Goal: Task Accomplishment & Management: Manage account settings

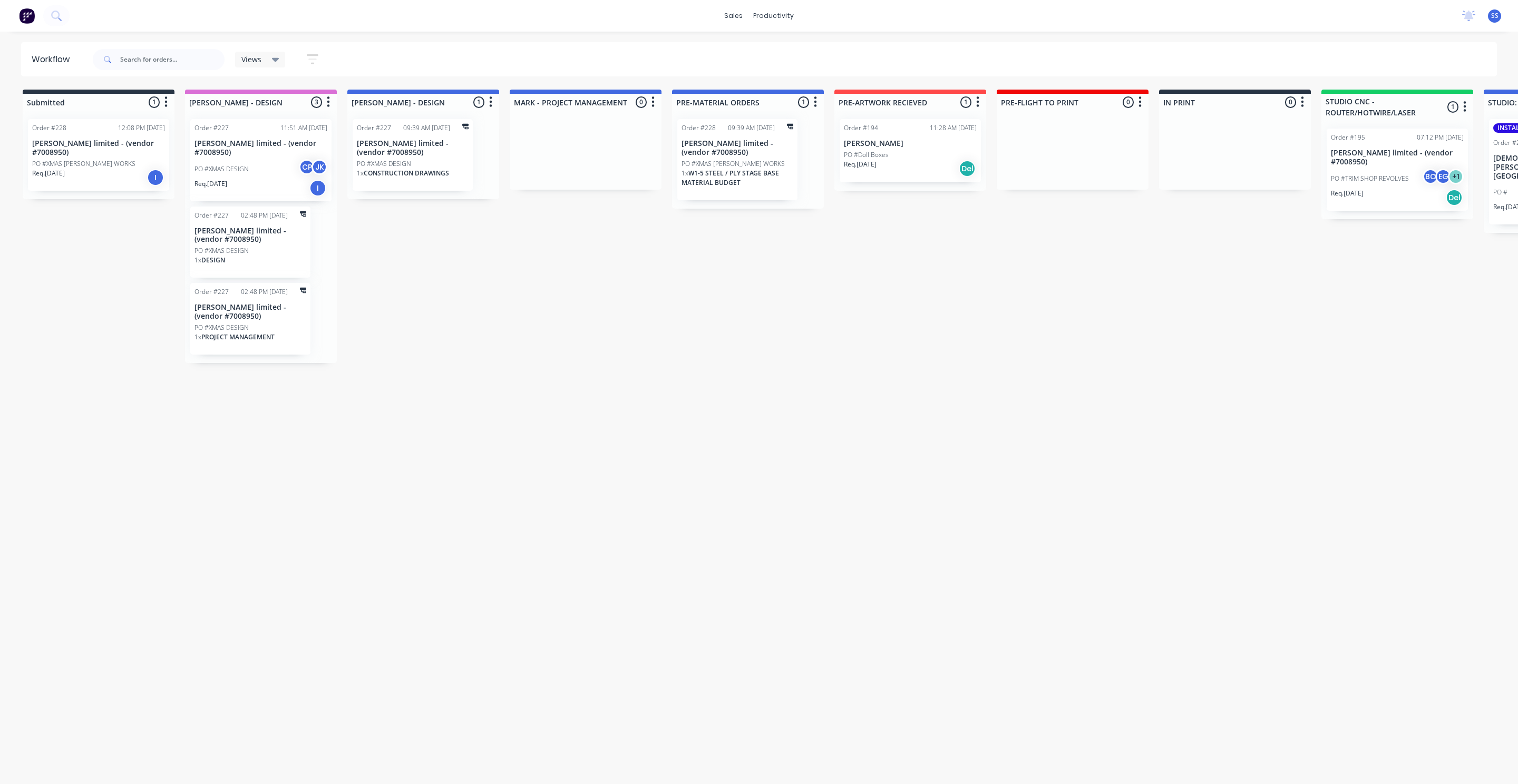
click at [259, 155] on div "Order #227 11:51 AM [DATE] [PERSON_NAME] limited - (vendor #7008950) PO #XMAS D…" at bounding box center [261, 237] width 152 height 252
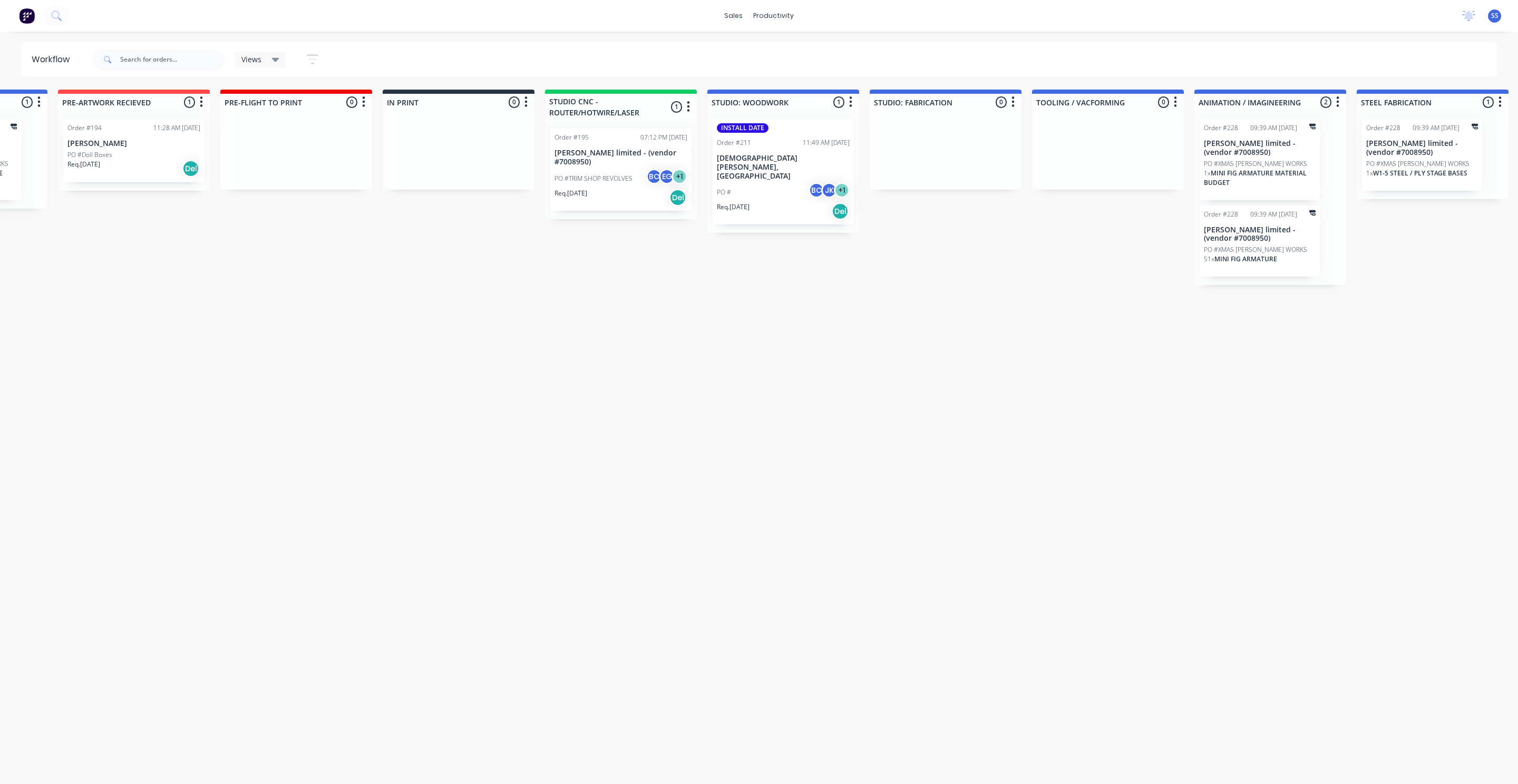
scroll to position [0, 788]
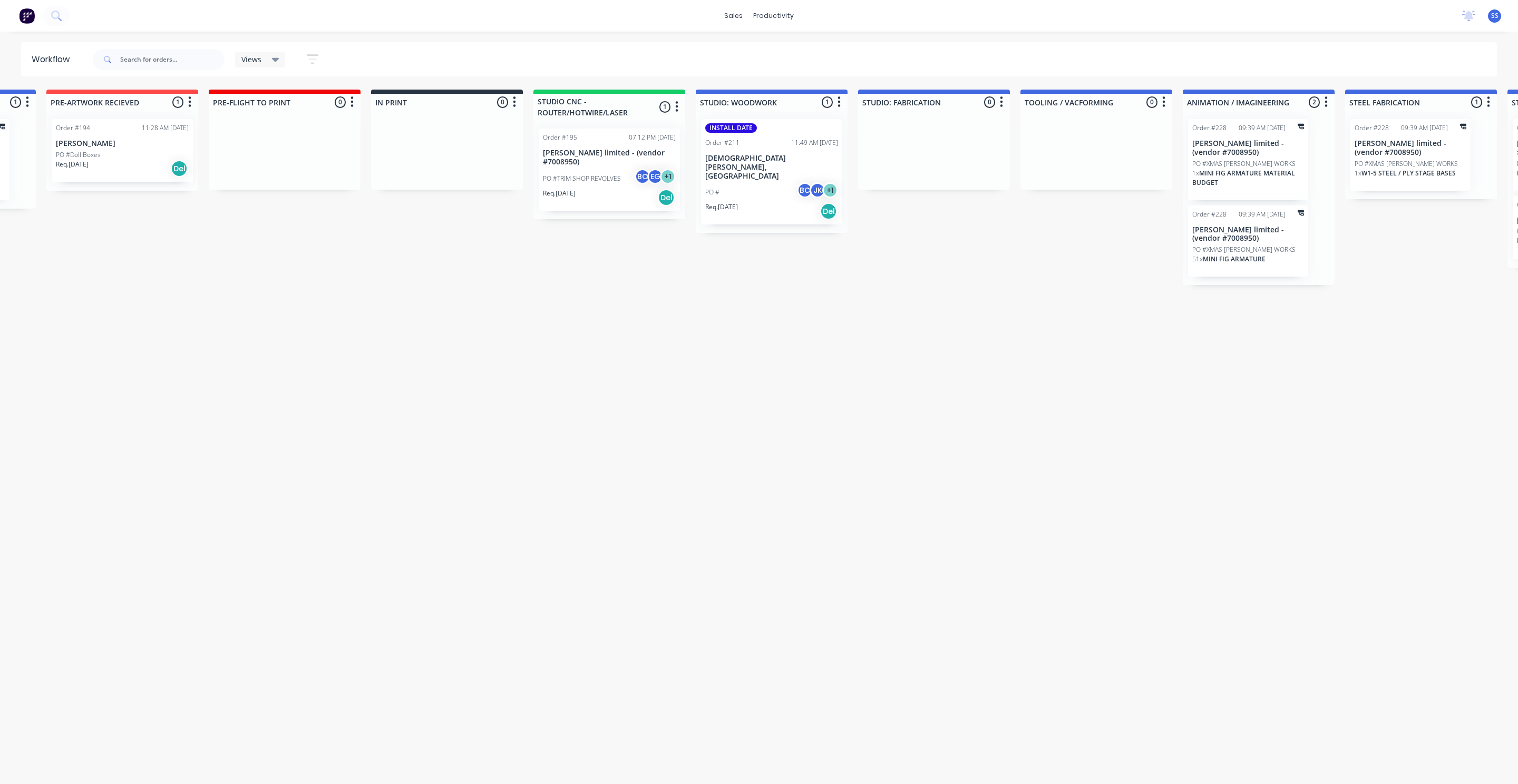
click at [608, 155] on p "[PERSON_NAME] limited - (vendor #7008950)" at bounding box center [609, 158] width 133 height 18
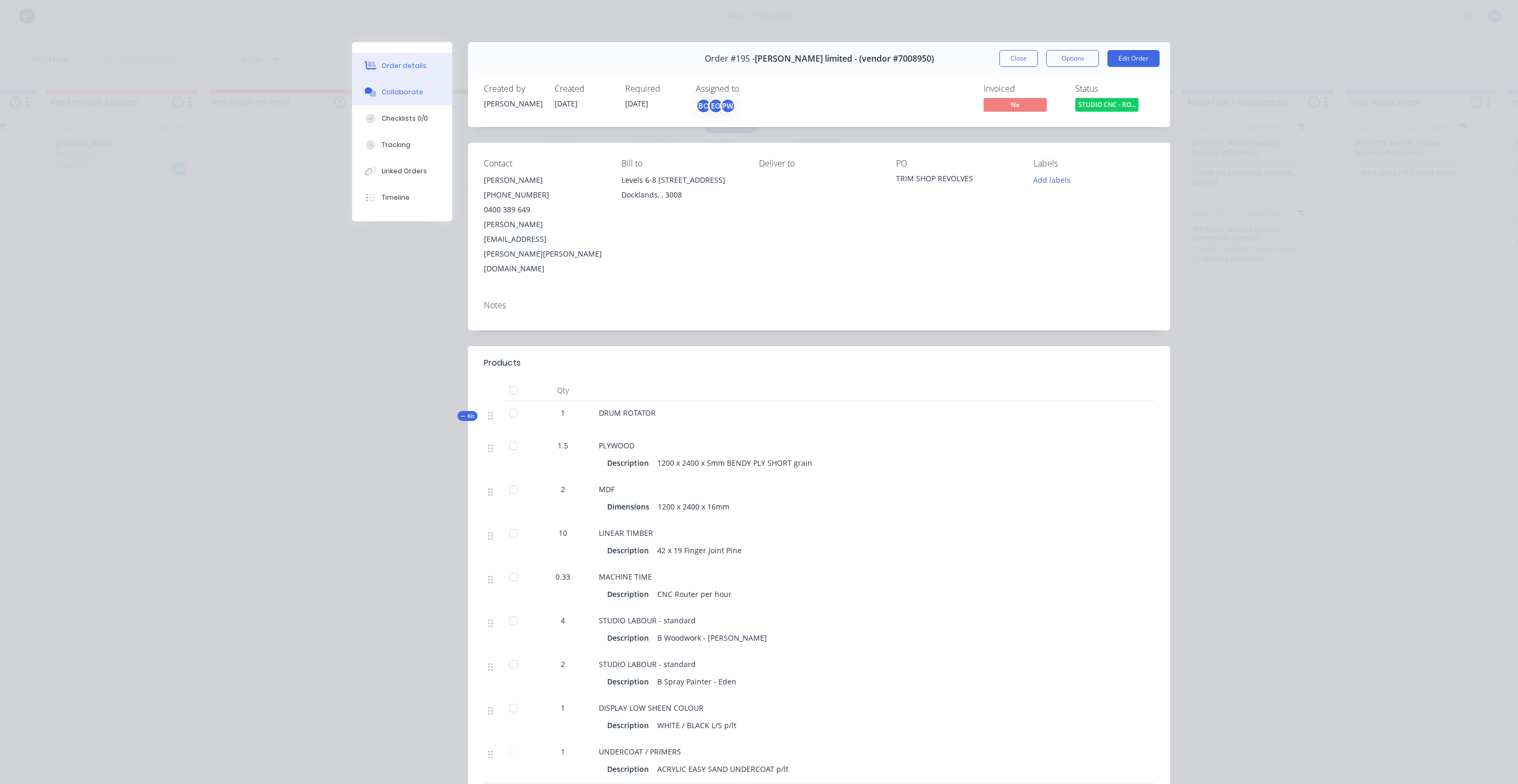
click at [408, 95] on div "Collaborate" at bounding box center [402, 92] width 41 height 10
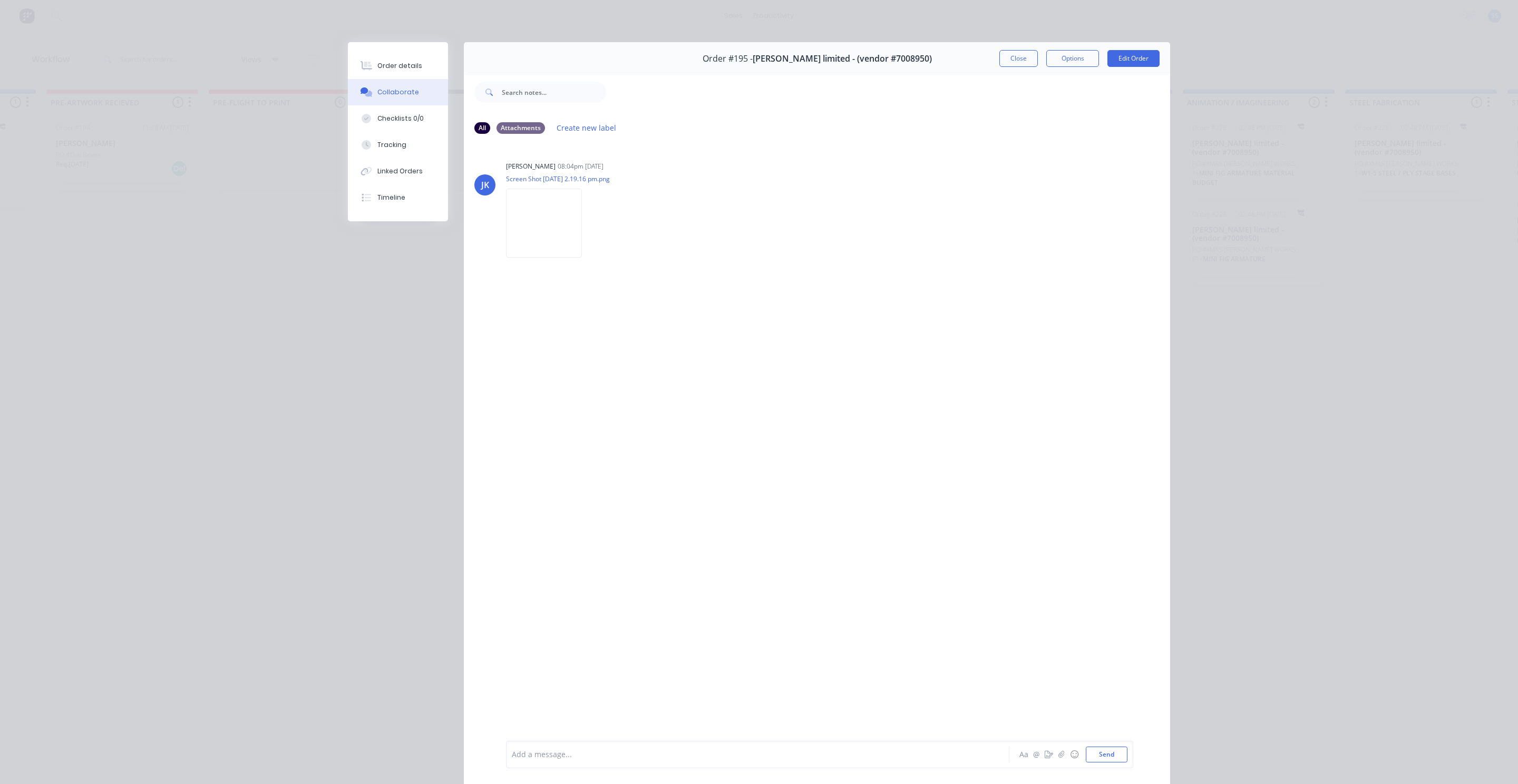
click at [1452, 185] on div "Order details Collaborate Checklists 0/0 Tracking Linked Orders Timeline Order …" at bounding box center [759, 392] width 1518 height 784
click at [529, 248] on img at bounding box center [544, 223] width 76 height 69
click at [1016, 54] on button "Close" at bounding box center [1019, 59] width 39 height 17
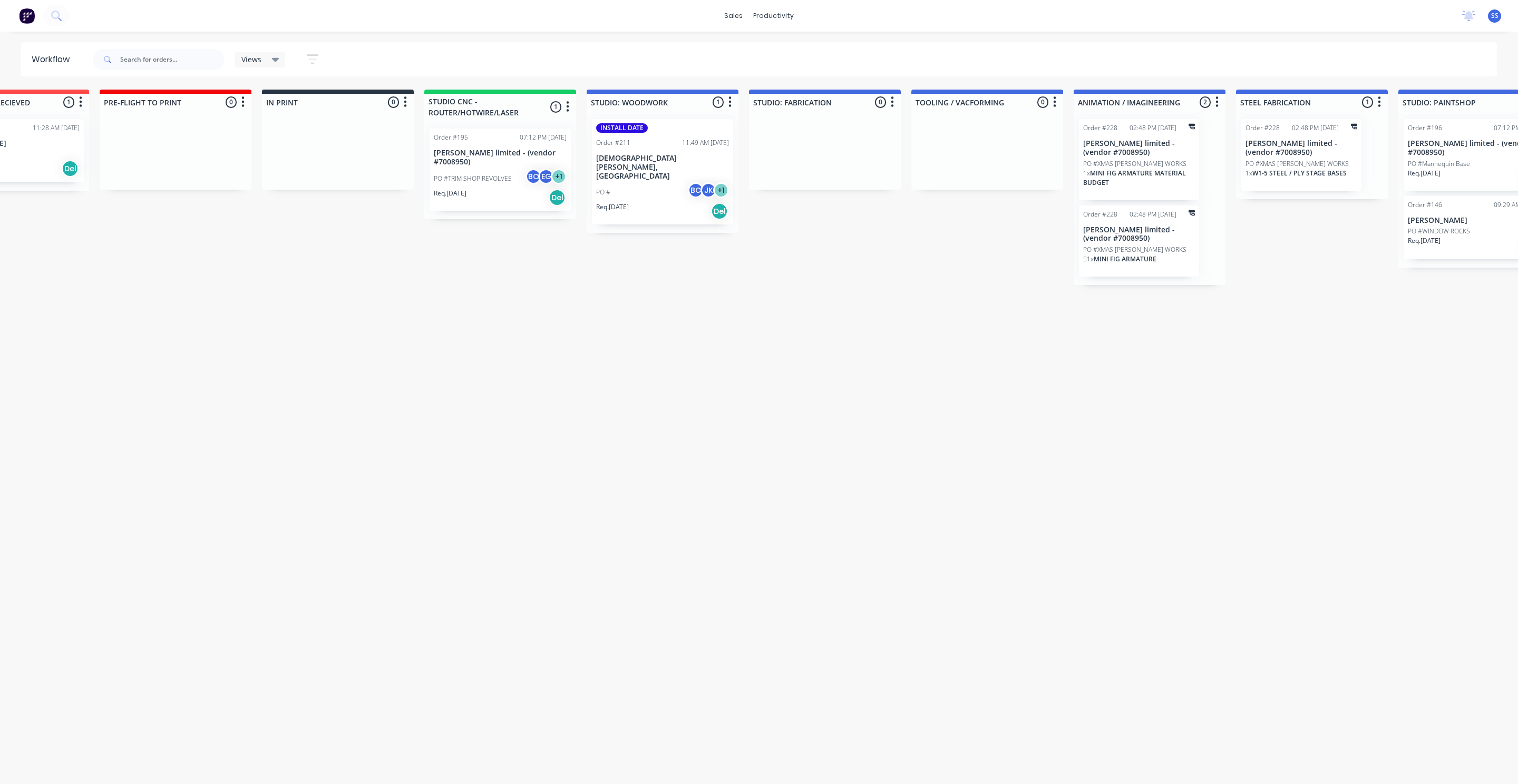
scroll to position [0, 895]
click at [477, 137] on div "Order #195 07:12 PM [DATE]" at bounding box center [501, 138] width 133 height 10
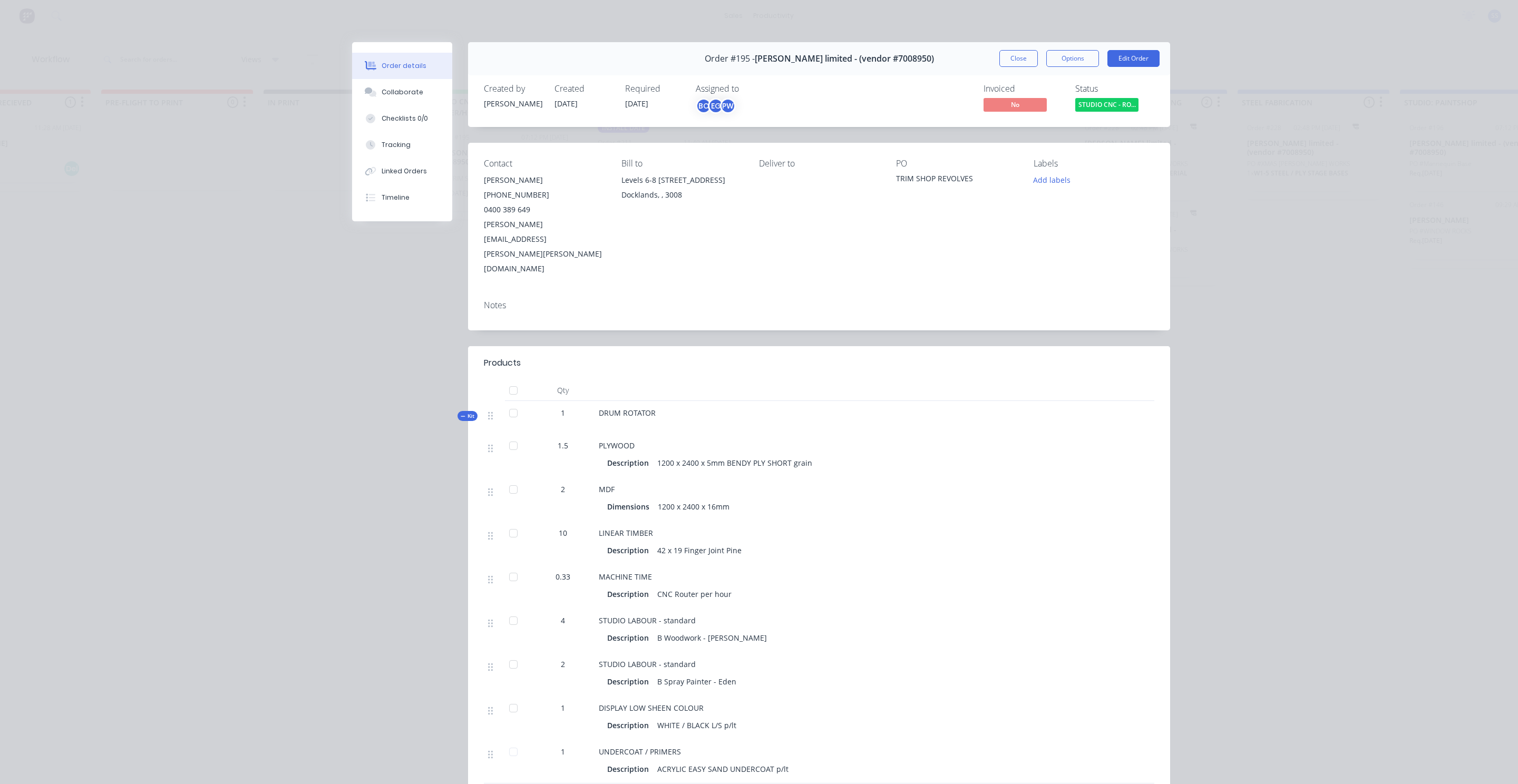
click at [449, 70] on button "Order details" at bounding box center [402, 66] width 100 height 26
click at [430, 83] on button "Collaborate" at bounding box center [402, 92] width 100 height 26
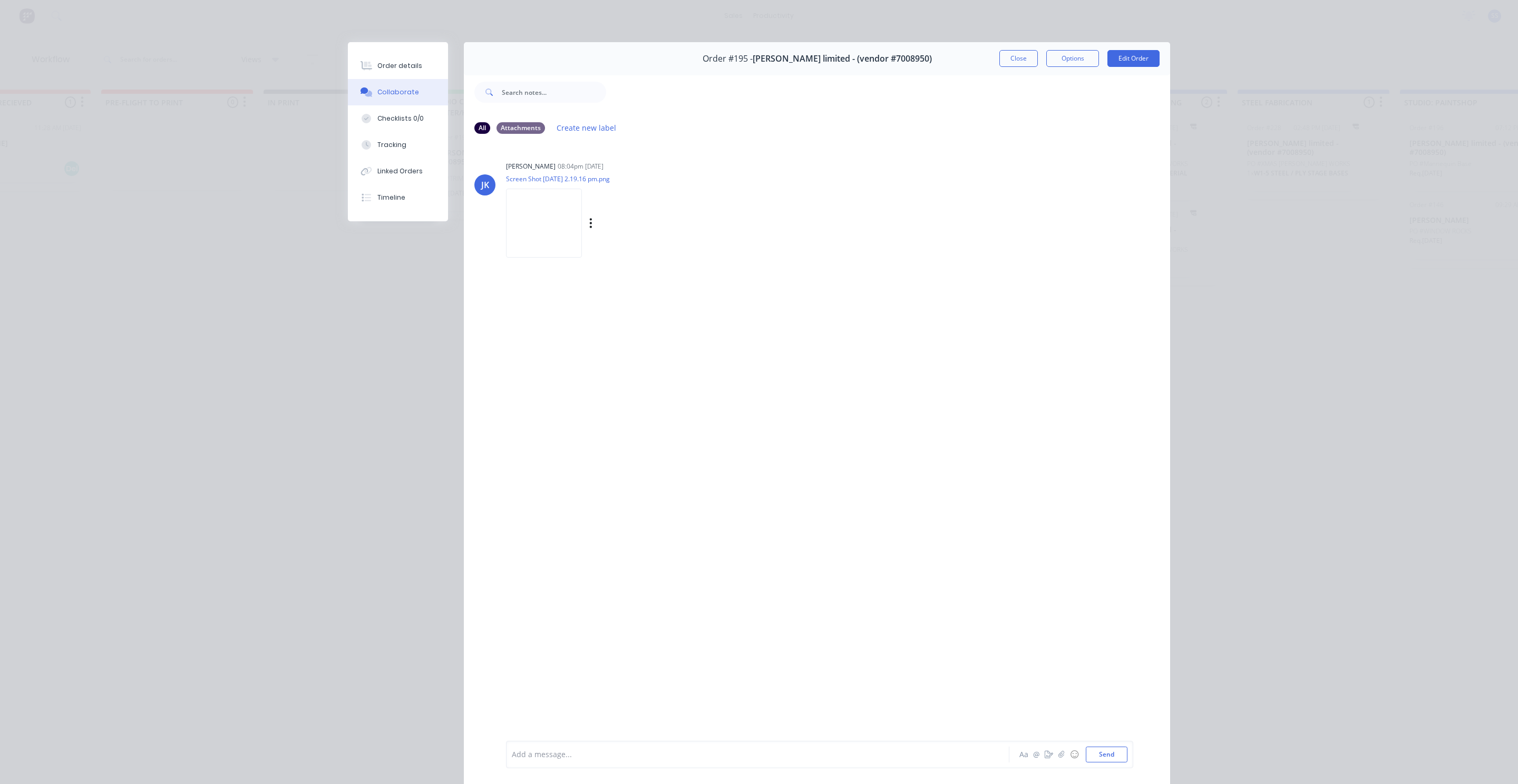
click at [547, 245] on img at bounding box center [544, 223] width 76 height 69
click at [999, 55] on button "Close" at bounding box center [1019, 59] width 39 height 17
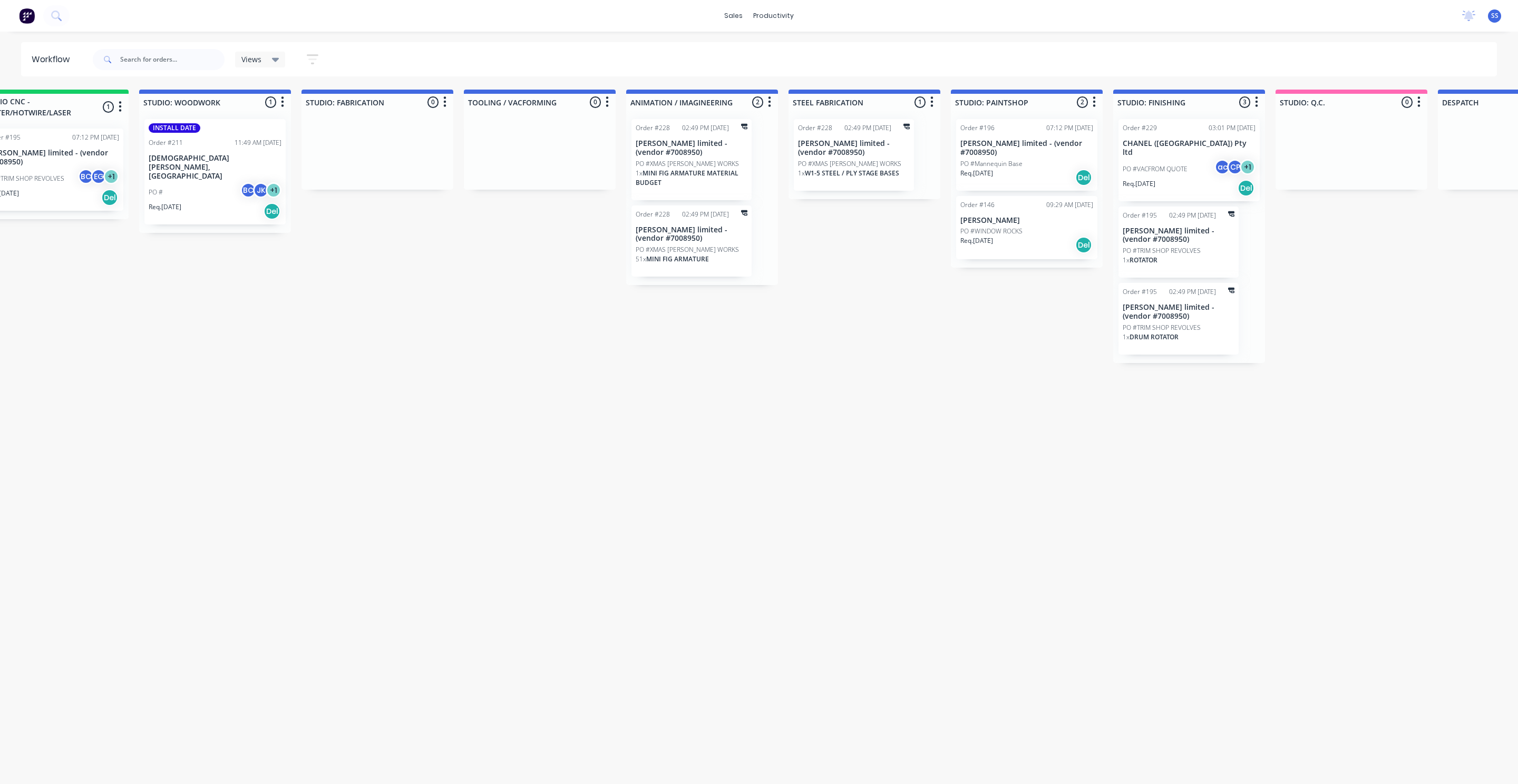
scroll to position [0, 1350]
click at [675, 237] on p "[PERSON_NAME] limited - (vendor #7008950)" at bounding box center [686, 234] width 112 height 18
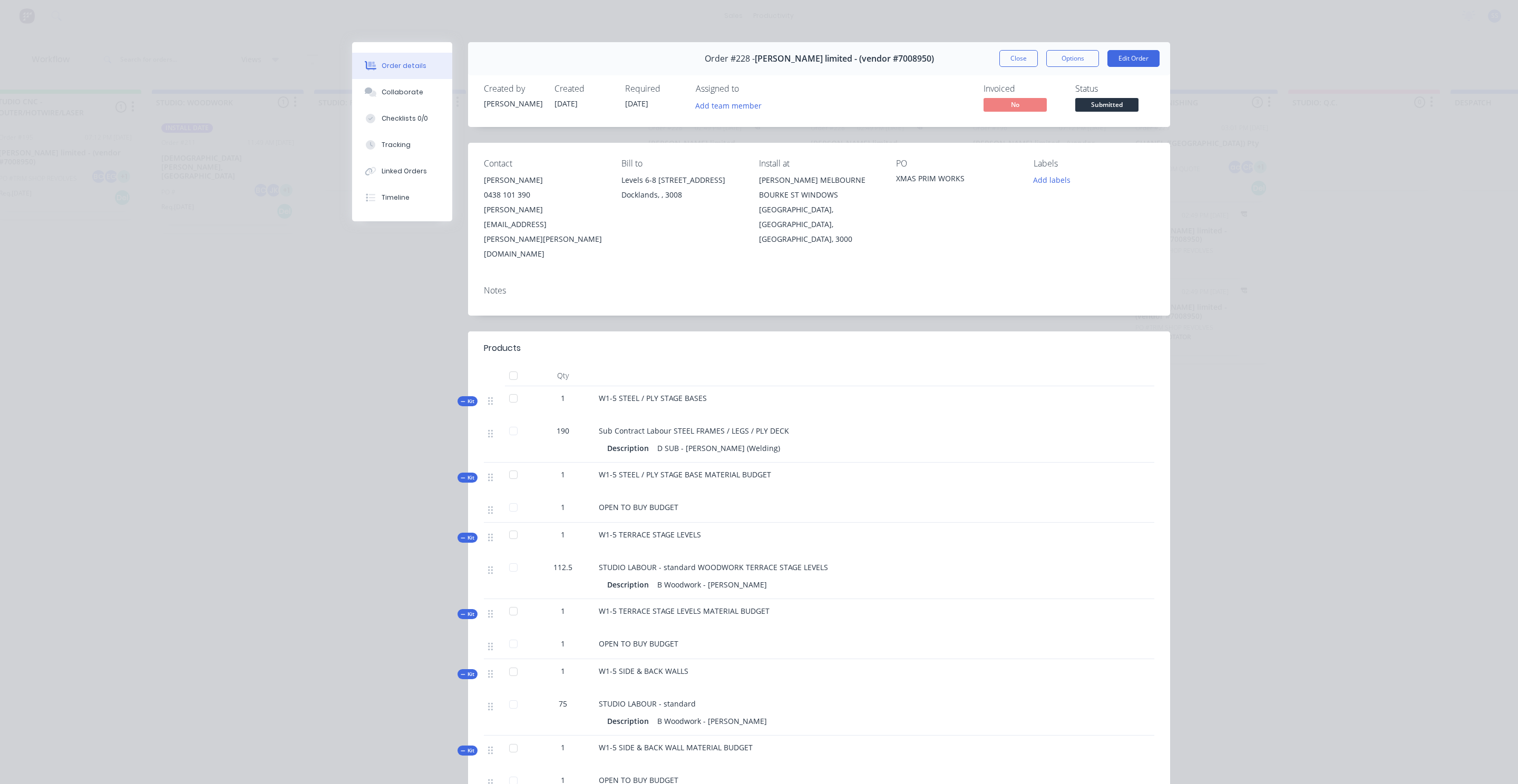
scroll to position [0, 1332]
click at [1005, 54] on button "Close" at bounding box center [1019, 59] width 39 height 17
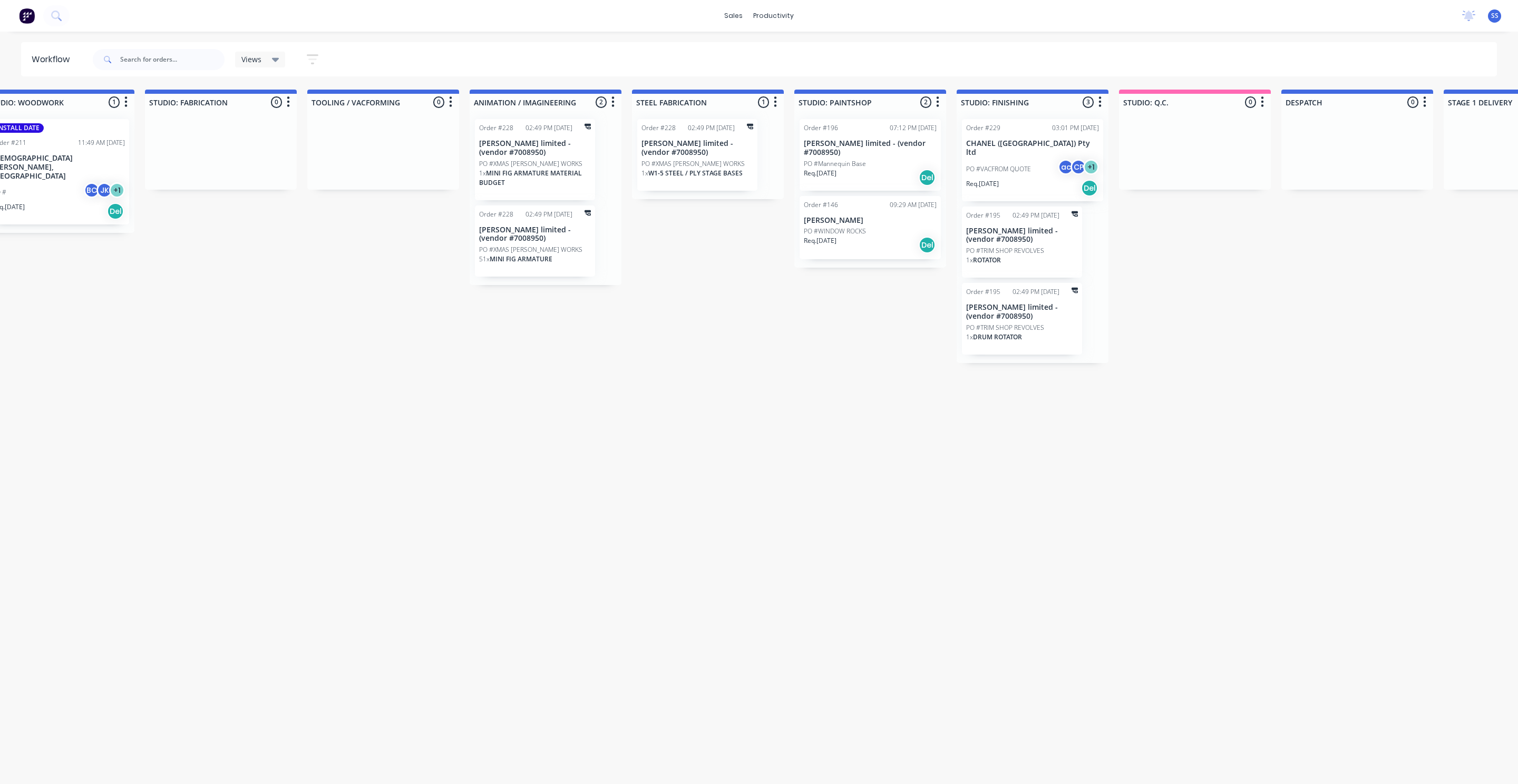
scroll to position [0, 1515]
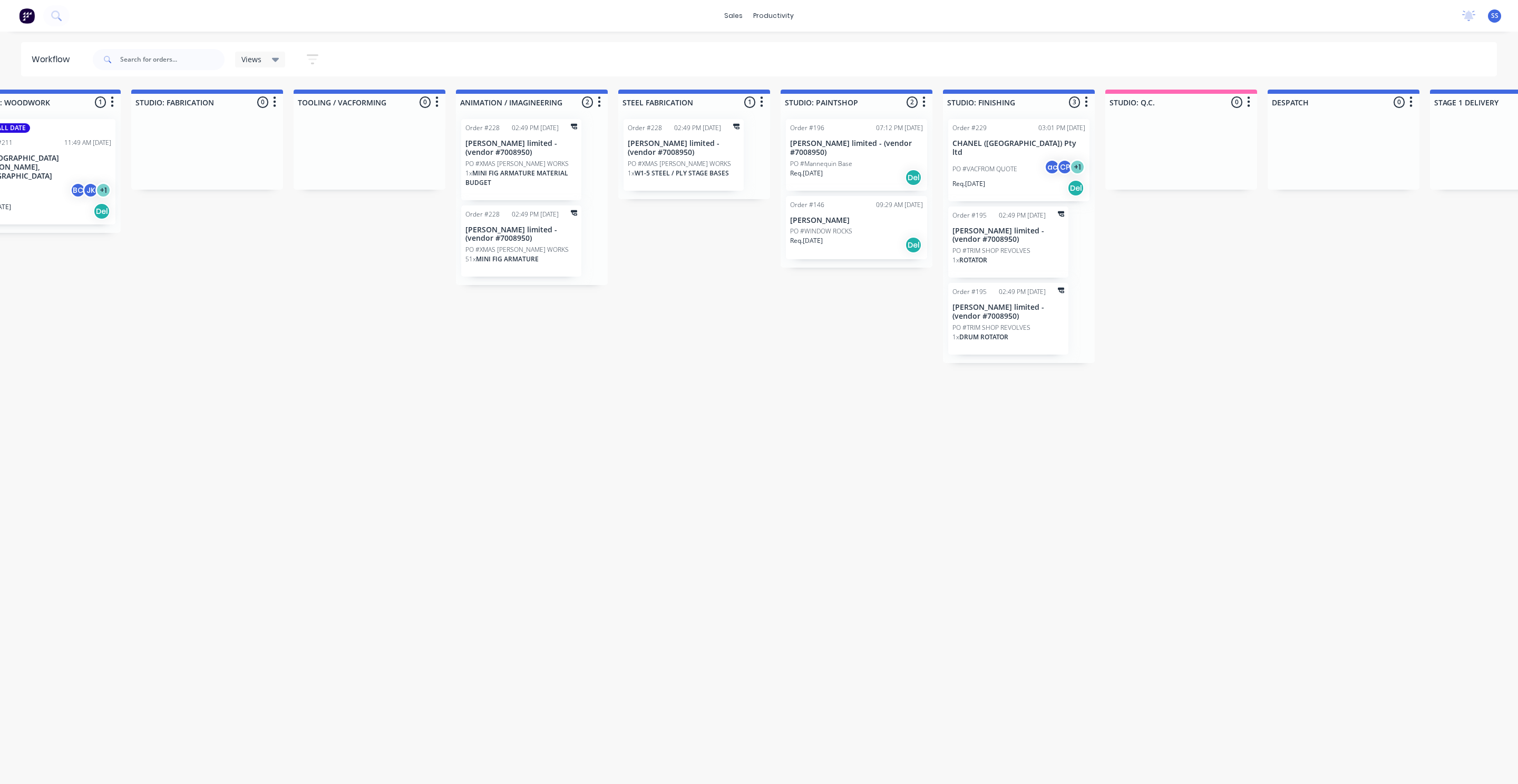
click at [697, 148] on p "[PERSON_NAME] limited - (vendor #7008950)" at bounding box center [683, 148] width 112 height 18
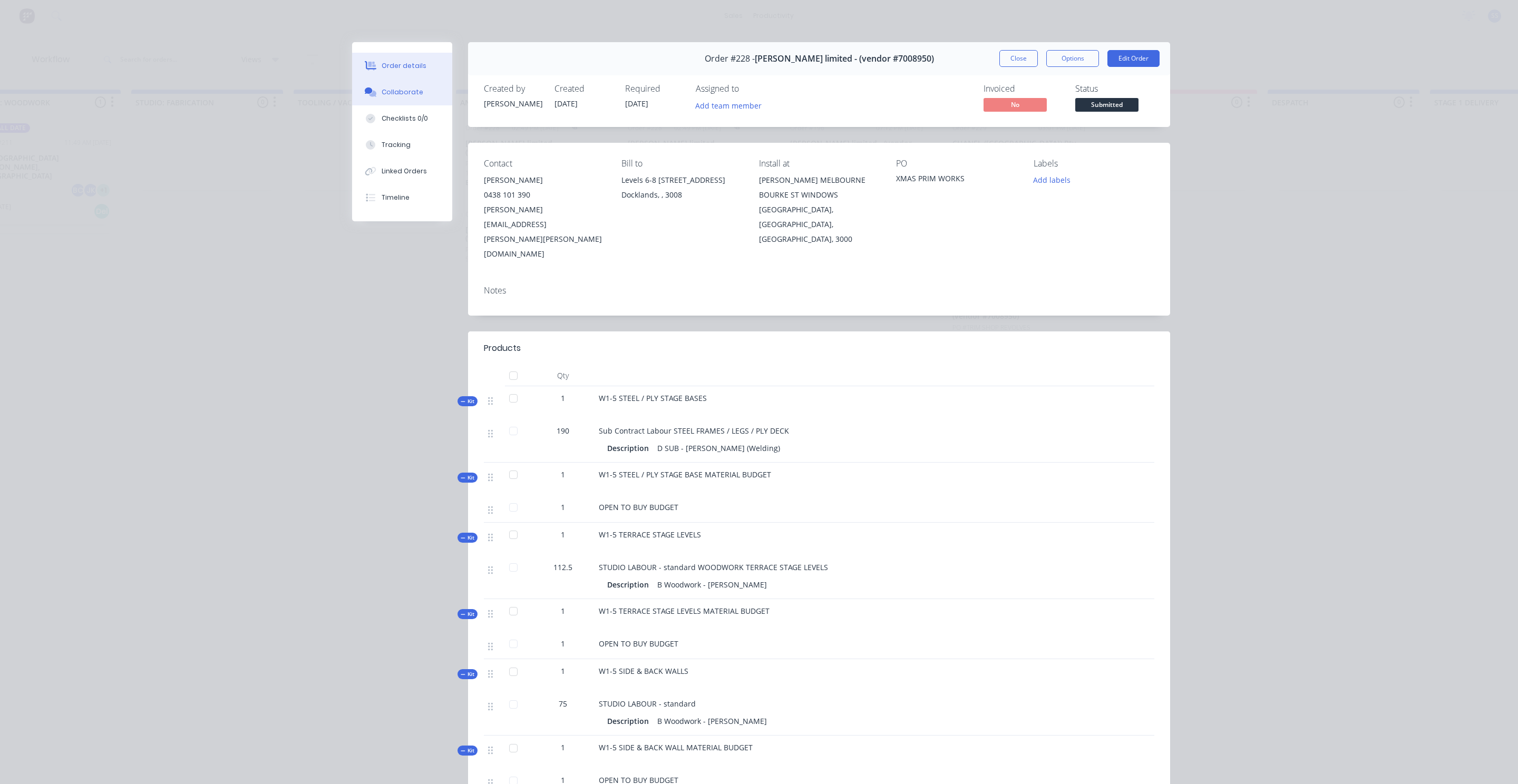
click at [408, 94] on div "Collaborate" at bounding box center [402, 92] width 41 height 10
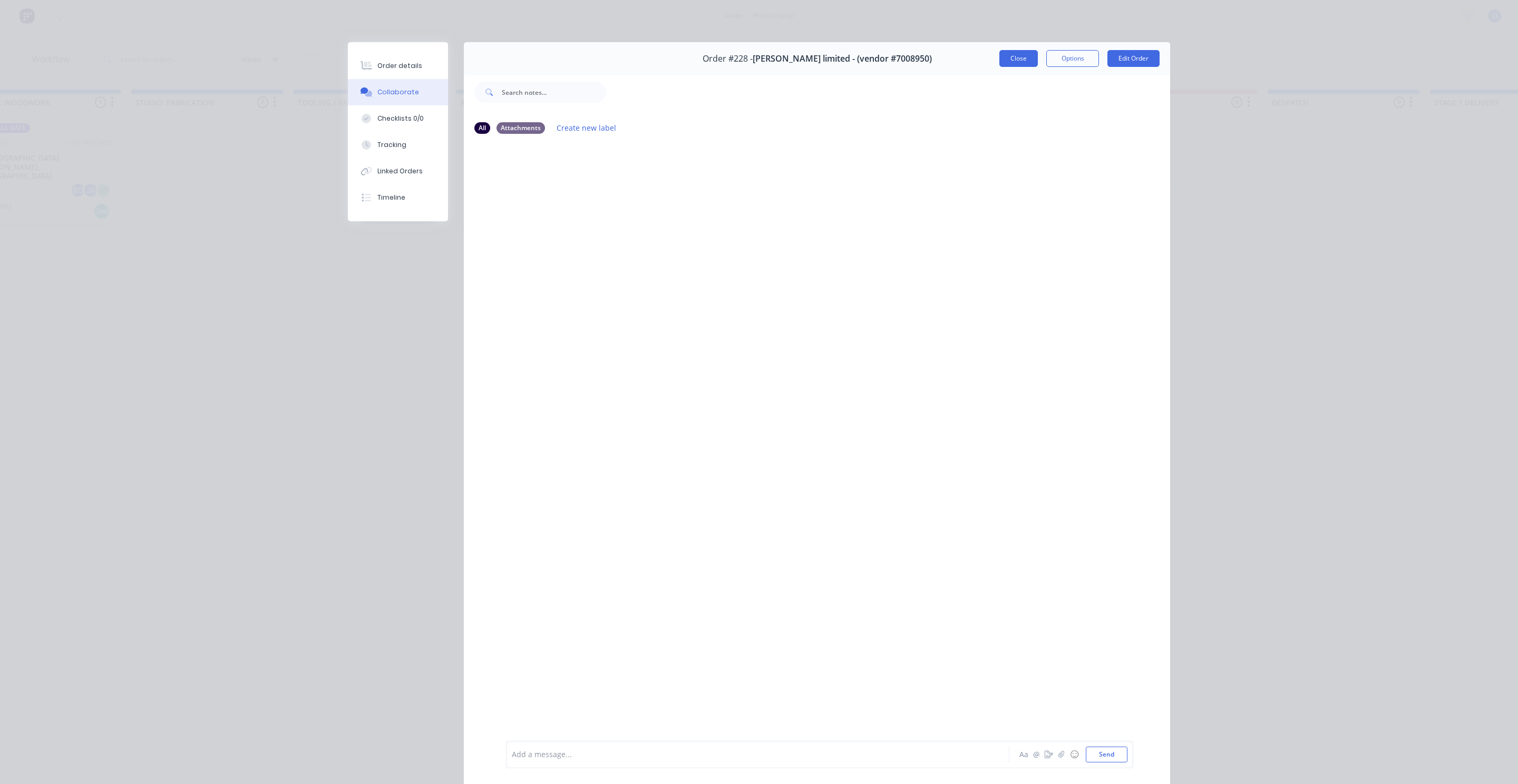
click at [1003, 59] on button "Close" at bounding box center [1019, 59] width 39 height 17
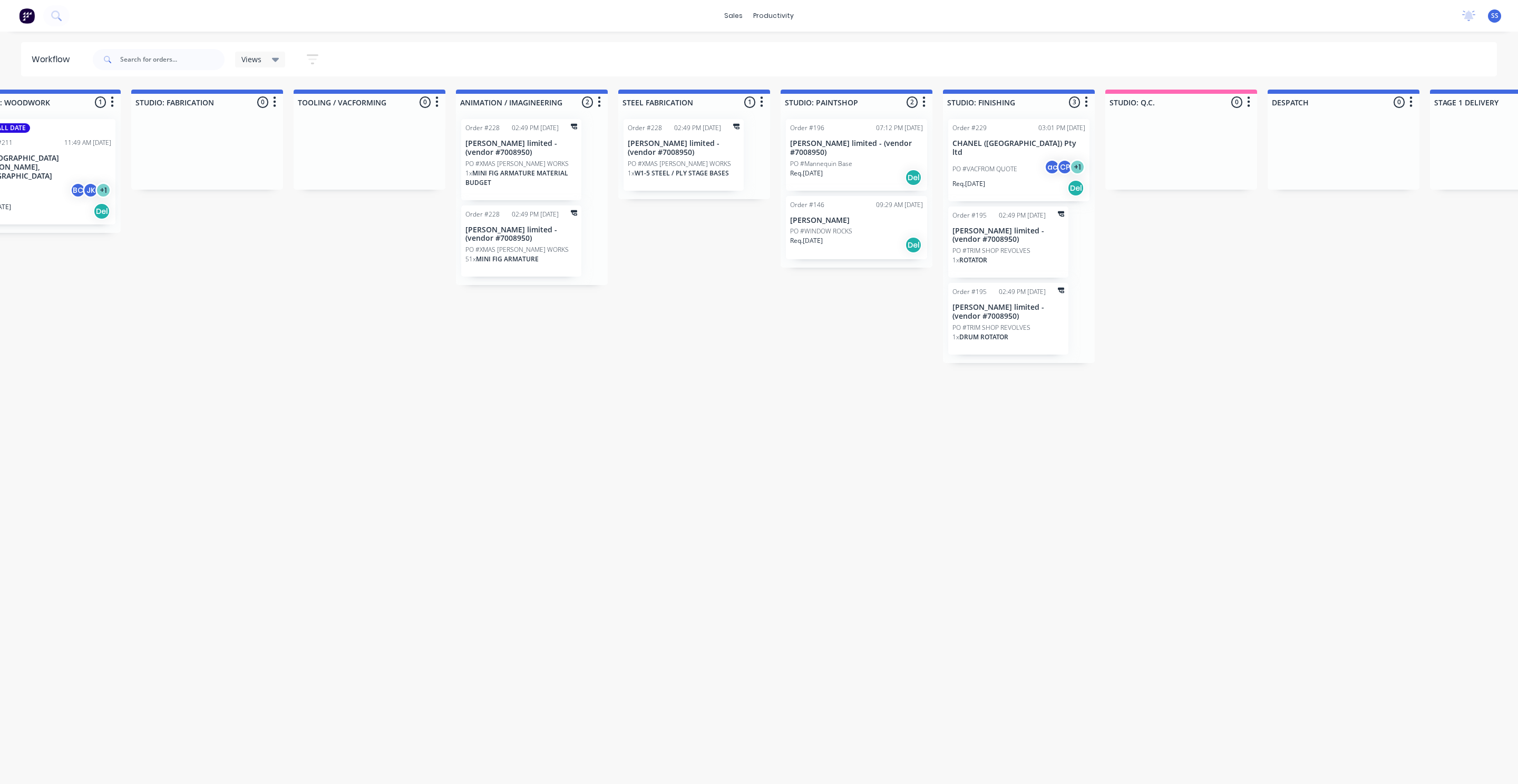
drag, startPoint x: 842, startPoint y: 277, endPoint x: 855, endPoint y: 194, distance: 84.0
click at [855, 194] on div "Submitted 1 Sort By Created date Required date Order number Customer name Most …" at bounding box center [426, 226] width 3898 height 274
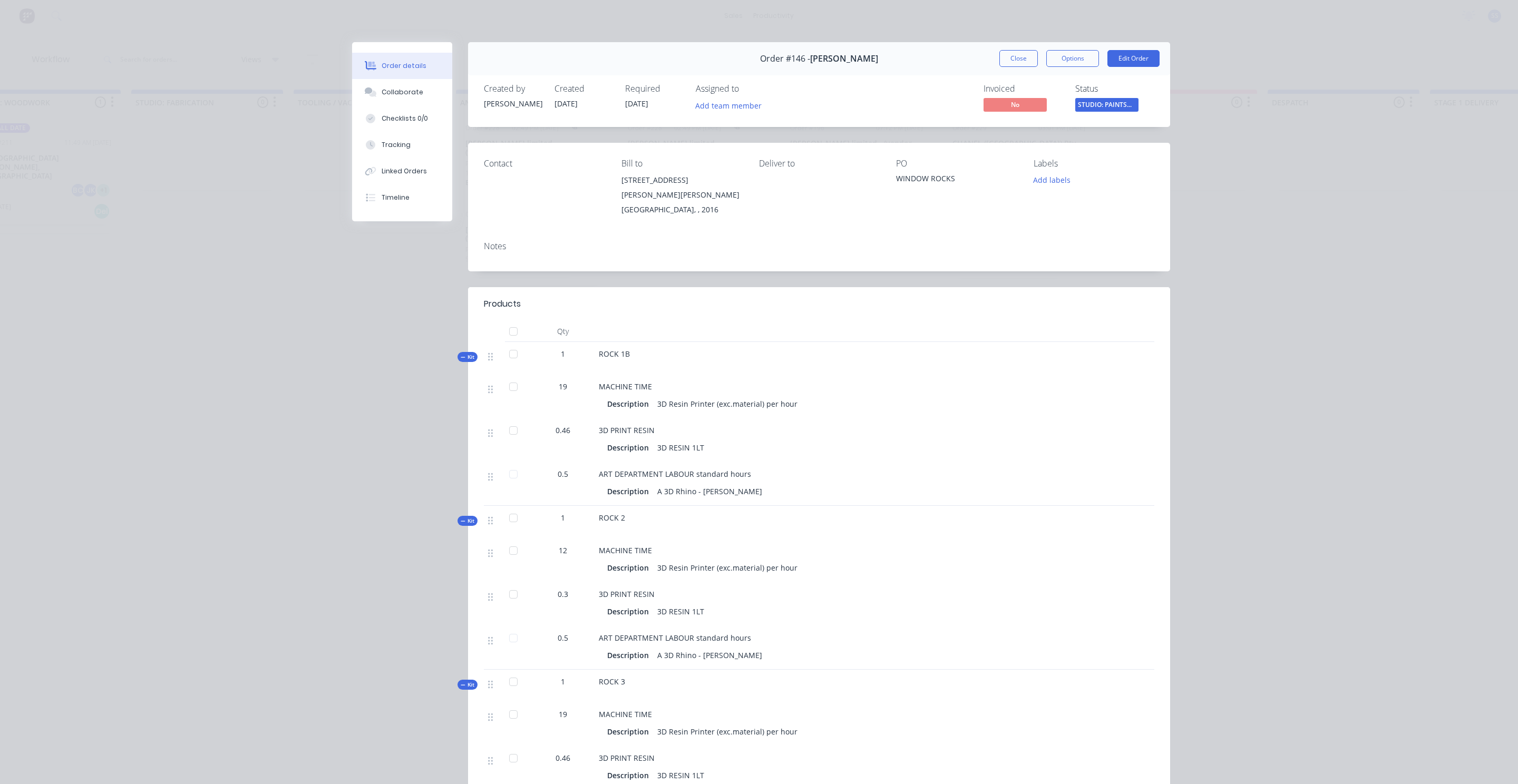
click at [803, 321] on div at bounding box center [805, 331] width 421 height 21
click at [1010, 47] on div "Order #146 - [PERSON_NAME] Close Options Edit Order" at bounding box center [819, 59] width 702 height 33
click at [1010, 56] on button "Close" at bounding box center [1019, 59] width 39 height 17
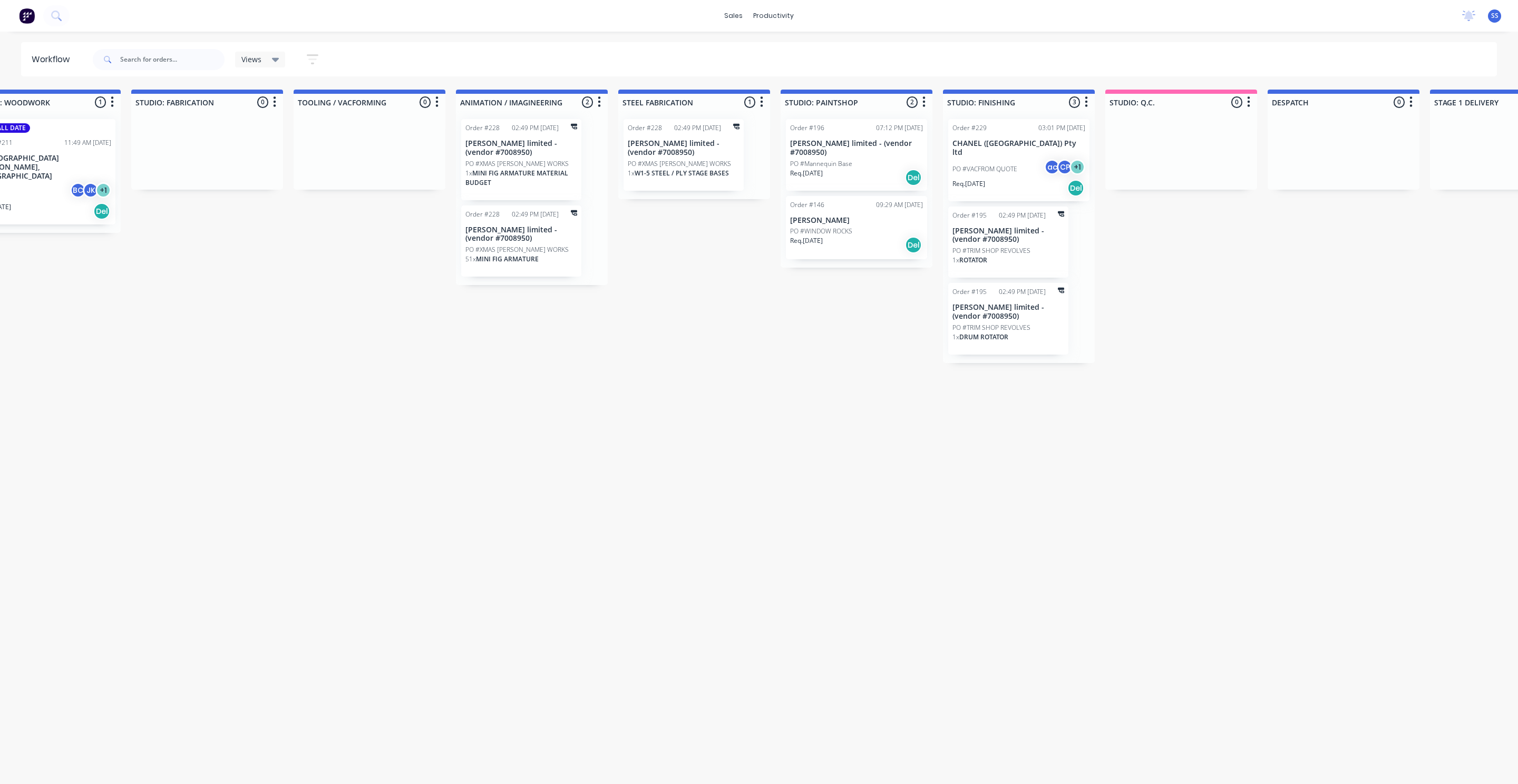
click at [859, 147] on p "[PERSON_NAME] limited - (vendor #7008950)" at bounding box center [857, 148] width 133 height 18
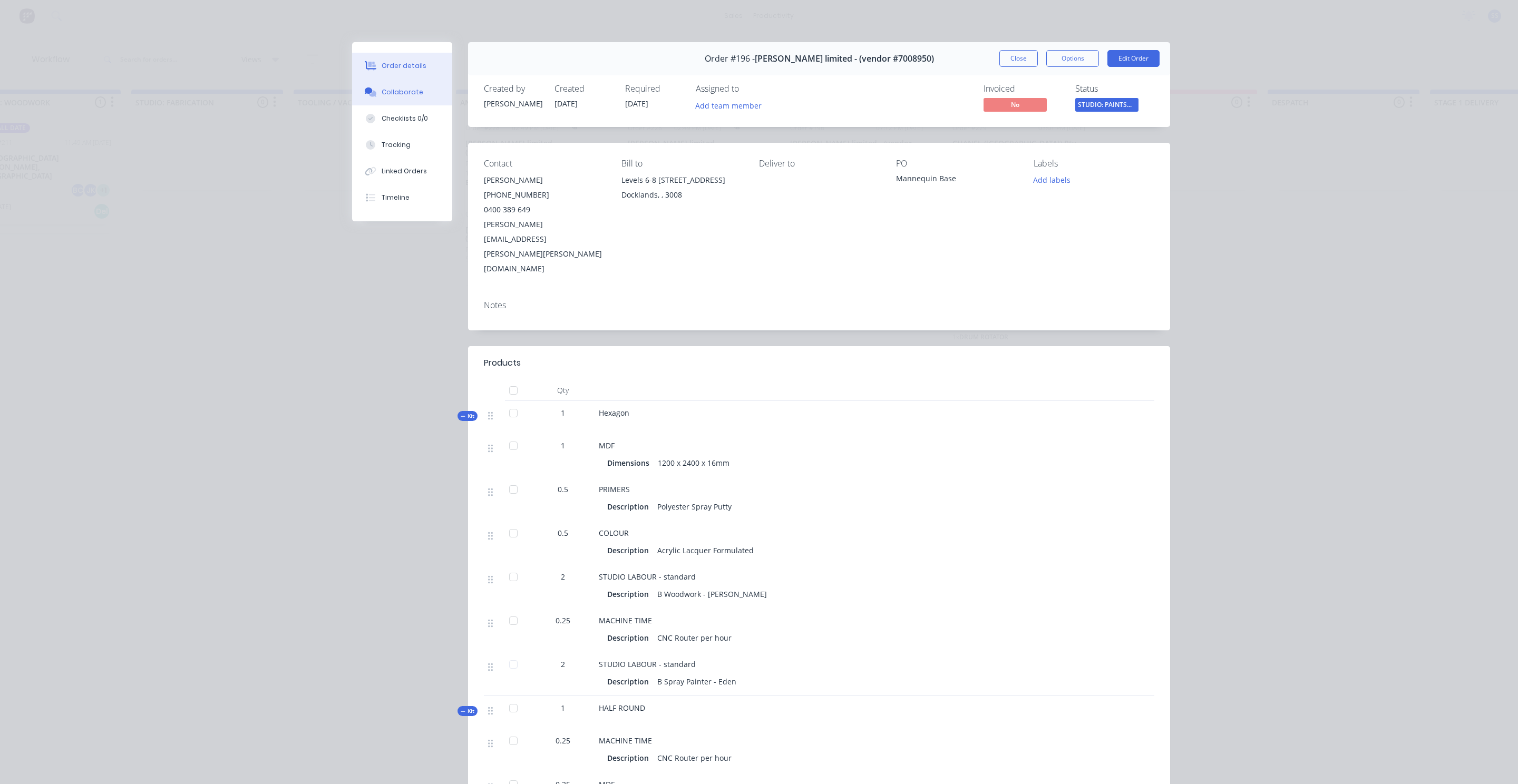
click at [415, 95] on div "Collaborate" at bounding box center [402, 92] width 41 height 10
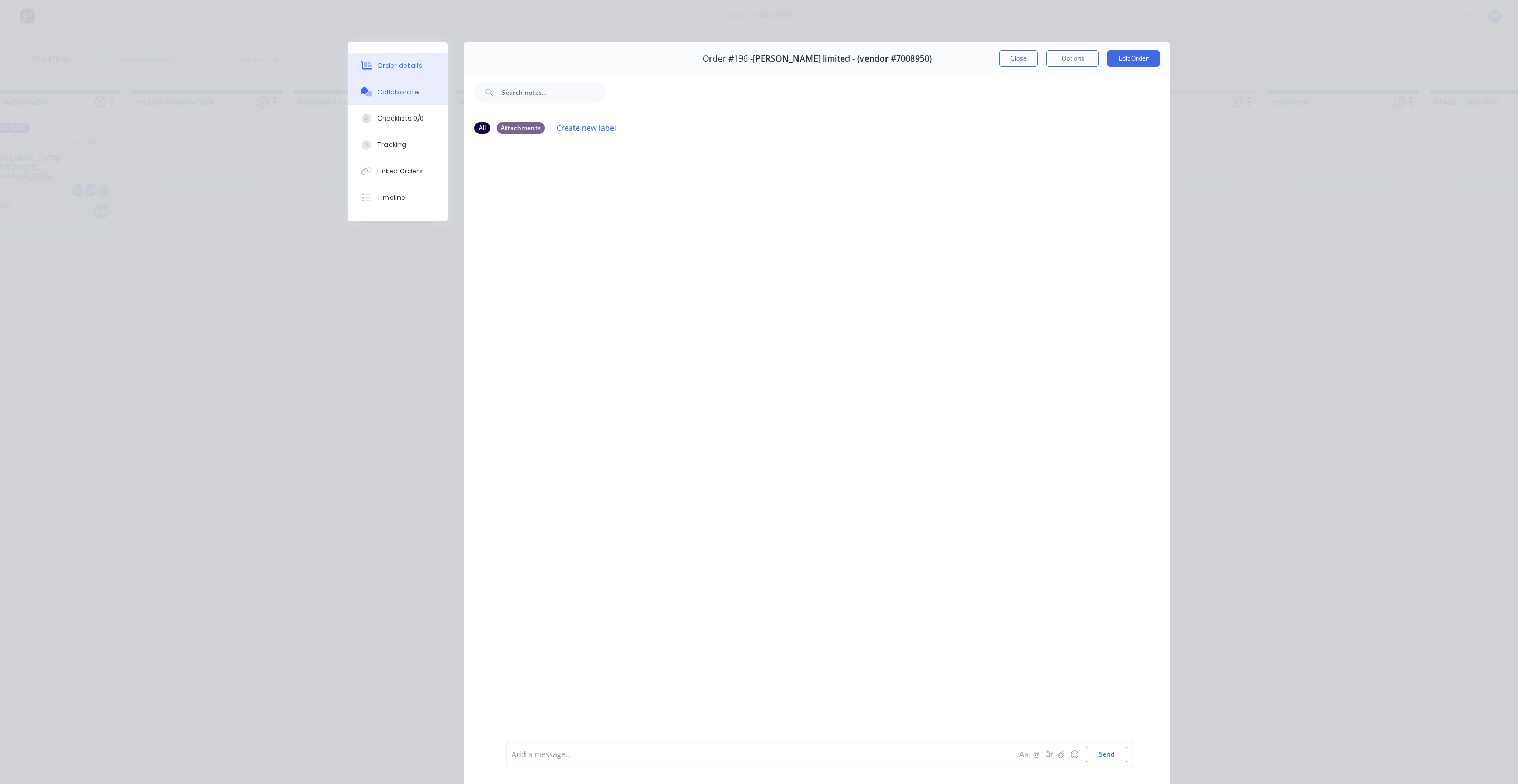
click at [374, 55] on button "Order details" at bounding box center [397, 66] width 100 height 26
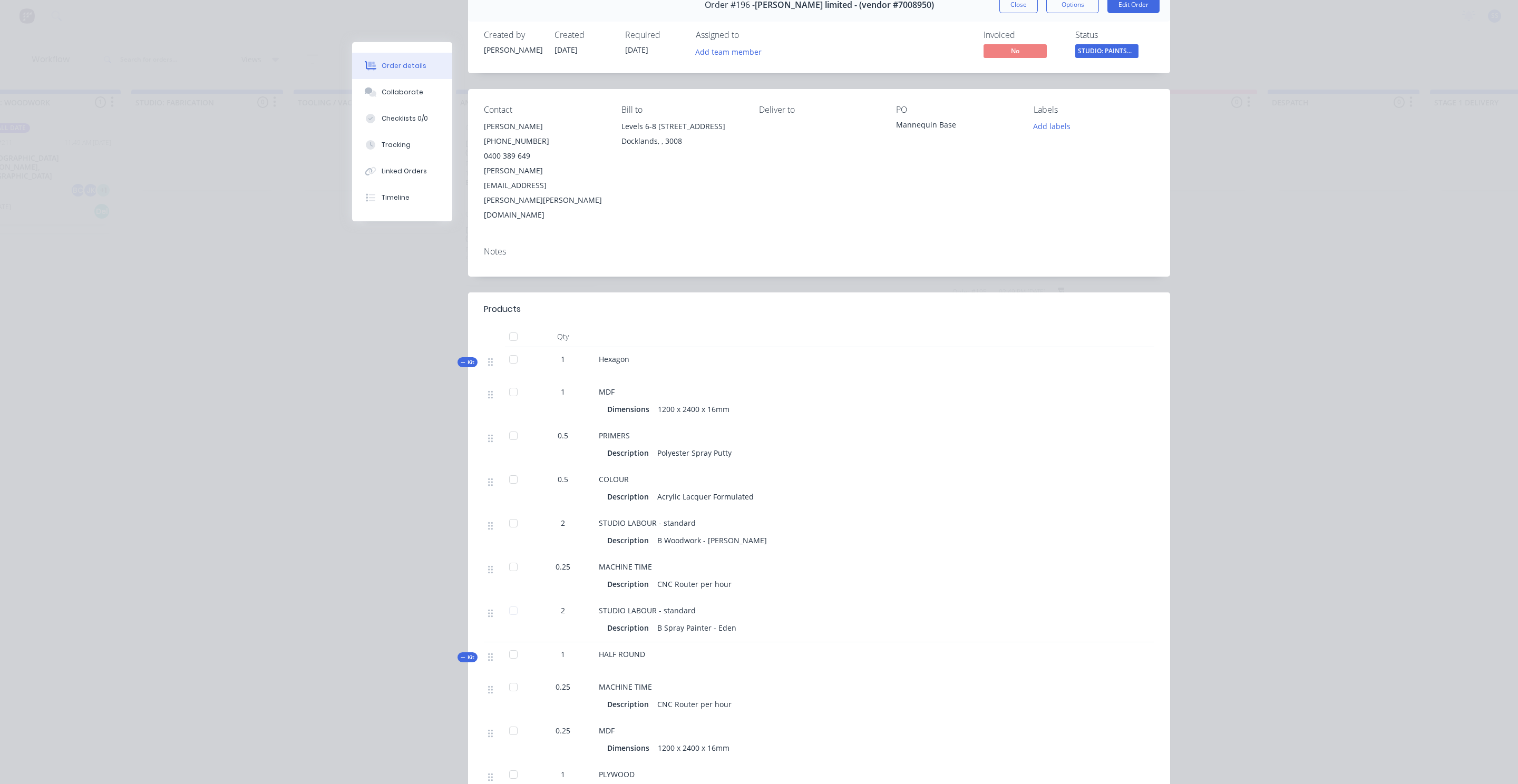
scroll to position [63, 0]
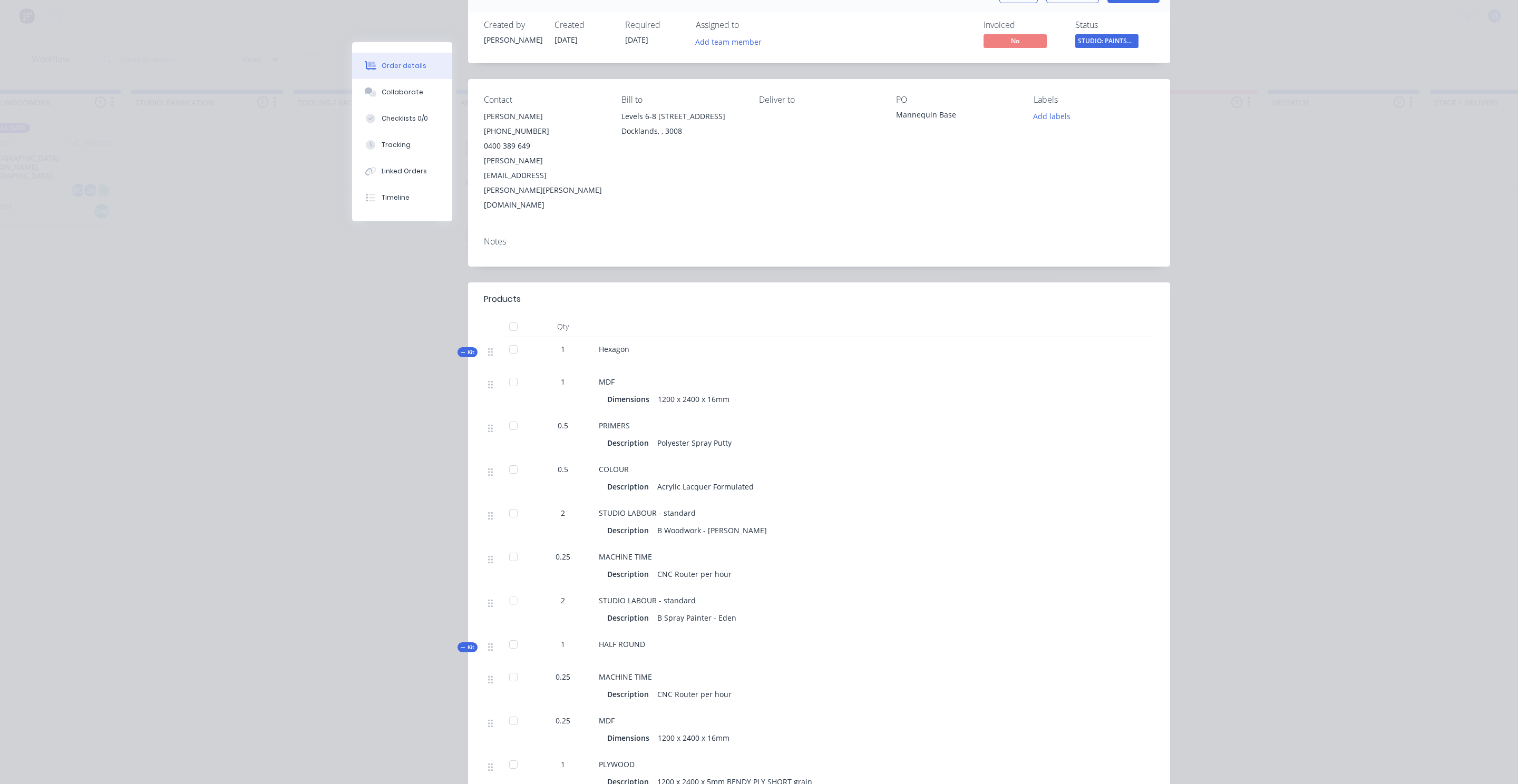
drag, startPoint x: 677, startPoint y: 395, endPoint x: 674, endPoint y: 419, distance: 24.2
click at [649, 435] on div "Description Polyester Spray Putty" at bounding box center [805, 443] width 397 height 15
drag, startPoint x: 772, startPoint y: 447, endPoint x: 661, endPoint y: 448, distance: 111.0
click at [661, 481] on div "Description Acrylic Lacquer Formulated" at bounding box center [805, 488] width 397 height 15
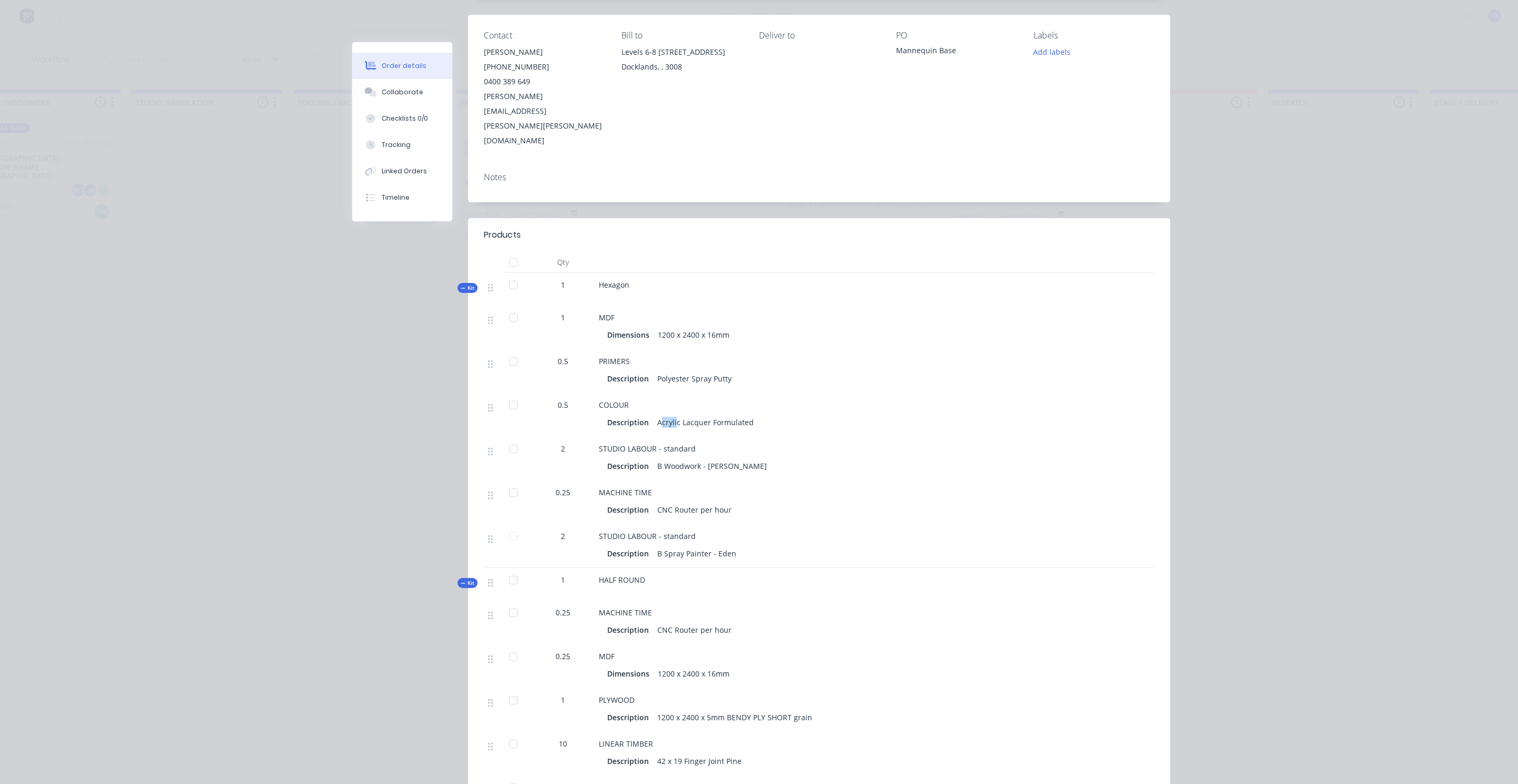
scroll to position [158, 0]
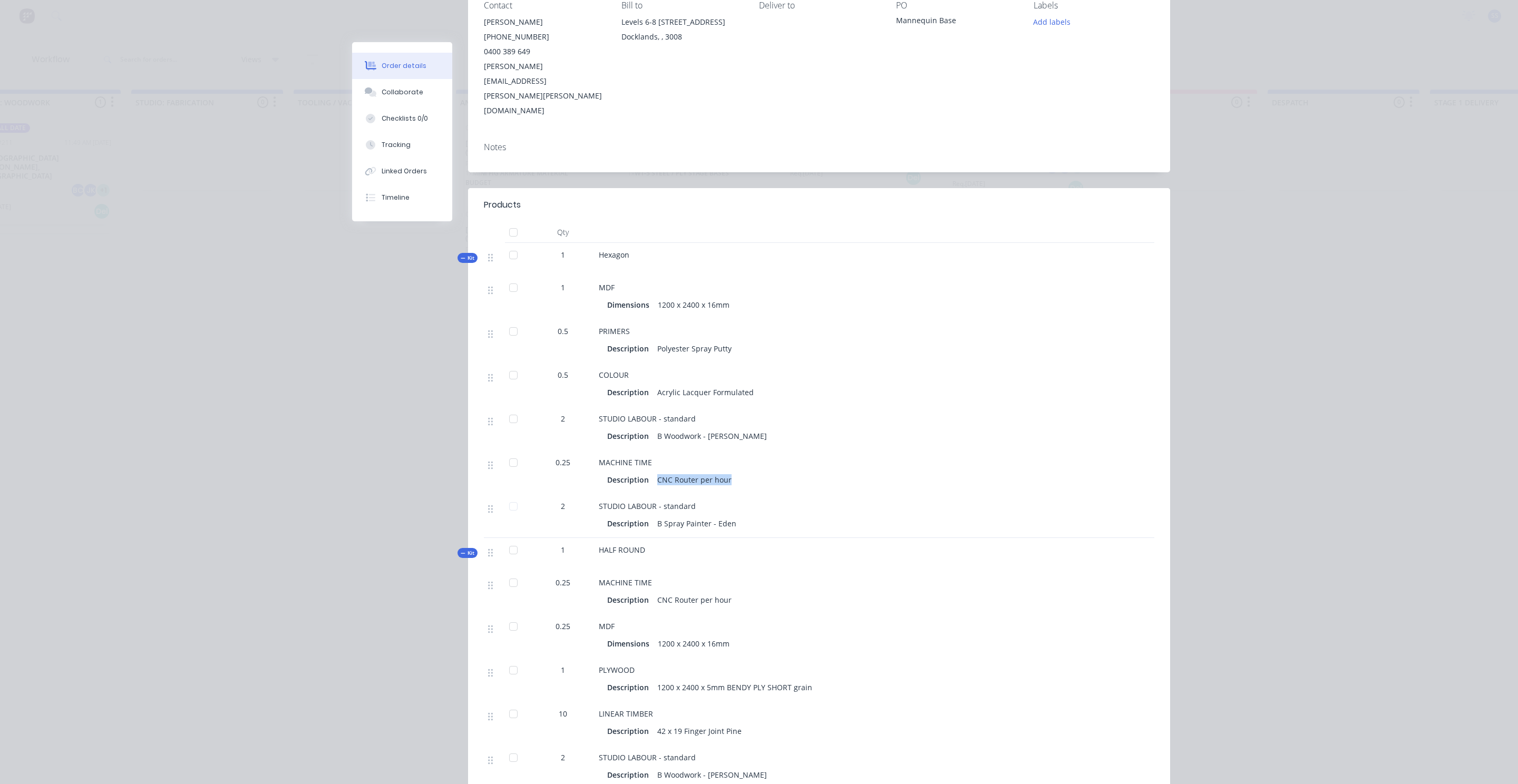
drag, startPoint x: 741, startPoint y: 429, endPoint x: 717, endPoint y: 445, distance: 28.8
click at [717, 450] on div "MACHINE TIME Description CNC Router per hour" at bounding box center [805, 472] width 421 height 43
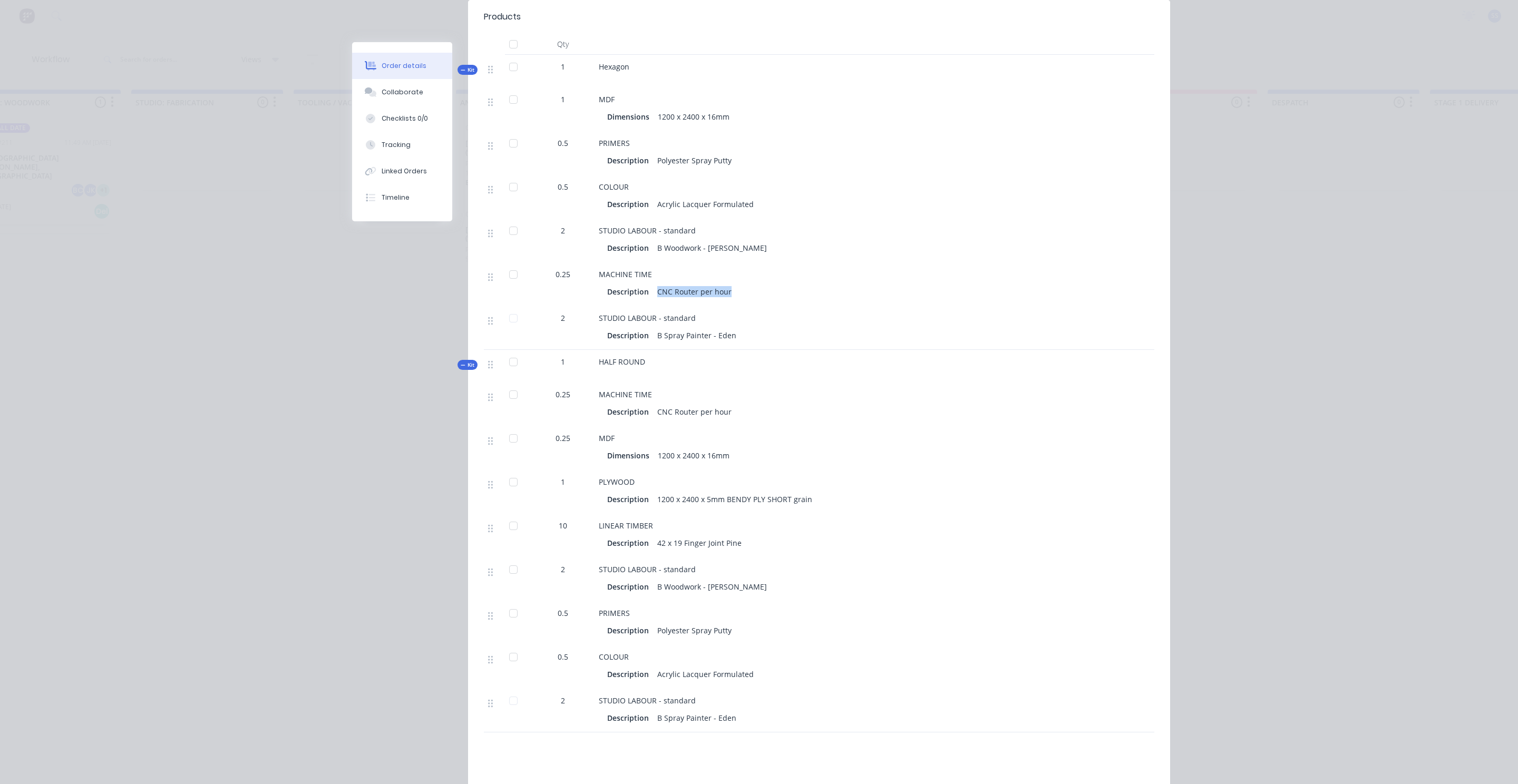
scroll to position [347, 0]
drag, startPoint x: 739, startPoint y: 504, endPoint x: 682, endPoint y: 520, distance: 59.2
click at [656, 535] on div "42 x 19 Finger Joint Pine" at bounding box center [699, 543] width 93 height 15
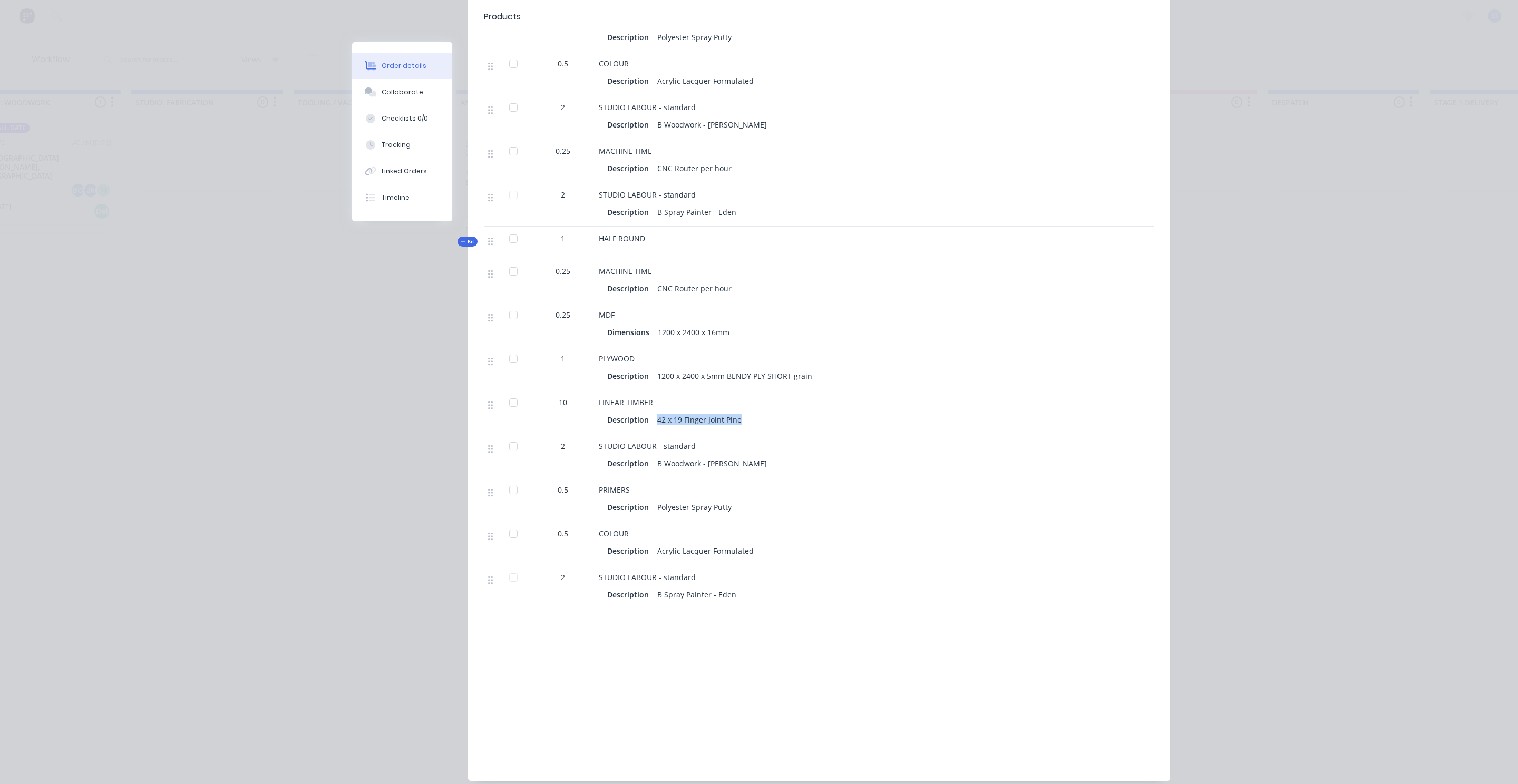
scroll to position [475, 0]
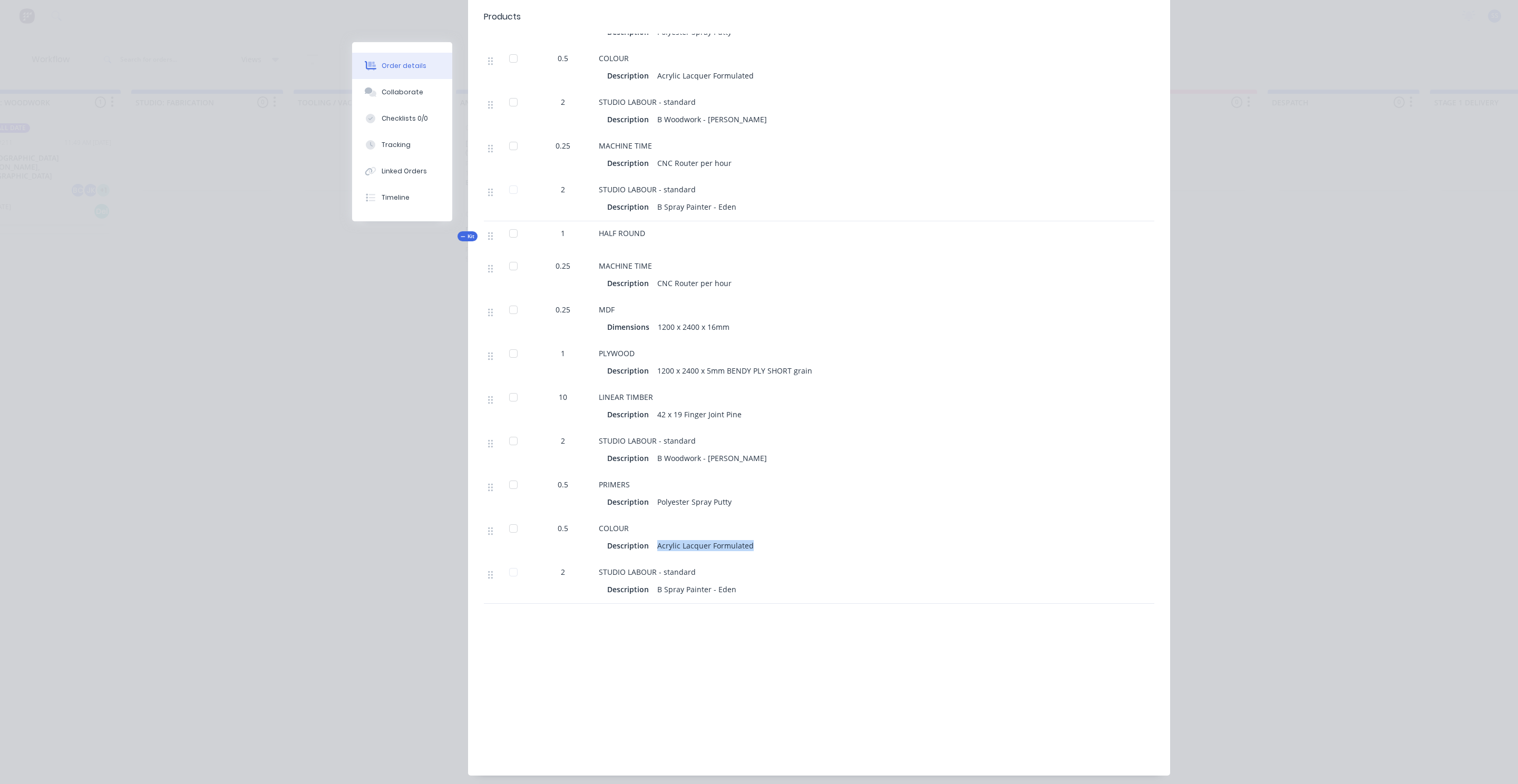
drag, startPoint x: 775, startPoint y: 507, endPoint x: 656, endPoint y: 505, distance: 119.0
click at [656, 538] on div "Description Acrylic Lacquer Formulated" at bounding box center [805, 545] width 397 height 15
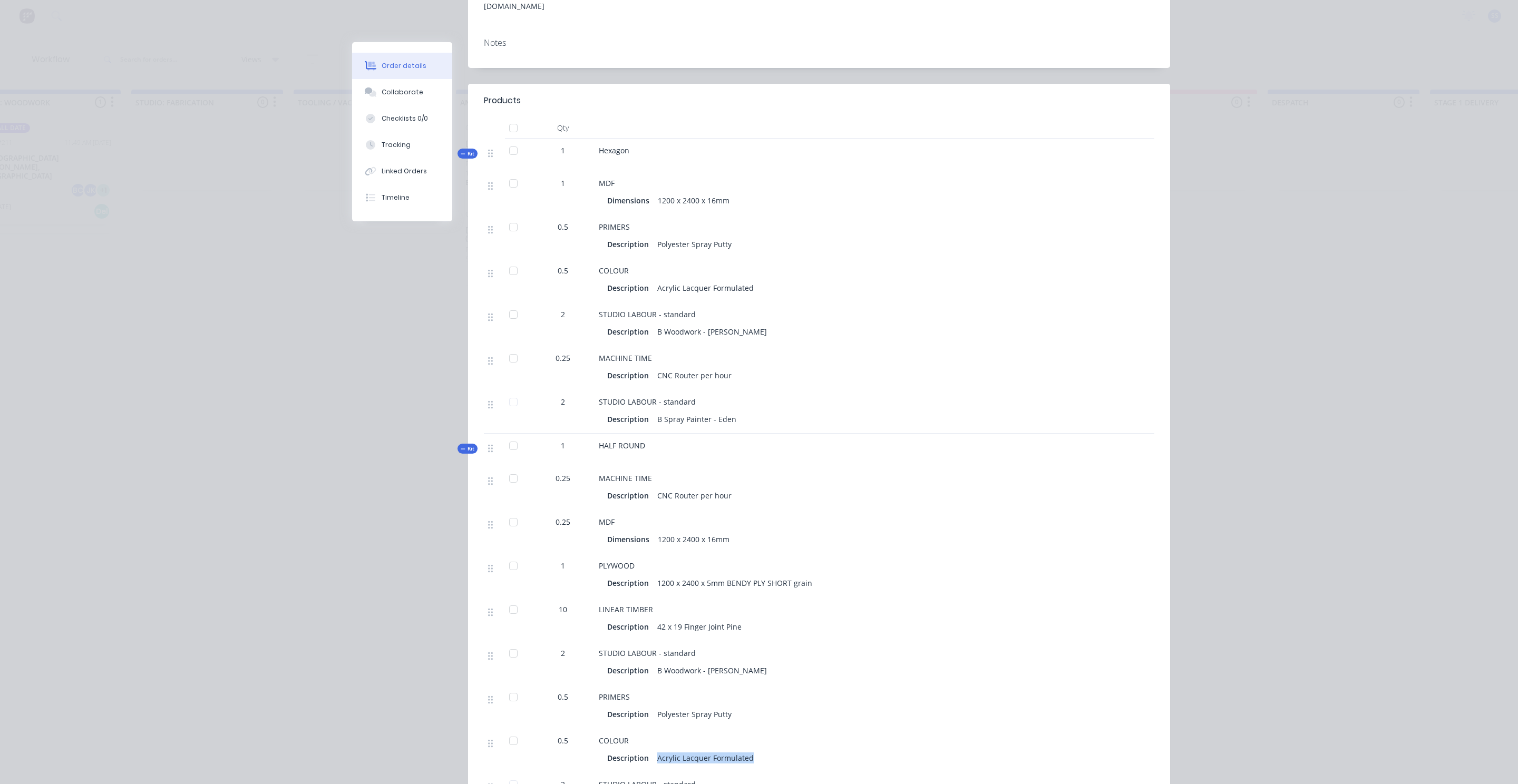
scroll to position [0, 0]
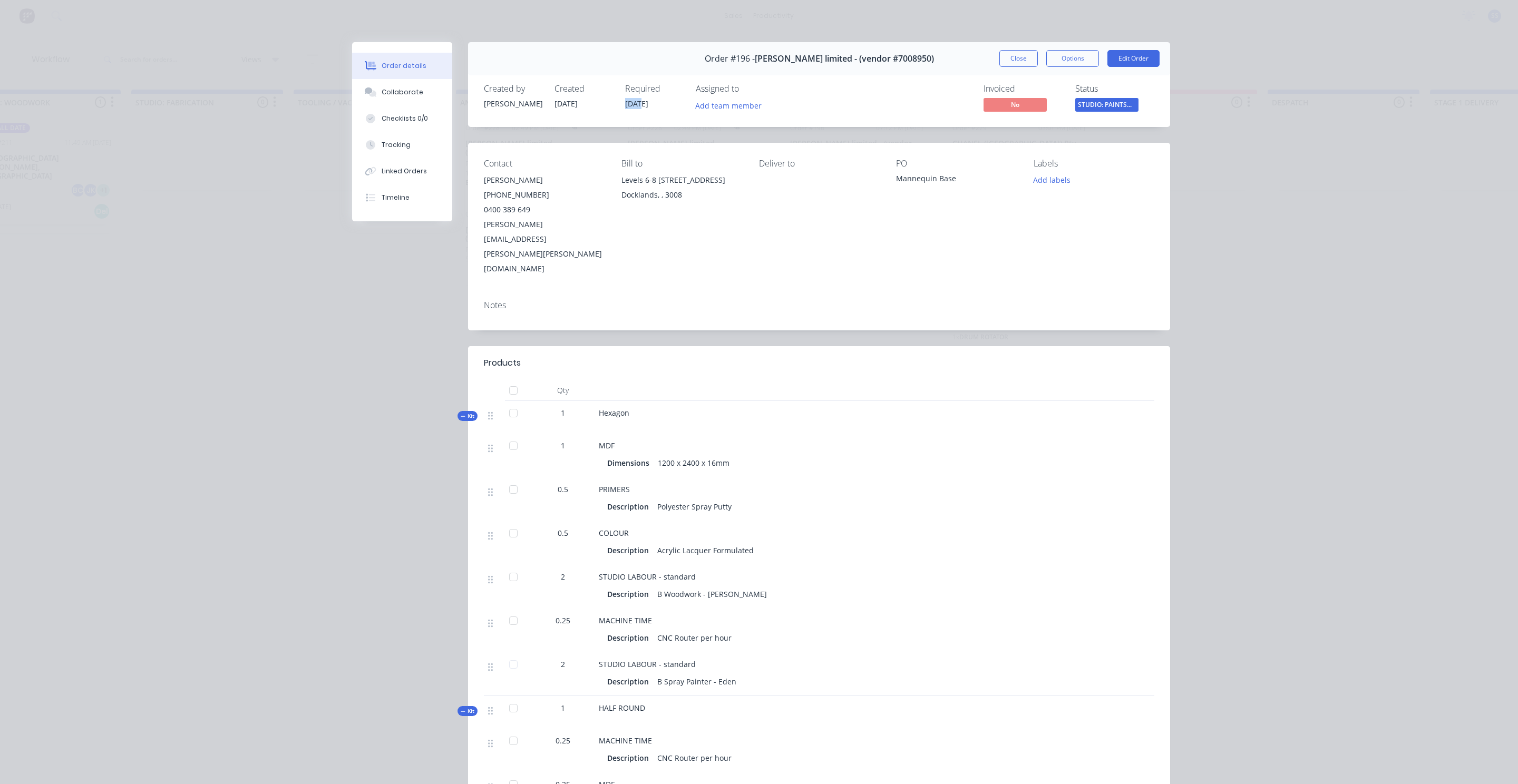
drag, startPoint x: 626, startPoint y: 104, endPoint x: 642, endPoint y: 105, distance: 16.0
click at [642, 105] on span "[DATE]" at bounding box center [637, 103] width 23 height 10
drag, startPoint x: 635, startPoint y: 104, endPoint x: 627, endPoint y: 105, distance: 8.1
click at [627, 105] on span "[DATE]" at bounding box center [637, 103] width 23 height 10
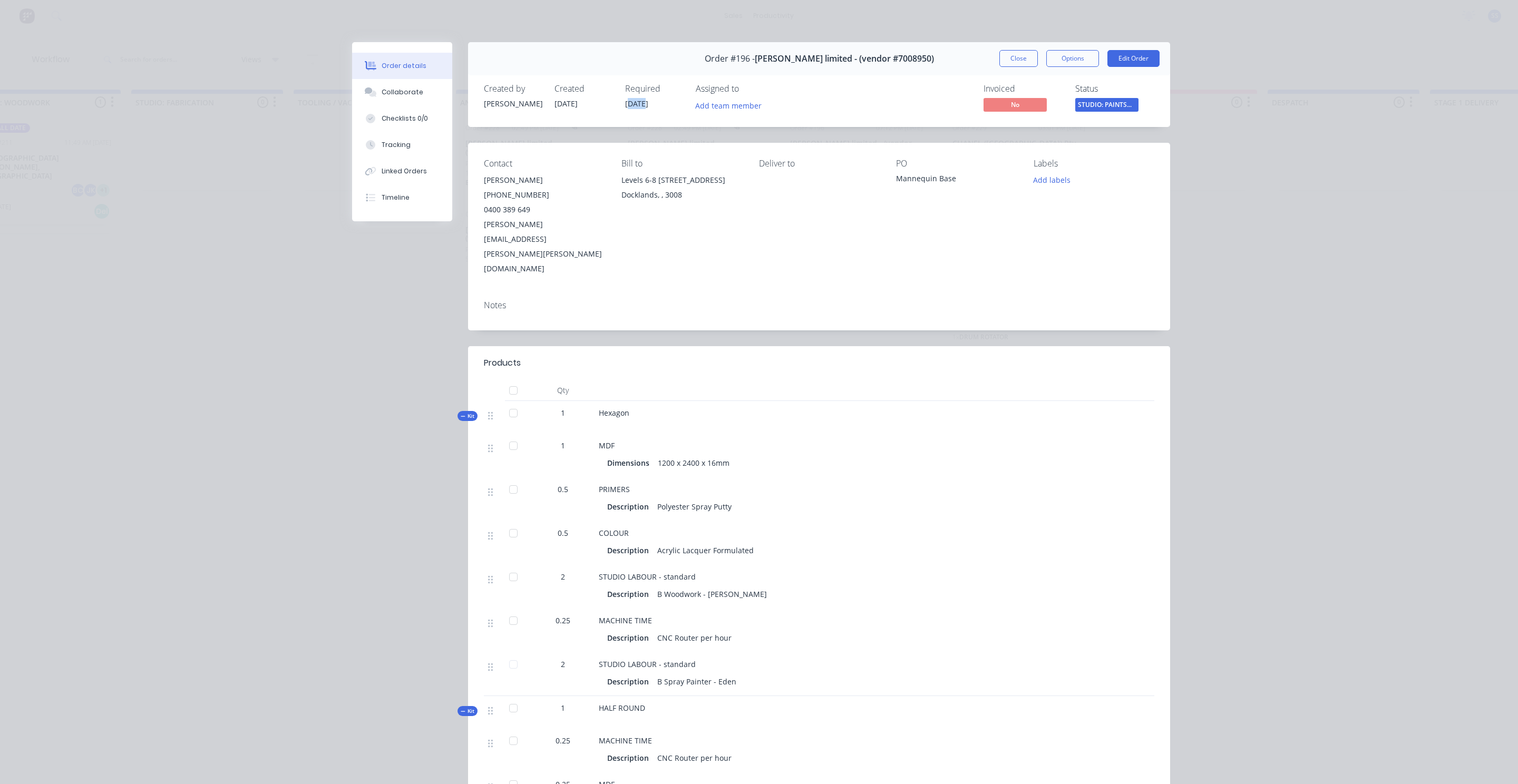
drag, startPoint x: 645, startPoint y: 105, endPoint x: 630, endPoint y: 105, distance: 15.0
click at [630, 105] on span "[DATE]" at bounding box center [637, 103] width 23 height 10
drag, startPoint x: 574, startPoint y: 102, endPoint x: 611, endPoint y: 119, distance: 40.7
click at [574, 102] on span "[DATE]" at bounding box center [566, 103] width 23 height 10
drag, startPoint x: 573, startPoint y: 102, endPoint x: 556, endPoint y: 102, distance: 17.0
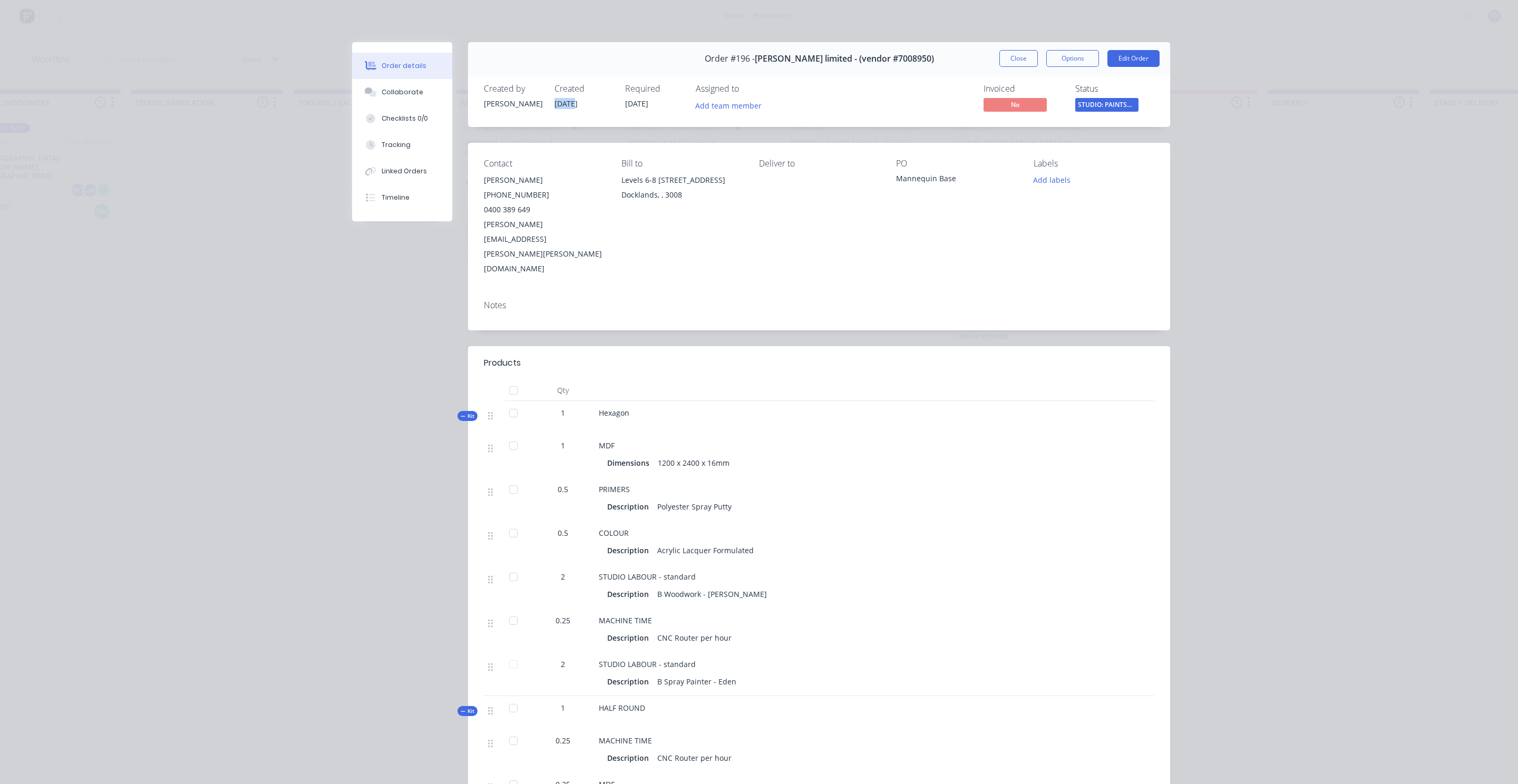
click at [556, 102] on span "[DATE]" at bounding box center [566, 103] width 23 height 10
click at [1008, 59] on button "Close" at bounding box center [1019, 59] width 39 height 17
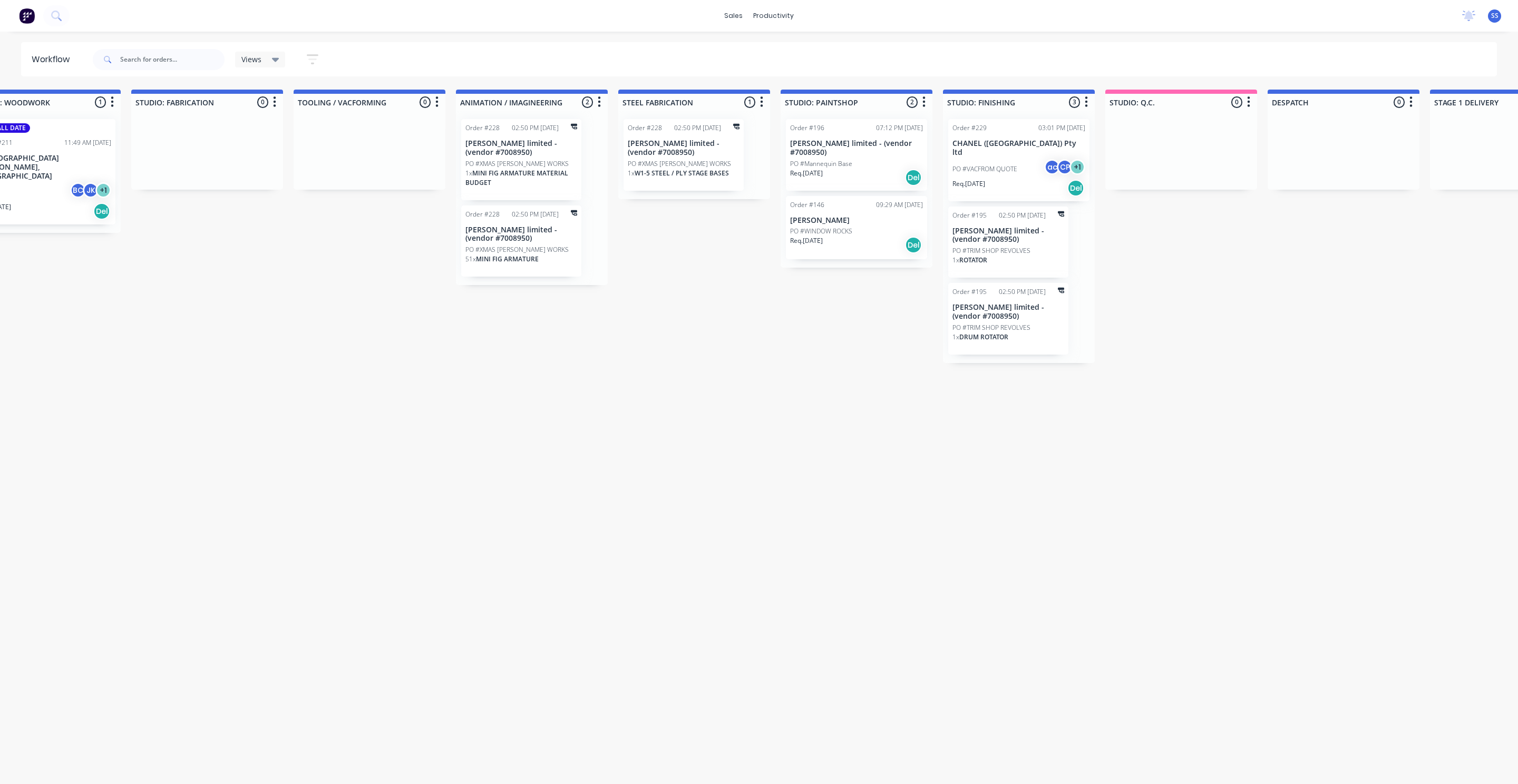
click at [832, 159] on p "PO #Mannequin Base" at bounding box center [821, 164] width 62 height 10
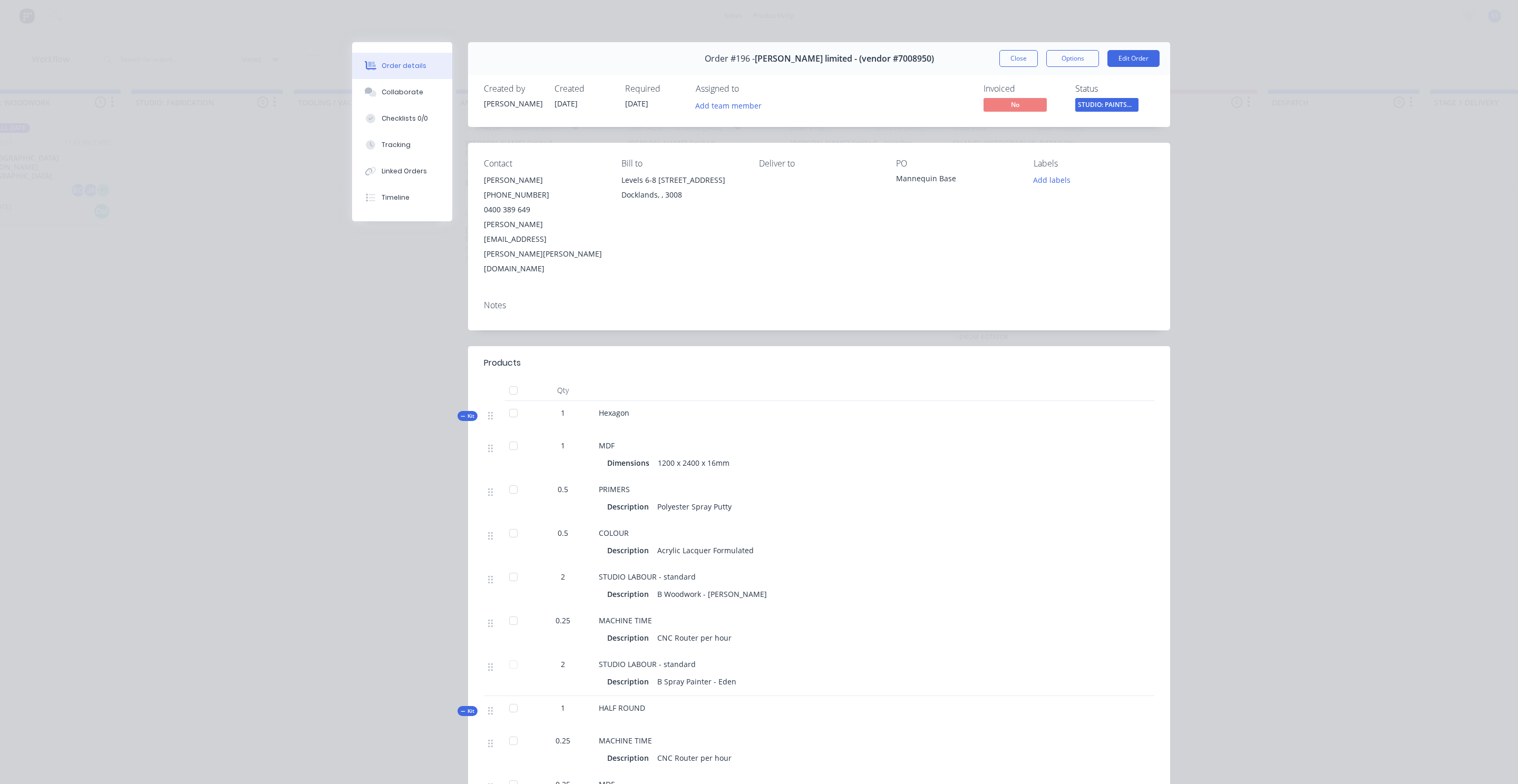
scroll to position [1, 0]
drag, startPoint x: 503, startPoint y: 225, endPoint x: 466, endPoint y: 225, distance: 37.0
click at [465, 225] on div "Order #196 - [PERSON_NAME] limited - (vendor #7008950) Close Options Edit Order…" at bounding box center [761, 653] width 818 height 1224
click at [397, 144] on div "Tracking" at bounding box center [396, 145] width 29 height 10
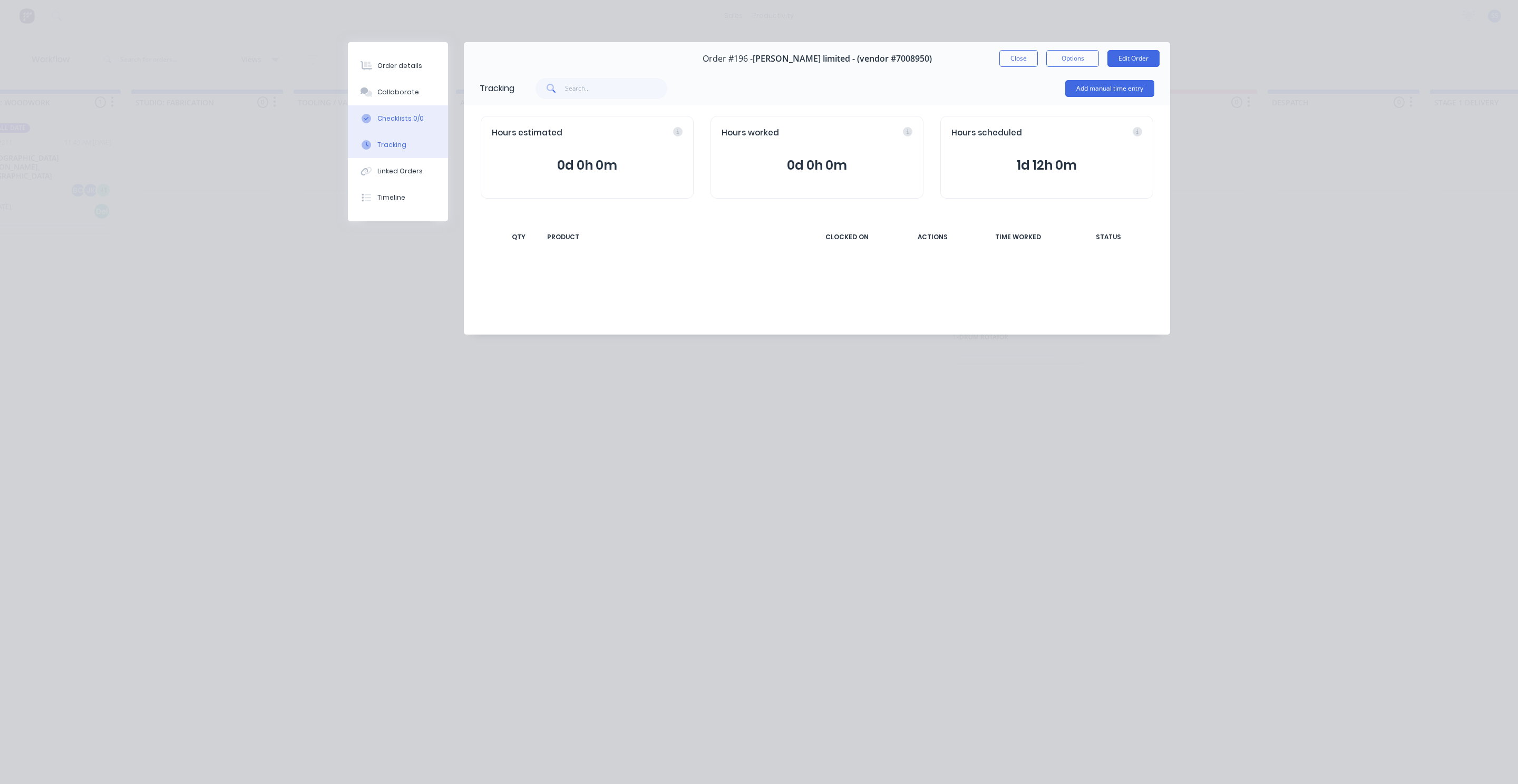
click at [403, 118] on div "Checklists 0/0" at bounding box center [400, 119] width 46 height 10
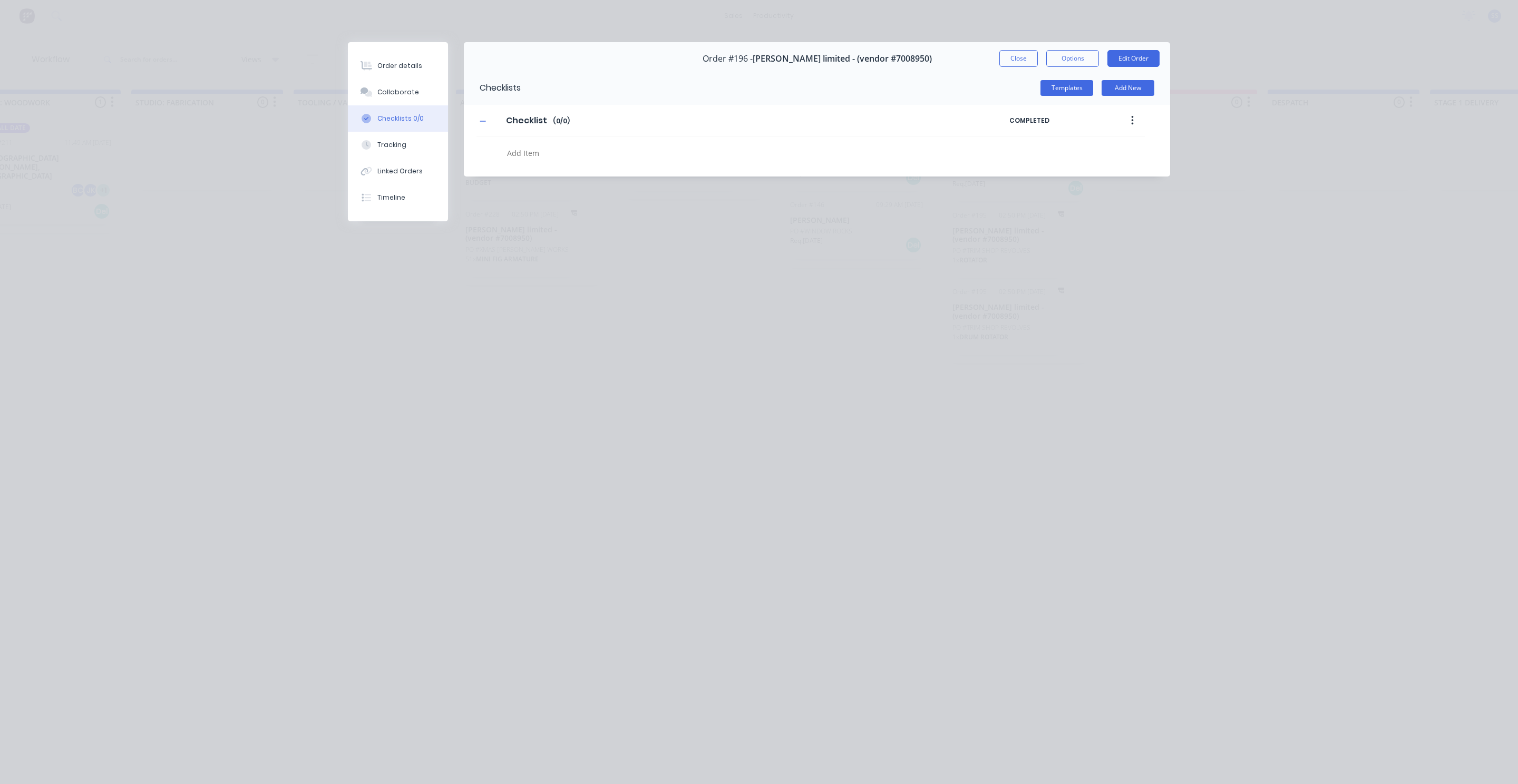
click at [401, 105] on button "Checklists 0/0" at bounding box center [397, 119] width 100 height 26
click at [401, 103] on button "Collaborate" at bounding box center [397, 92] width 100 height 26
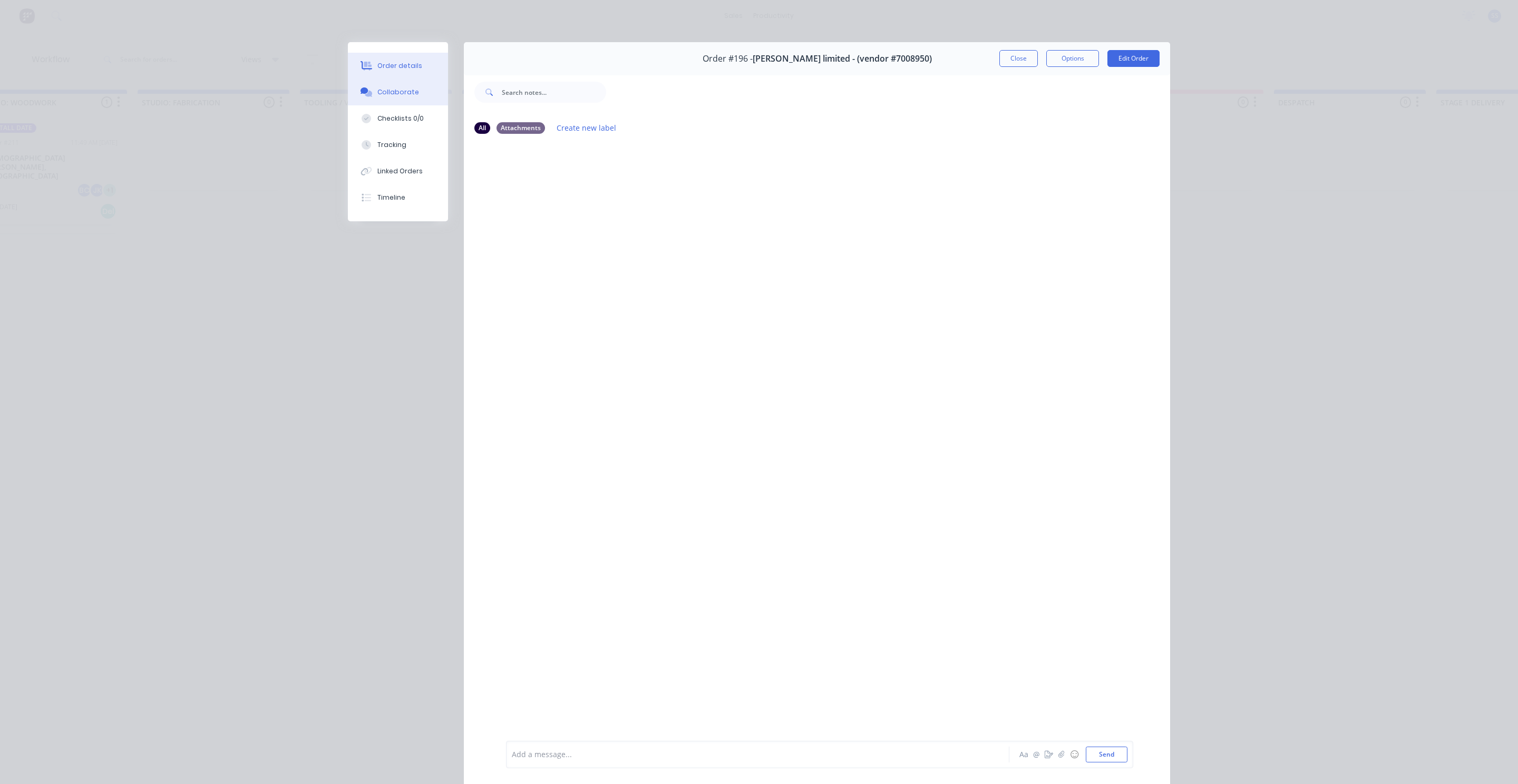
scroll to position [0, 1512]
click at [406, 61] on div "Order details" at bounding box center [399, 66] width 45 height 10
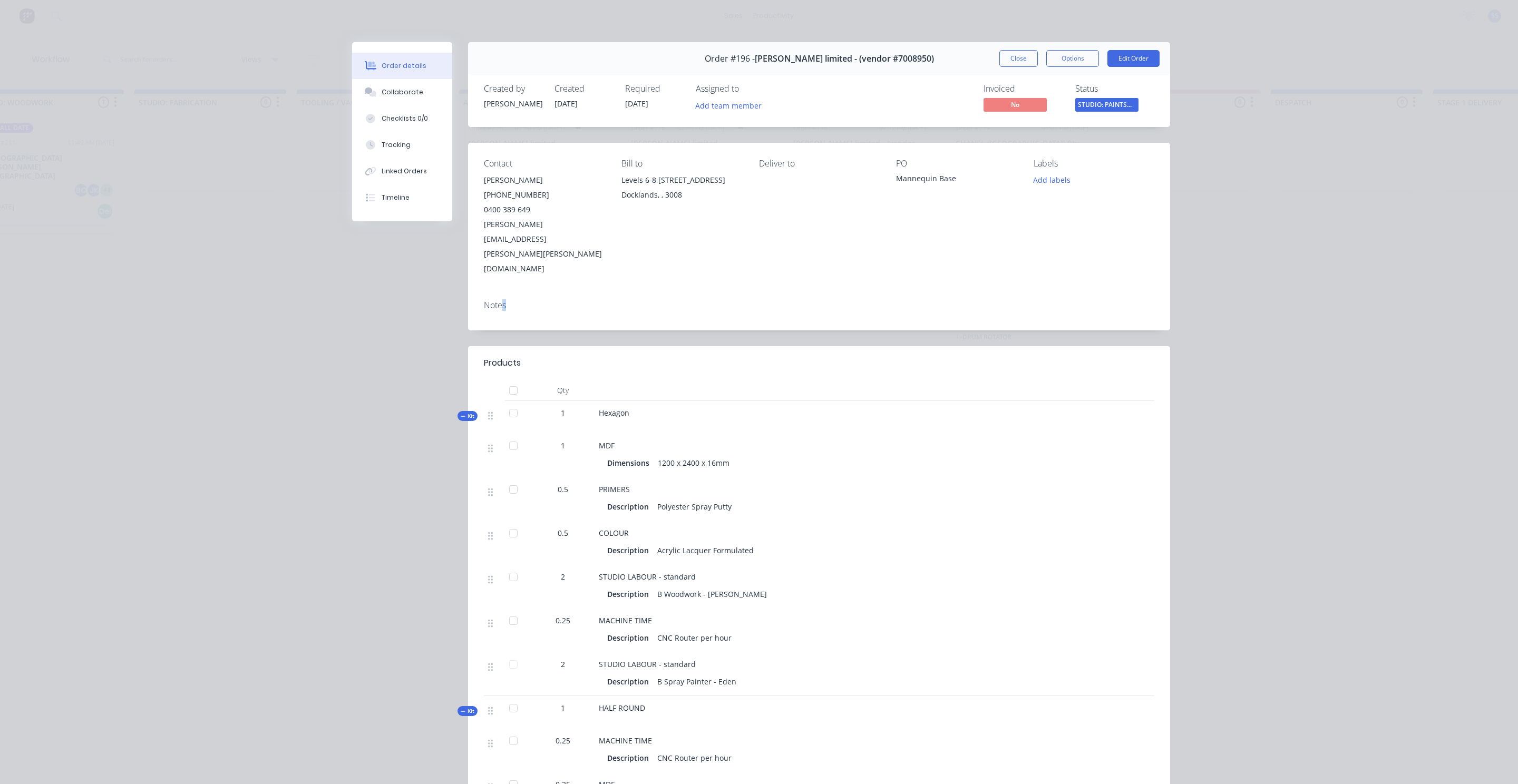
drag, startPoint x: 507, startPoint y: 265, endPoint x: 516, endPoint y: 265, distance: 9.0
click at [518, 301] on div "Notes" at bounding box center [819, 305] width 670 height 10
click at [513, 292] on div "Notes" at bounding box center [819, 311] width 702 height 39
click at [515, 292] on div "Notes" at bounding box center [819, 311] width 702 height 39
click at [473, 290] on div "Notes" at bounding box center [819, 309] width 702 height 39
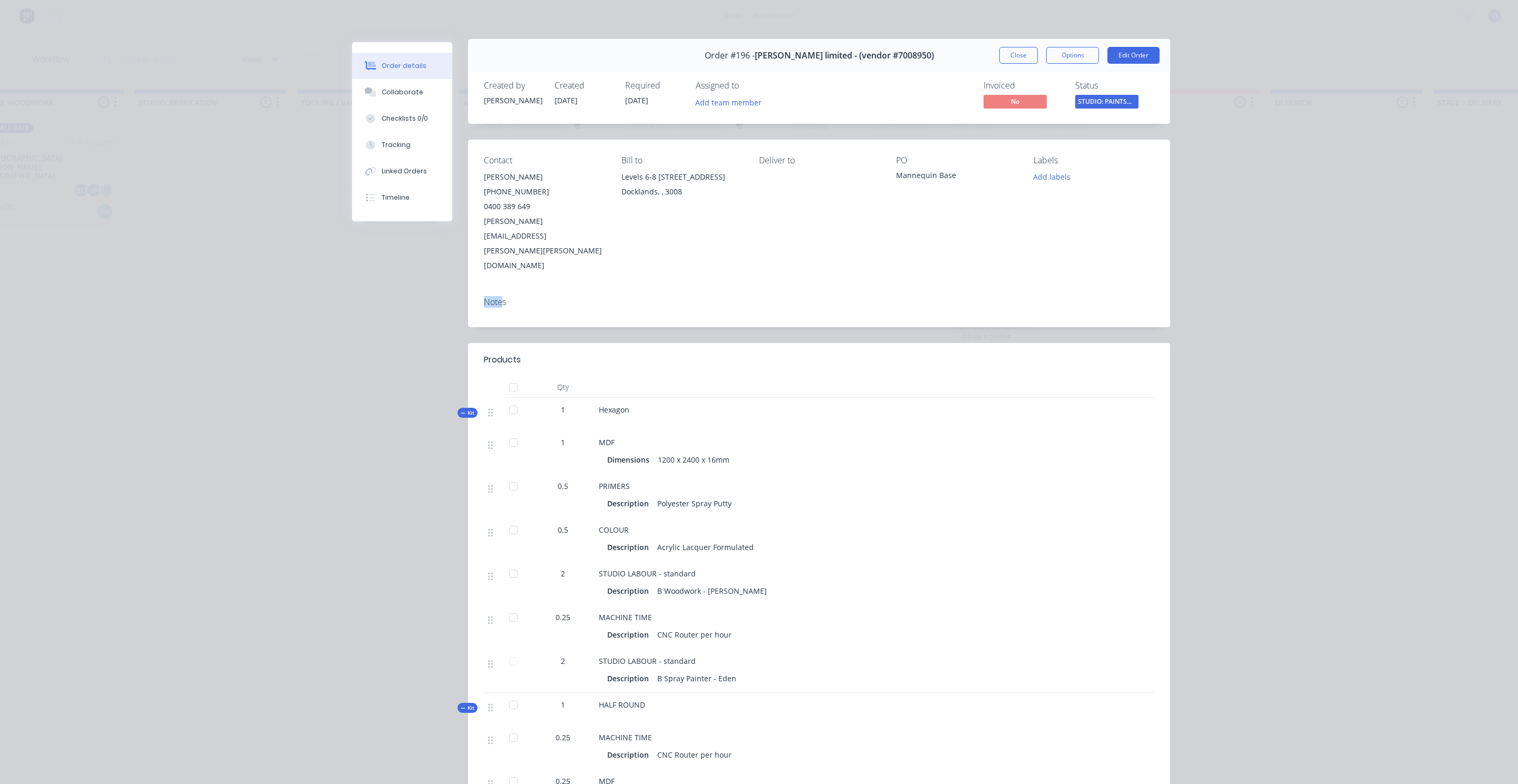
scroll to position [1, 0]
click at [539, 299] on div "Notes" at bounding box center [819, 303] width 670 height 10
drag, startPoint x: 635, startPoint y: 368, endPoint x: 586, endPoint y: 372, distance: 49.2
click at [586, 401] on div "Kit 1 Hexagon" at bounding box center [819, 417] width 670 height 32
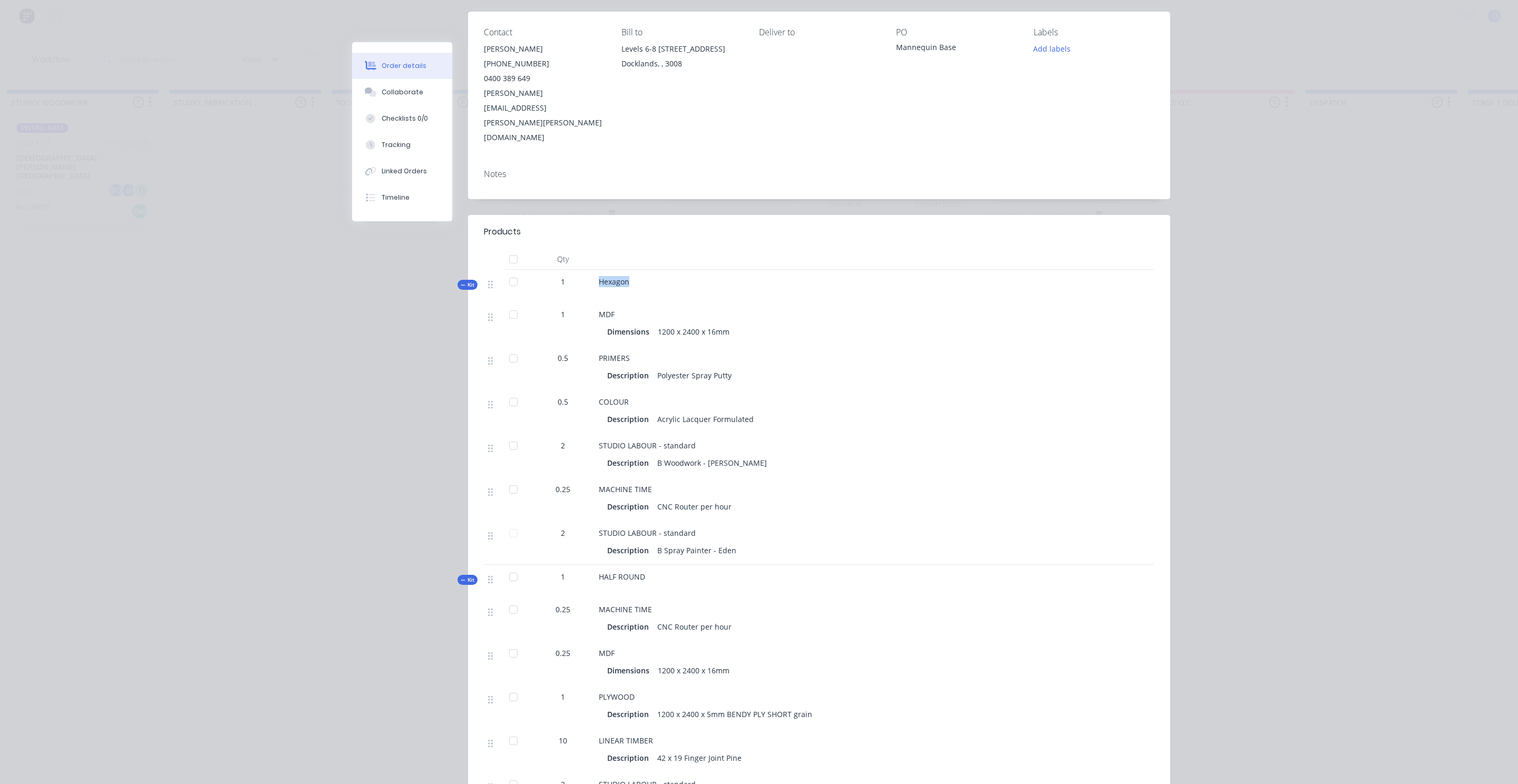
scroll to position [187, 0]
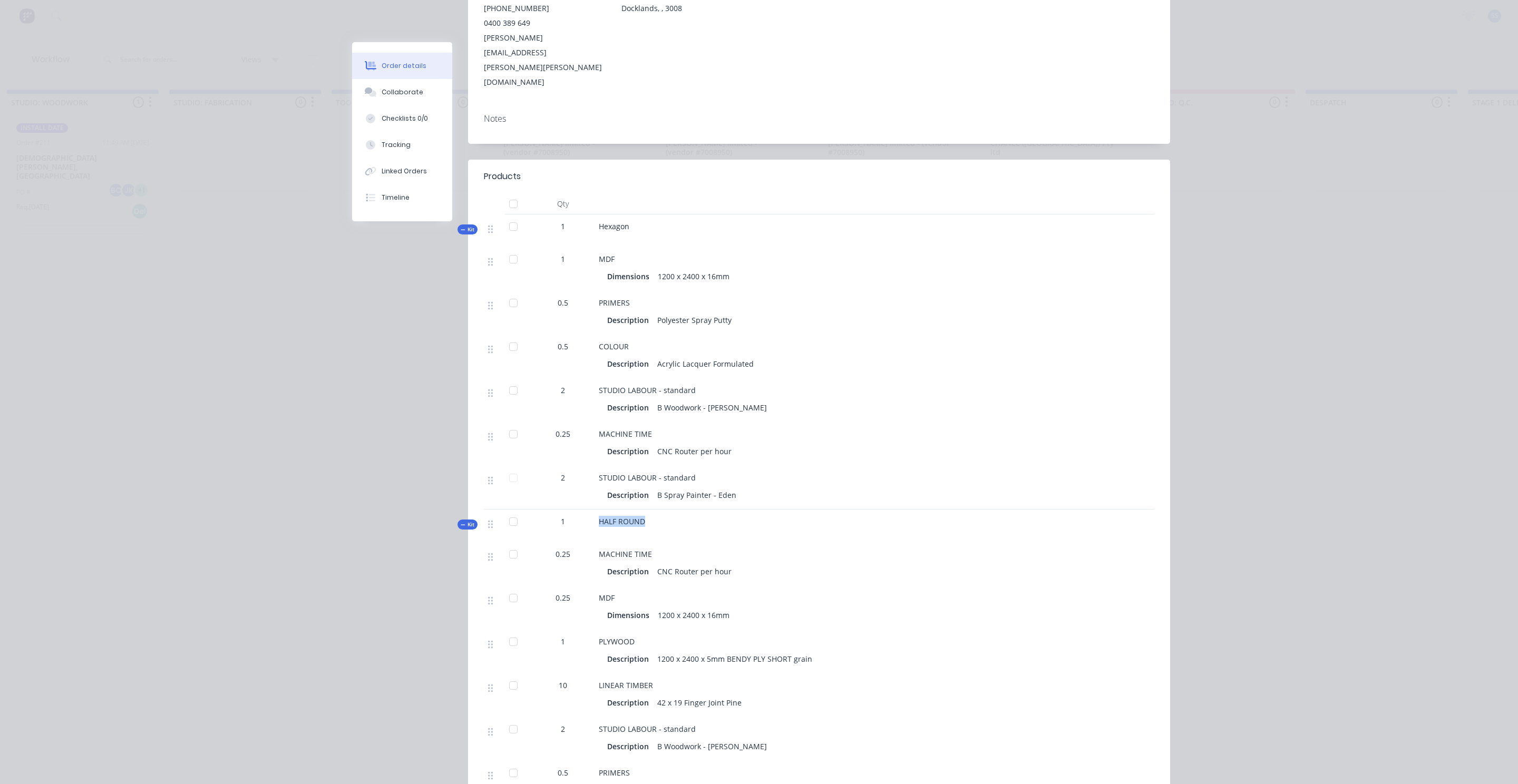
drag, startPoint x: 675, startPoint y: 481, endPoint x: 581, endPoint y: 482, distance: 94.0
click at [581, 510] on div "Kit 1 HALF ROUND" at bounding box center [819, 525] width 670 height 32
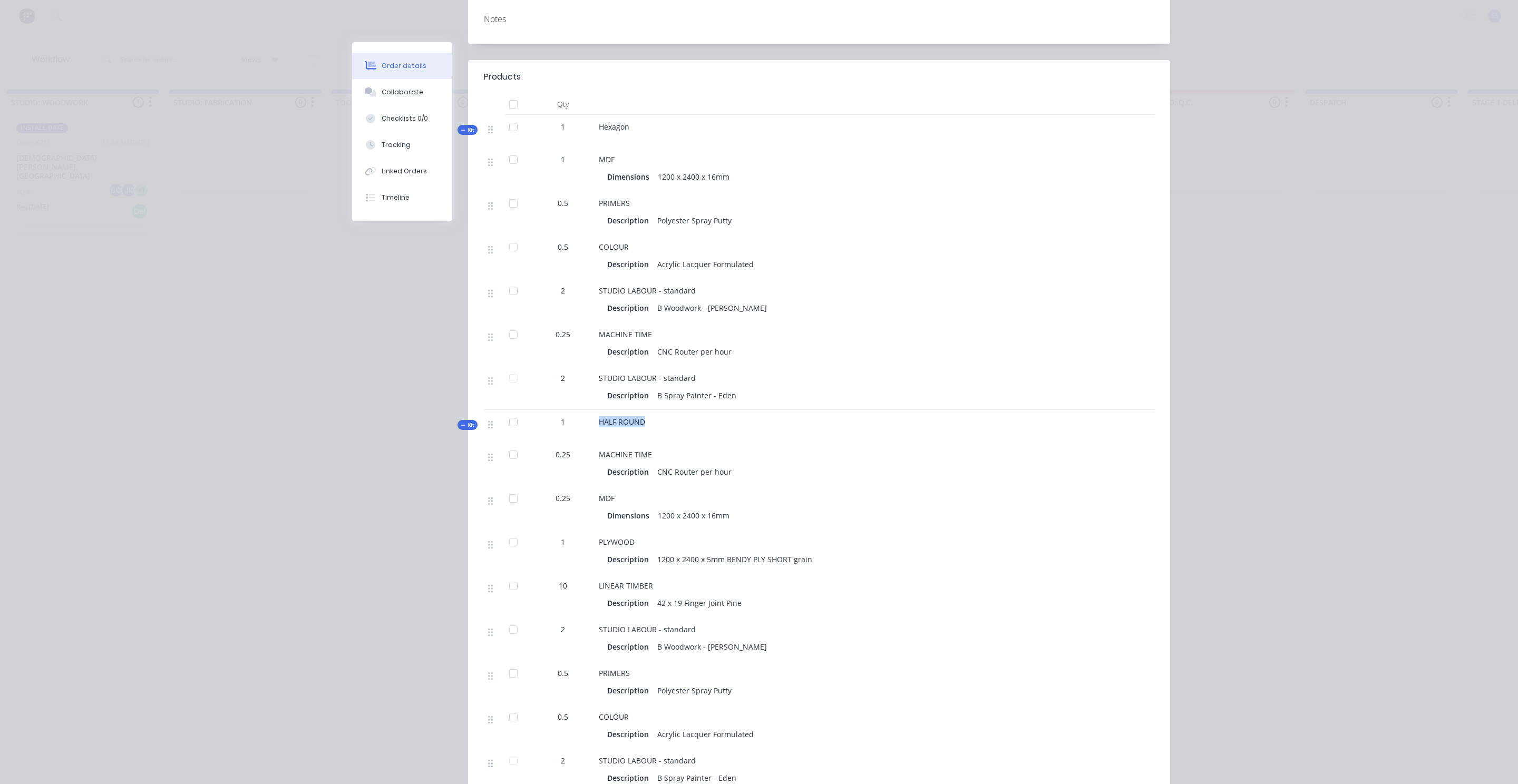
scroll to position [249, 0]
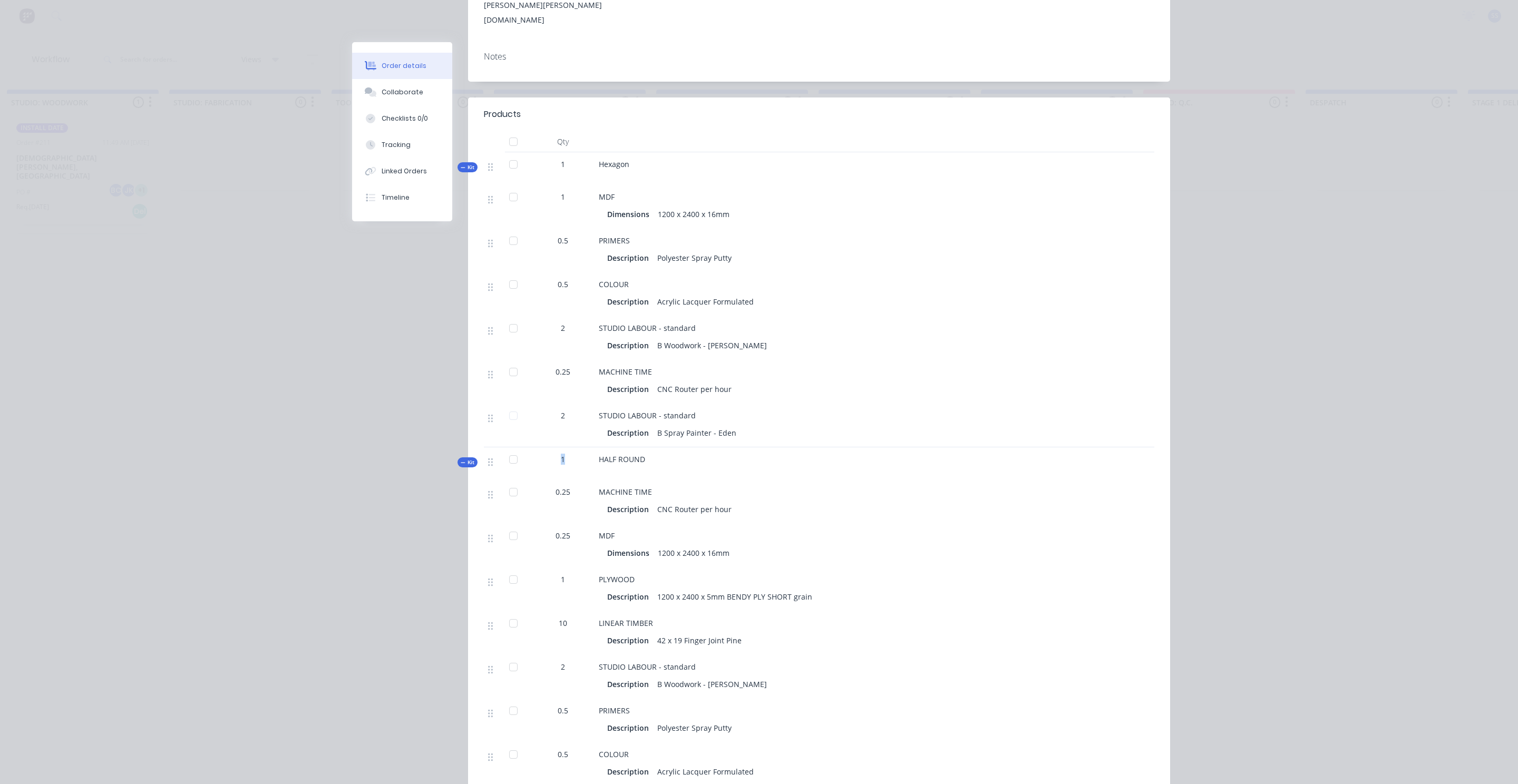
drag, startPoint x: 566, startPoint y: 418, endPoint x: 551, endPoint y: 418, distance: 15.0
click at [550, 454] on div "1" at bounding box center [562, 459] width 54 height 11
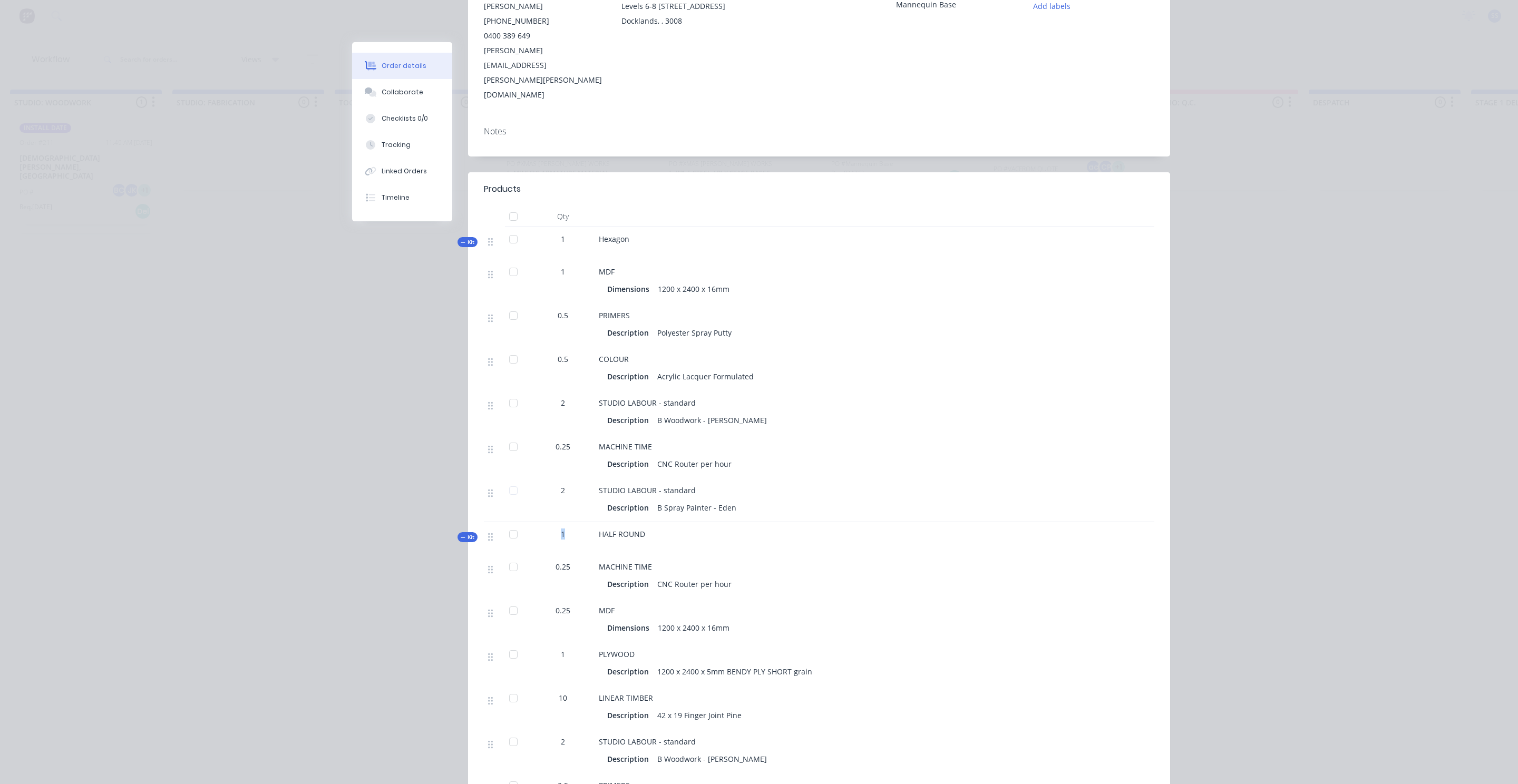
scroll to position [175, 0]
drag, startPoint x: 562, startPoint y: 192, endPoint x: 555, endPoint y: 193, distance: 7.1
click at [555, 232] on div "1" at bounding box center [562, 237] width 54 height 11
drag, startPoint x: 632, startPoint y: 196, endPoint x: 583, endPoint y: 198, distance: 49.0
click at [583, 225] on div "Kit 1 Hexagon" at bounding box center [819, 241] width 670 height 32
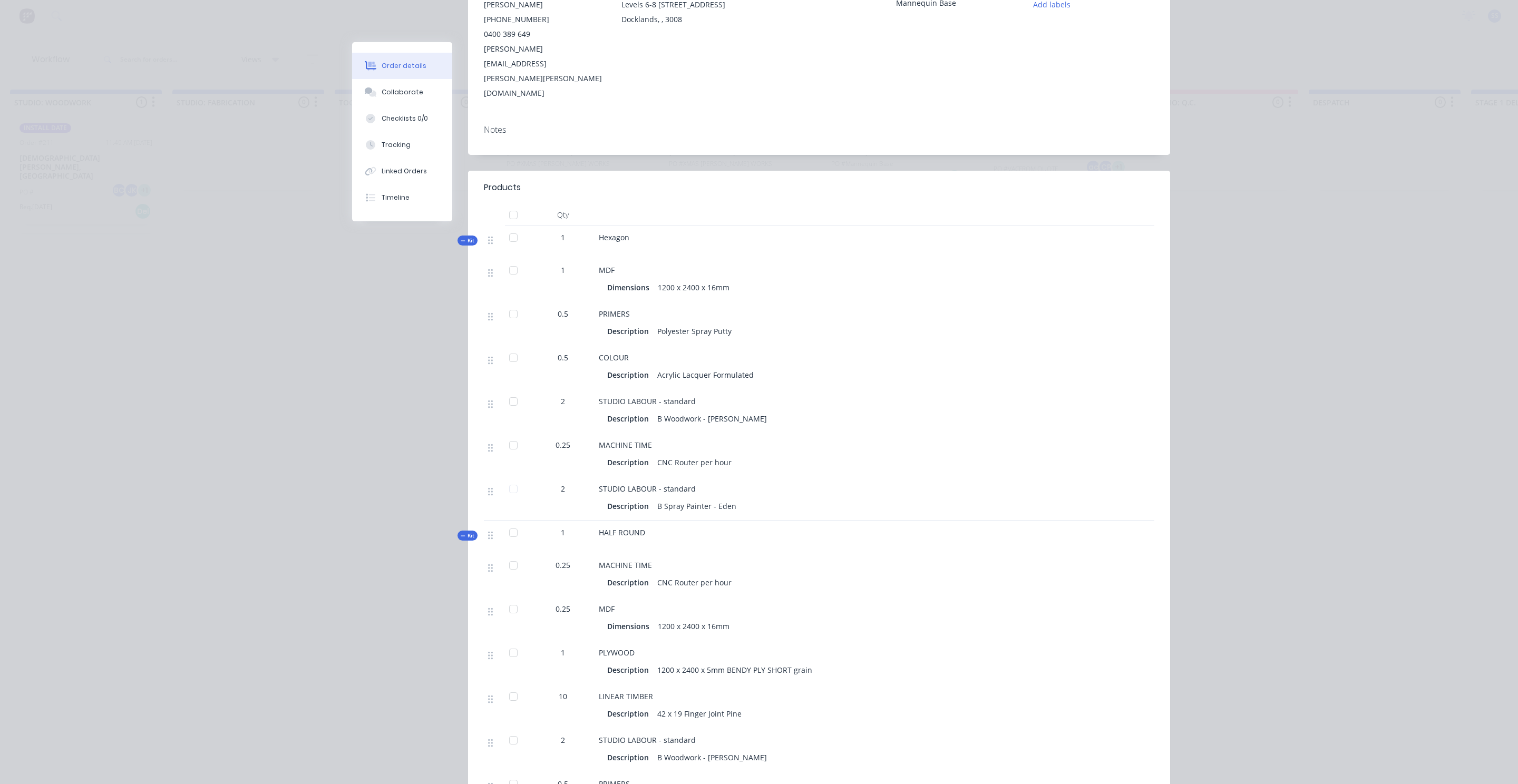
click at [472, 237] on span "Kit" at bounding box center [468, 240] width 14 height 8
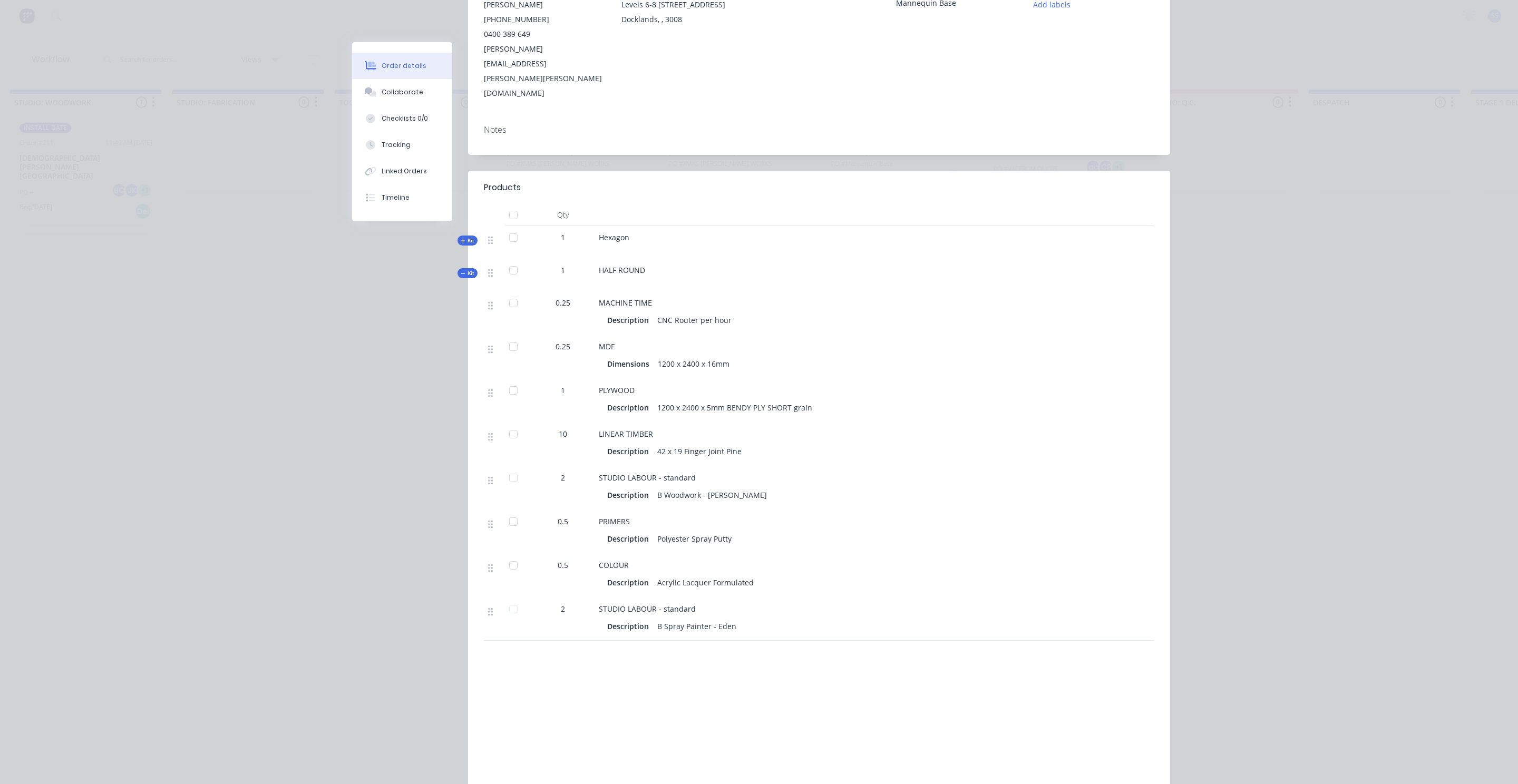
click at [472, 237] on span "Kit" at bounding box center [468, 240] width 14 height 8
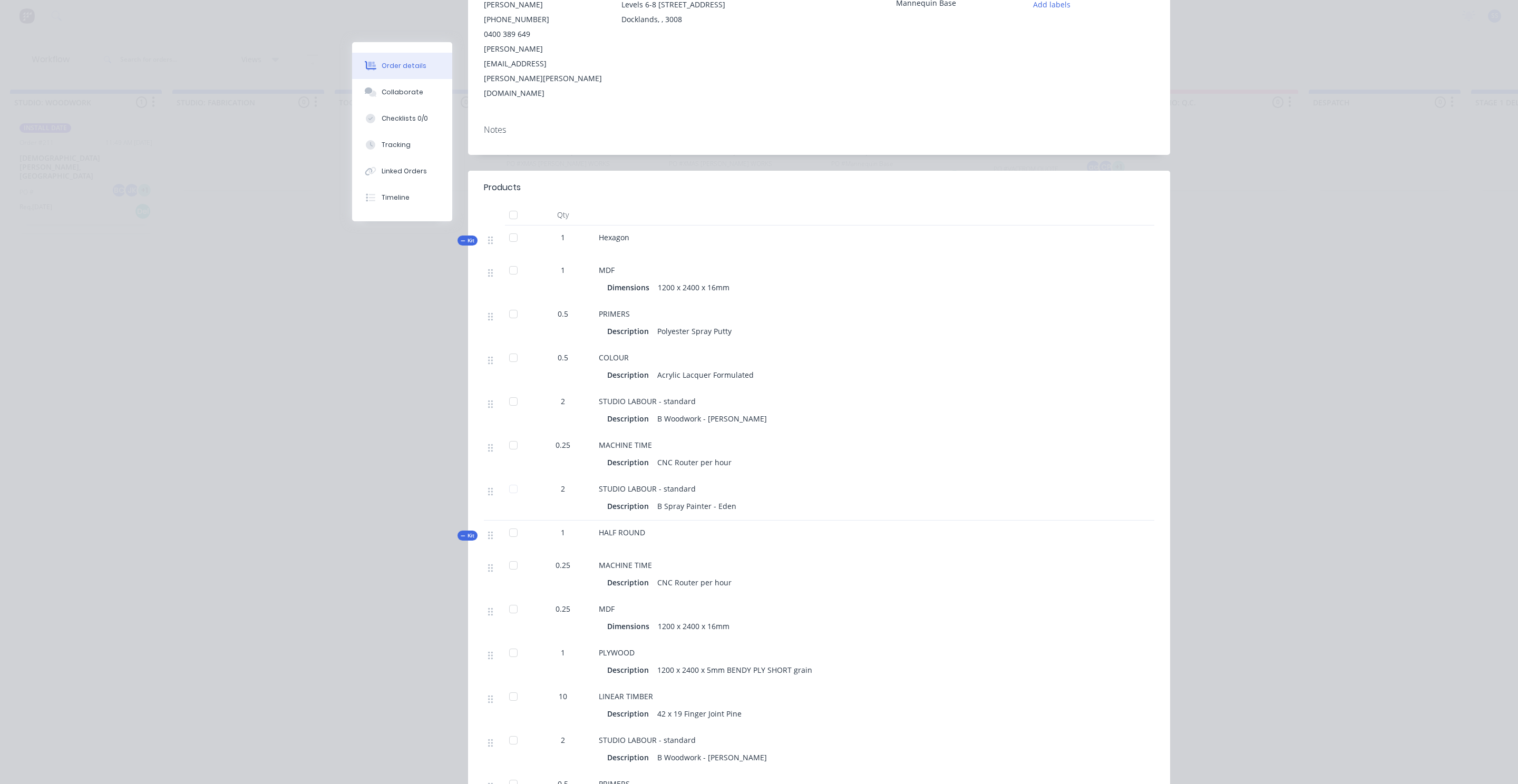
click at [1189, 333] on div "Order details Collaborate Checklists 0/0 Tracking Linked Orders Timeline Order …" at bounding box center [759, 392] width 1518 height 784
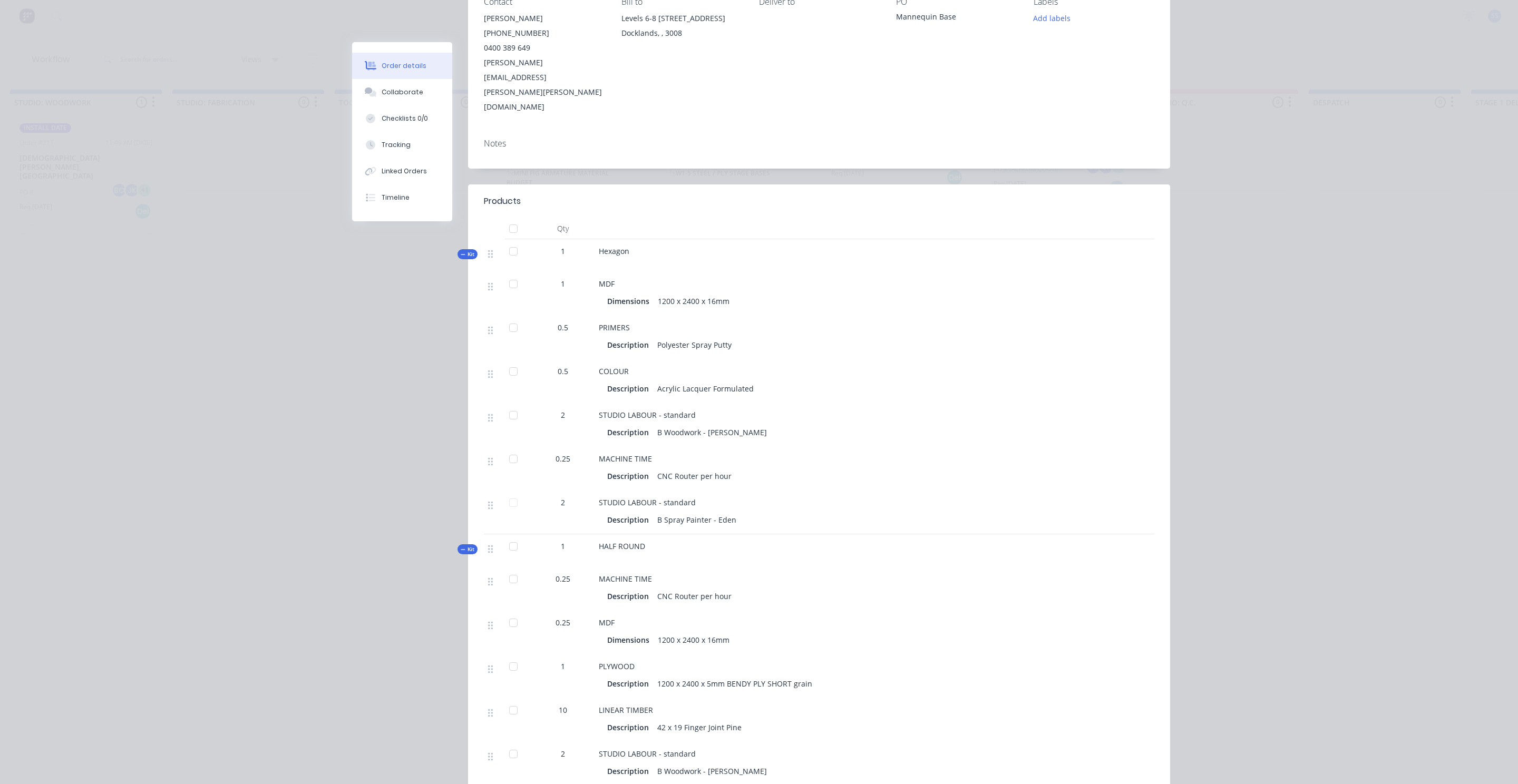
scroll to position [0, 0]
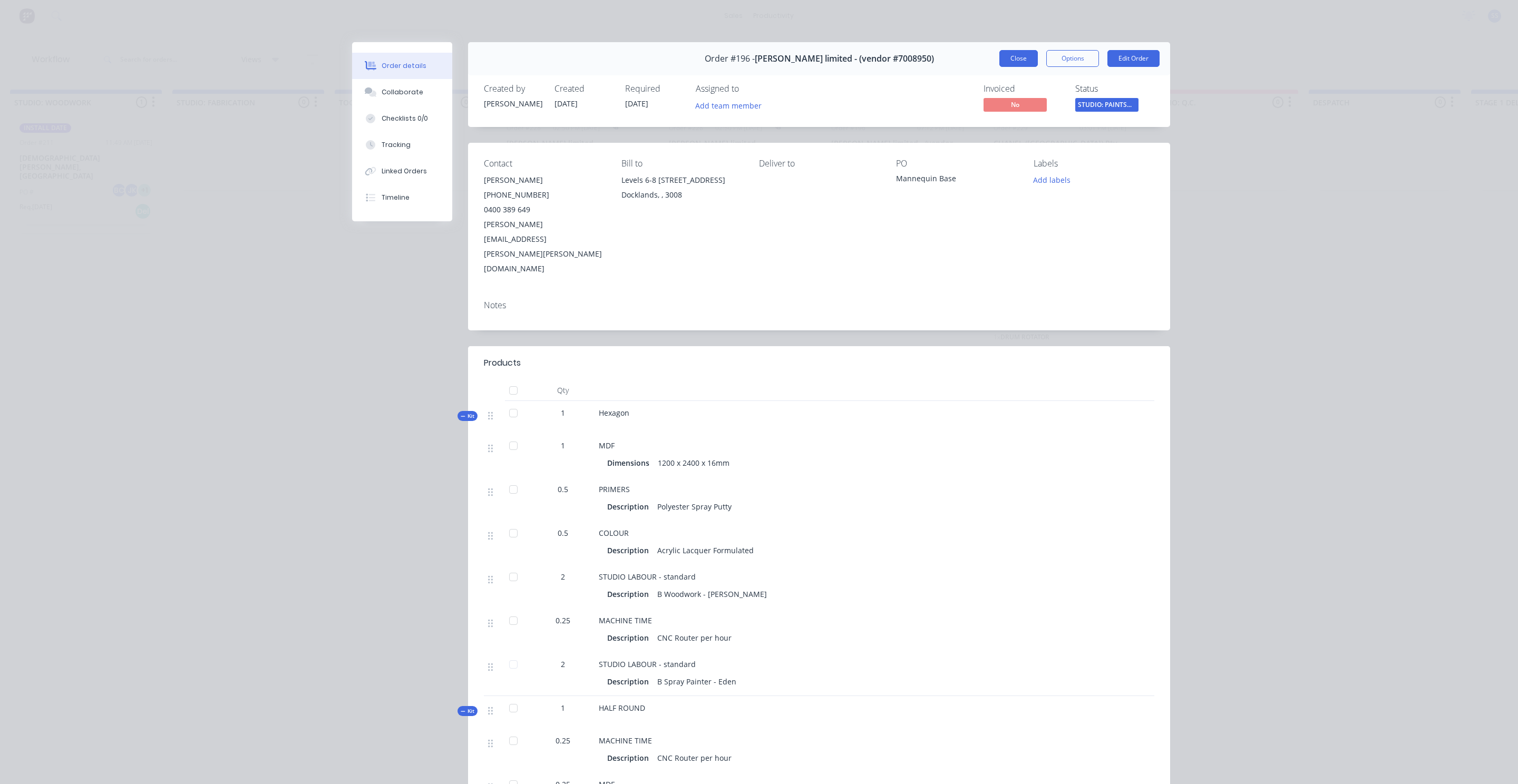
click at [1021, 63] on button "Close" at bounding box center [1019, 59] width 39 height 17
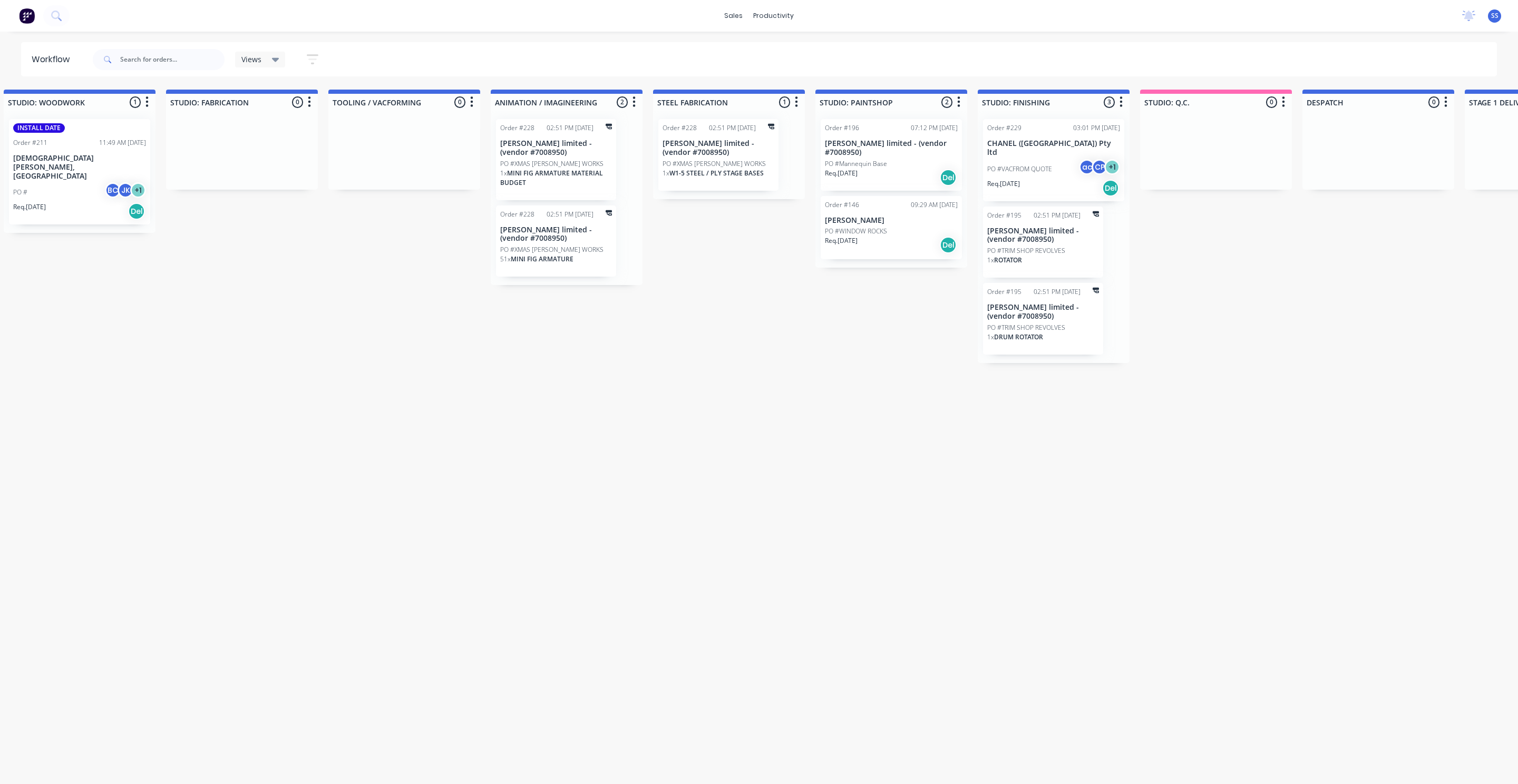
scroll to position [0, 1672]
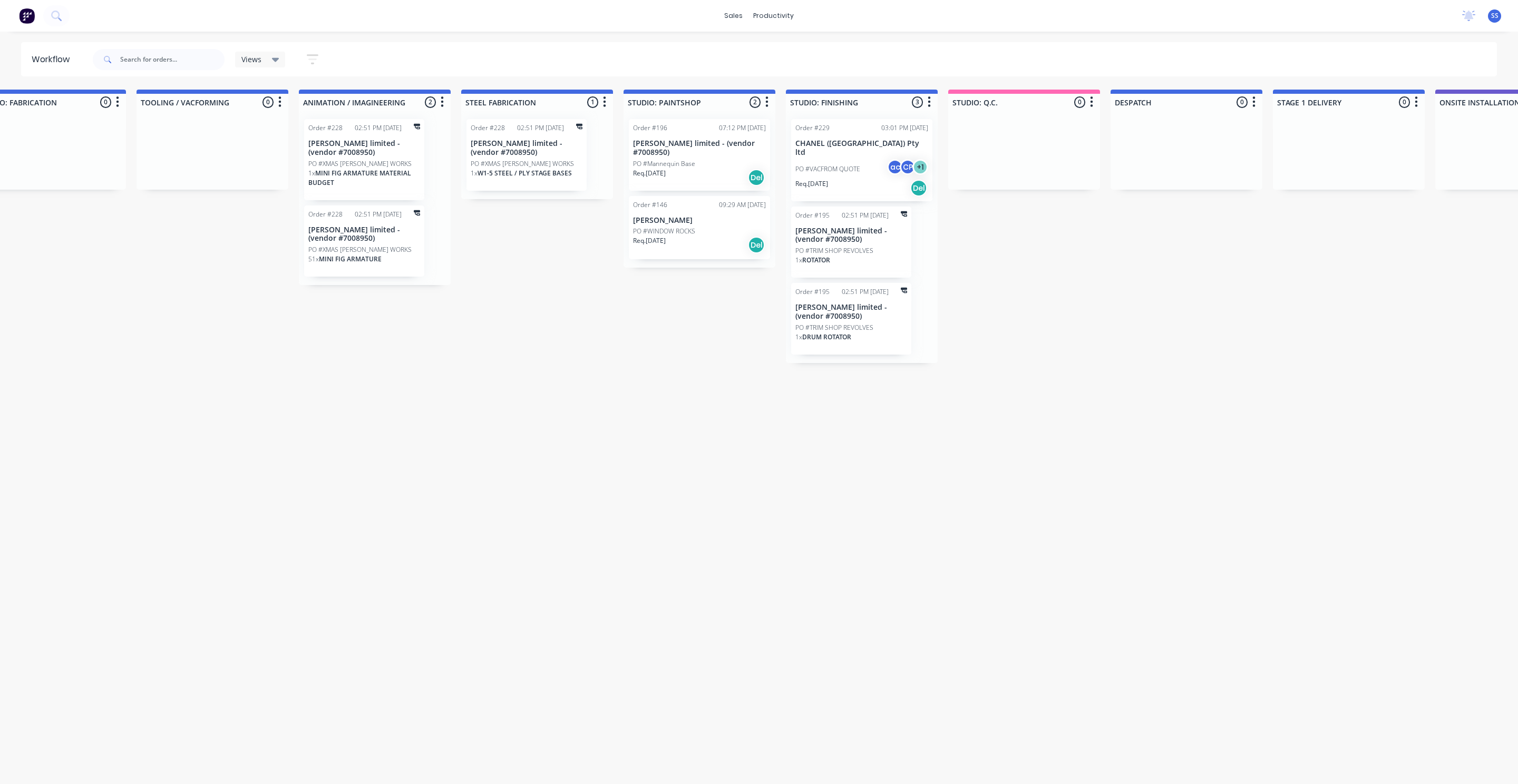
click at [854, 229] on p "[PERSON_NAME] limited - (vendor #7008950)" at bounding box center [851, 236] width 112 height 18
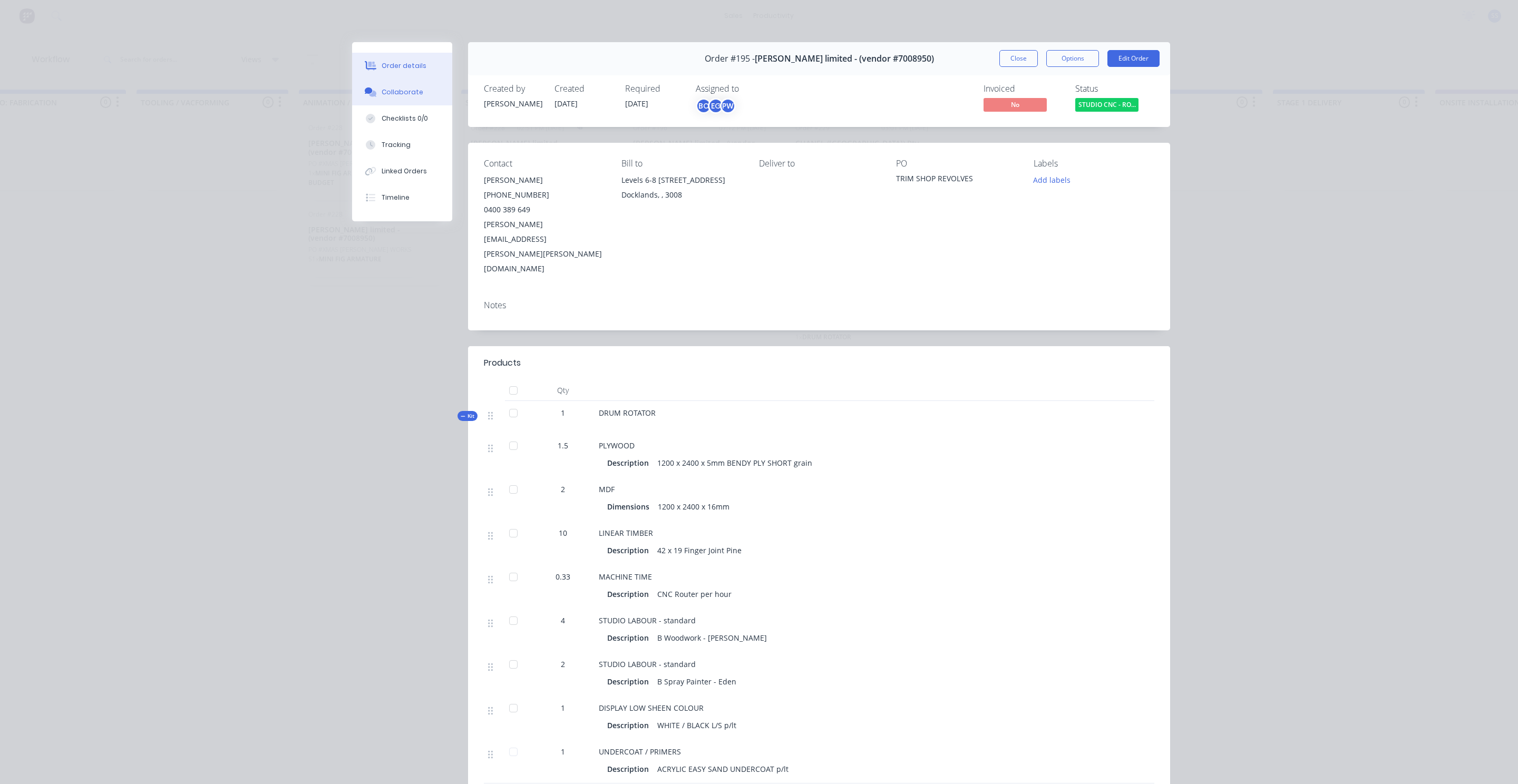
click at [410, 91] on div "Collaborate" at bounding box center [402, 92] width 41 height 10
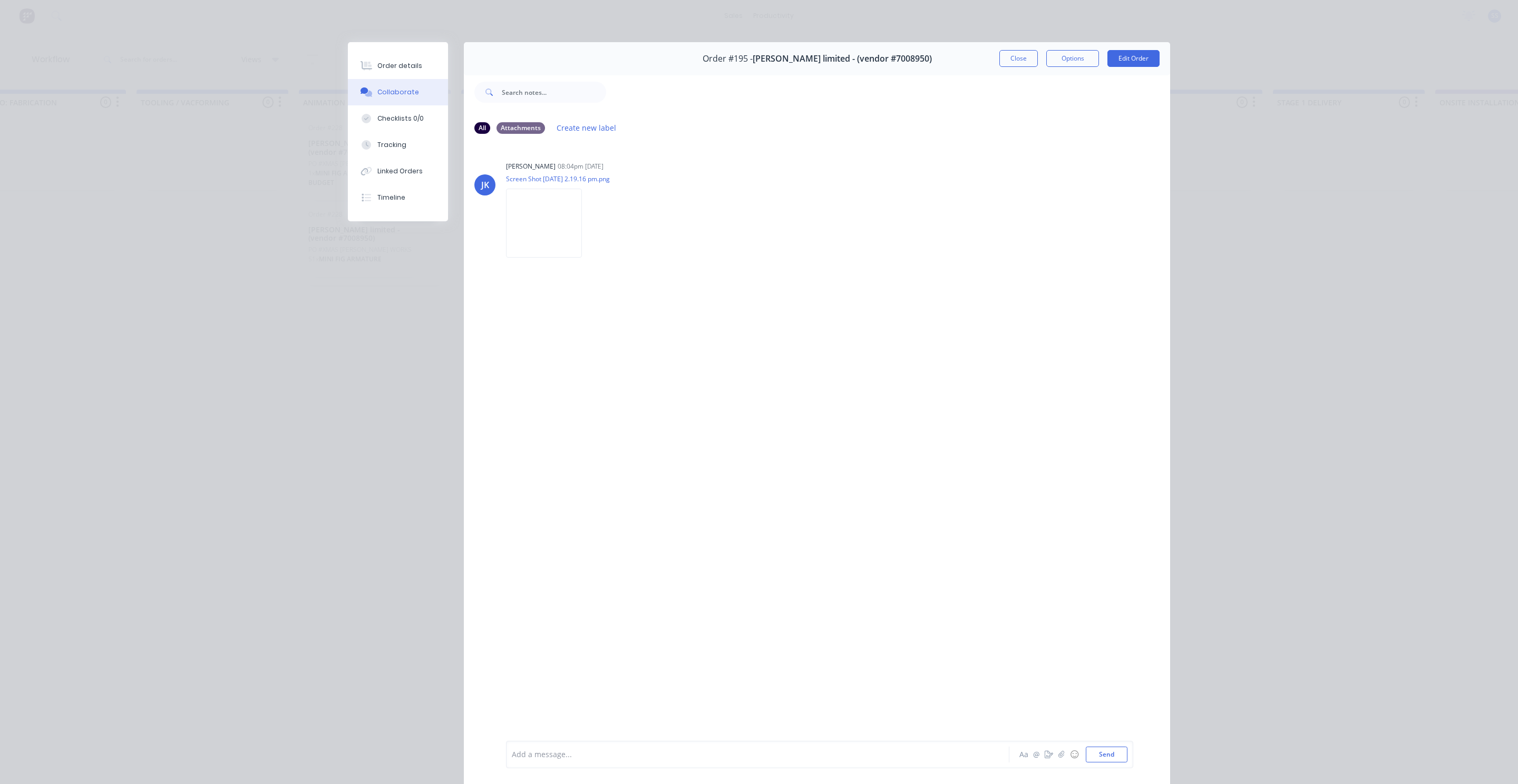
scroll to position [1, 0]
click at [1021, 52] on button "Close" at bounding box center [1019, 58] width 39 height 17
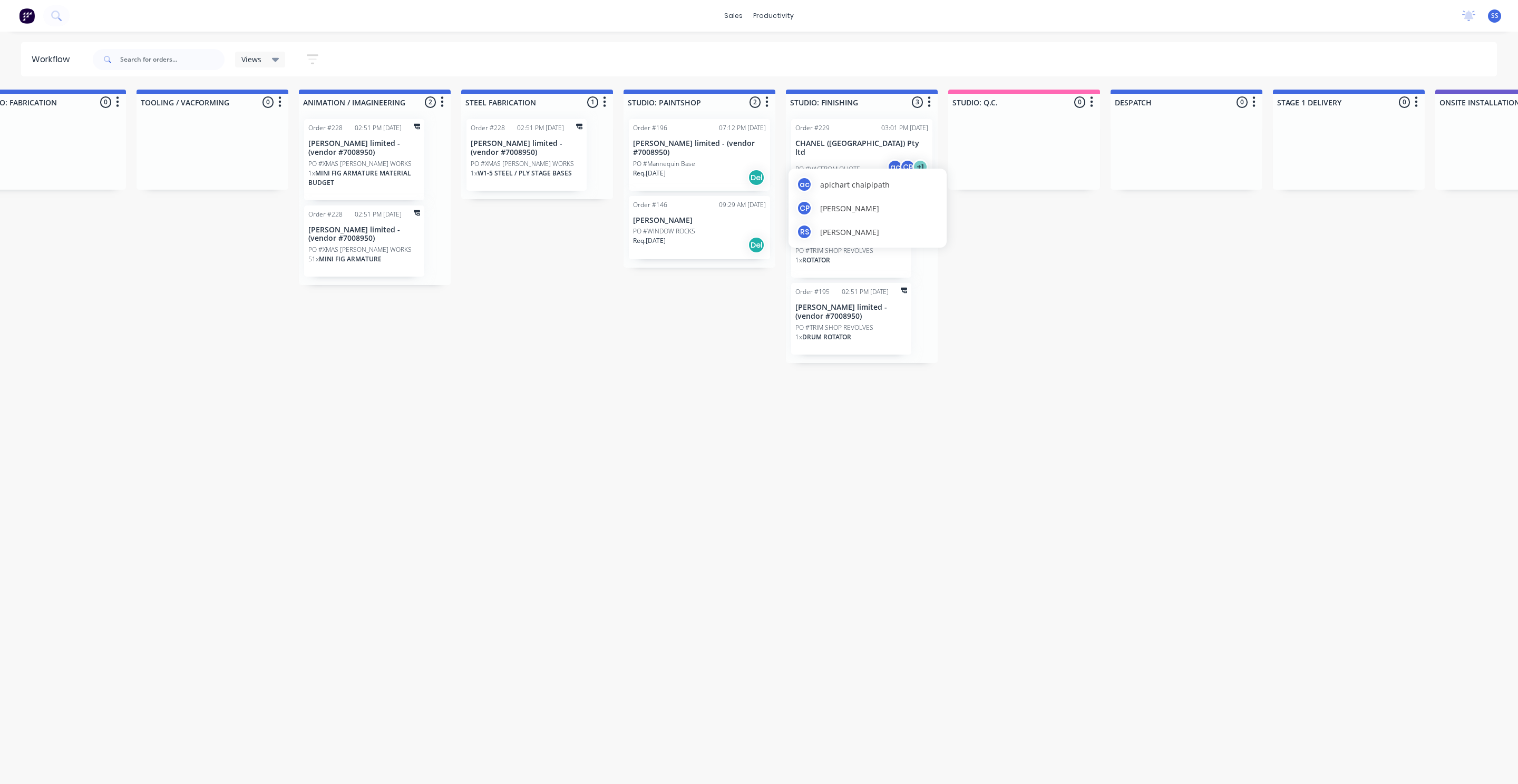
click at [842, 173] on div "ac apichart chaipipath CP [PERSON_NAME] RS [PERSON_NAME]" at bounding box center [867, 208] width 158 height 79
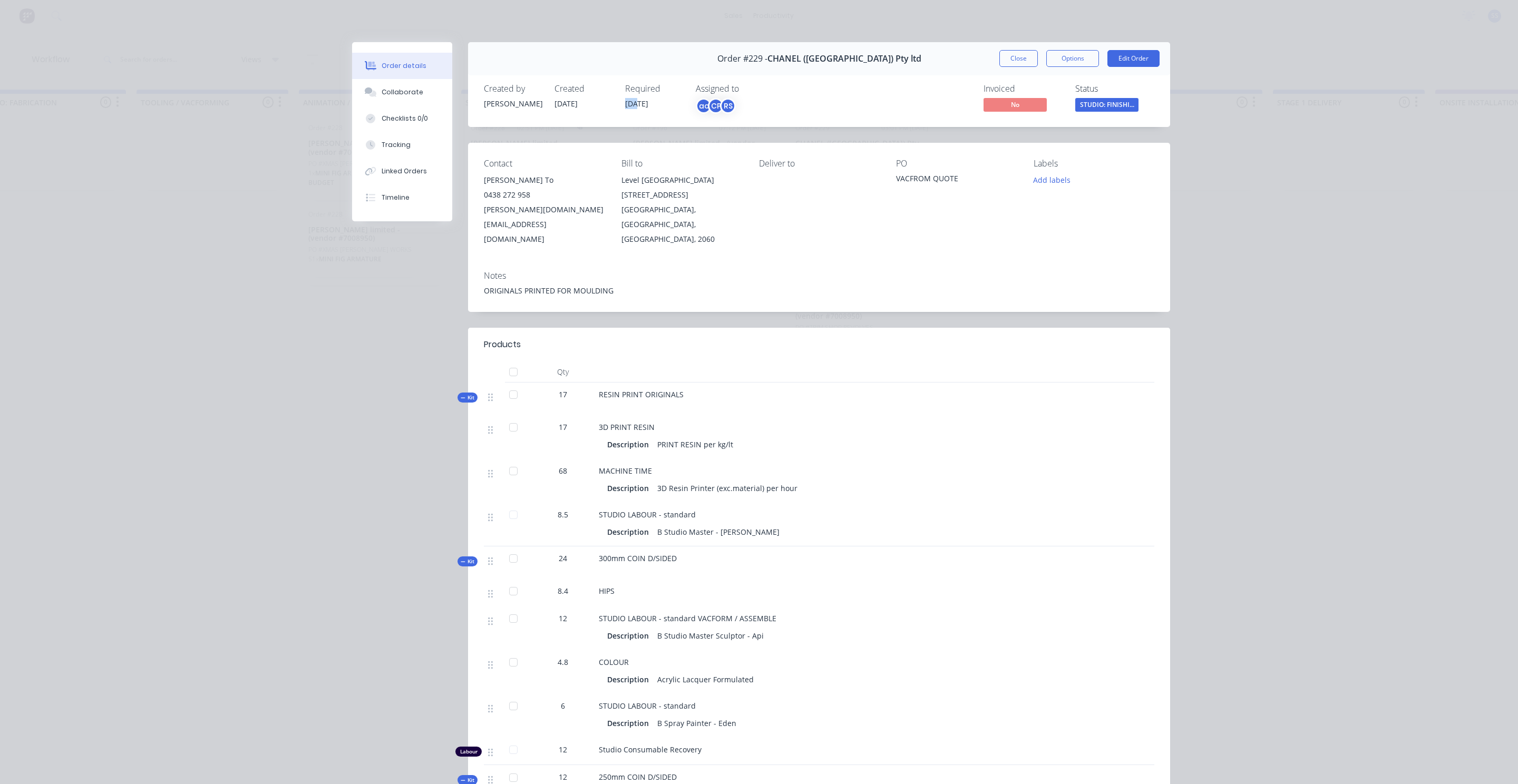
drag, startPoint x: 636, startPoint y: 102, endPoint x: 621, endPoint y: 107, distance: 15.8
click at [621, 107] on div "Created by [PERSON_NAME] Created [DATE] Required [DATE] Assigned to ac CP RS" at bounding box center [643, 99] width 317 height 30
drag, startPoint x: 657, startPoint y: 102, endPoint x: 626, endPoint y: 104, distance: 31.1
click at [626, 104] on div "Required [DATE]" at bounding box center [654, 99] width 58 height 30
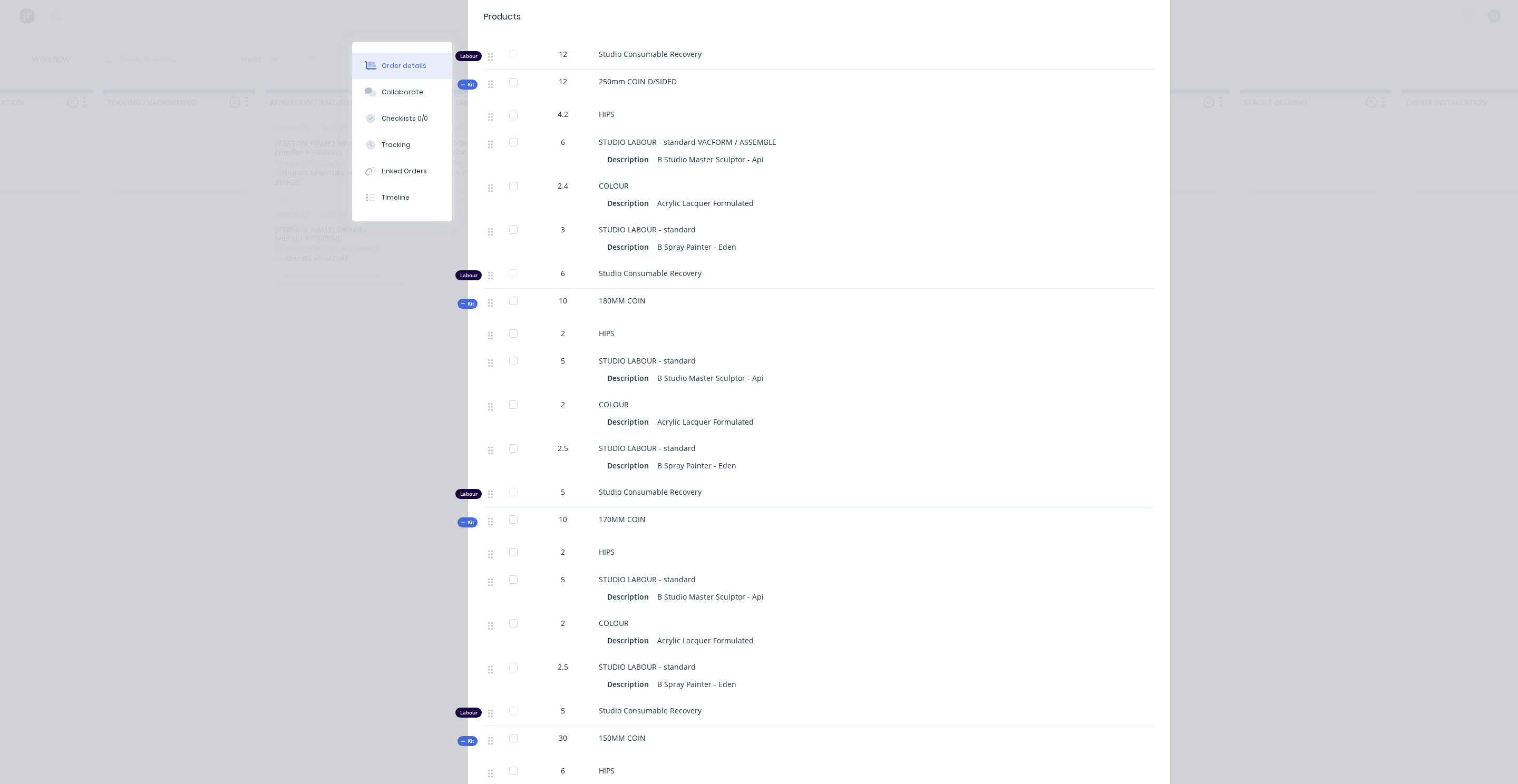
scroll to position [696, 0]
drag, startPoint x: 755, startPoint y: 401, endPoint x: 610, endPoint y: 399, distance: 145.0
click at [608, 414] on div "Description Acrylic Lacquer Formulated" at bounding box center [805, 421] width 397 height 15
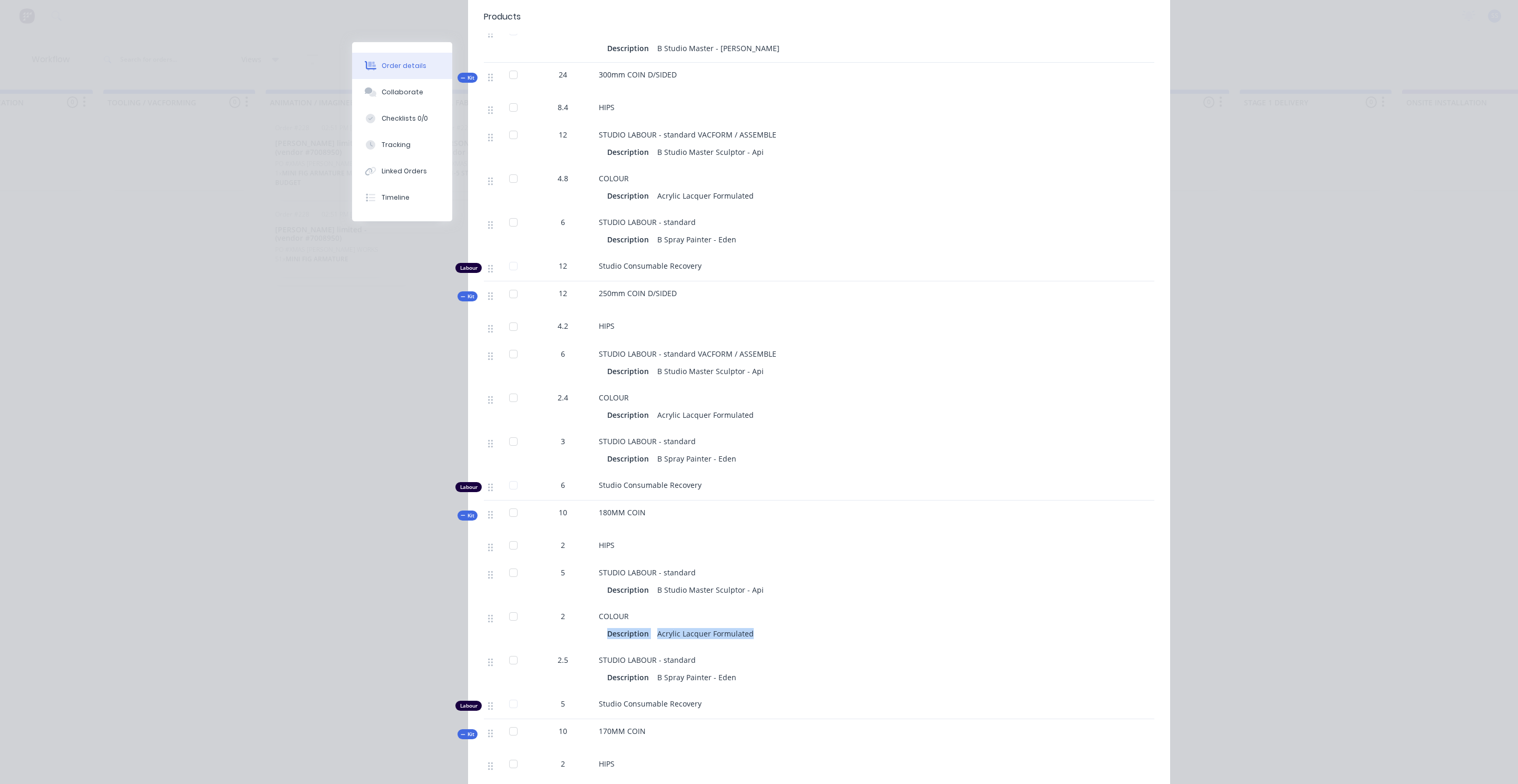
scroll to position [425, 0]
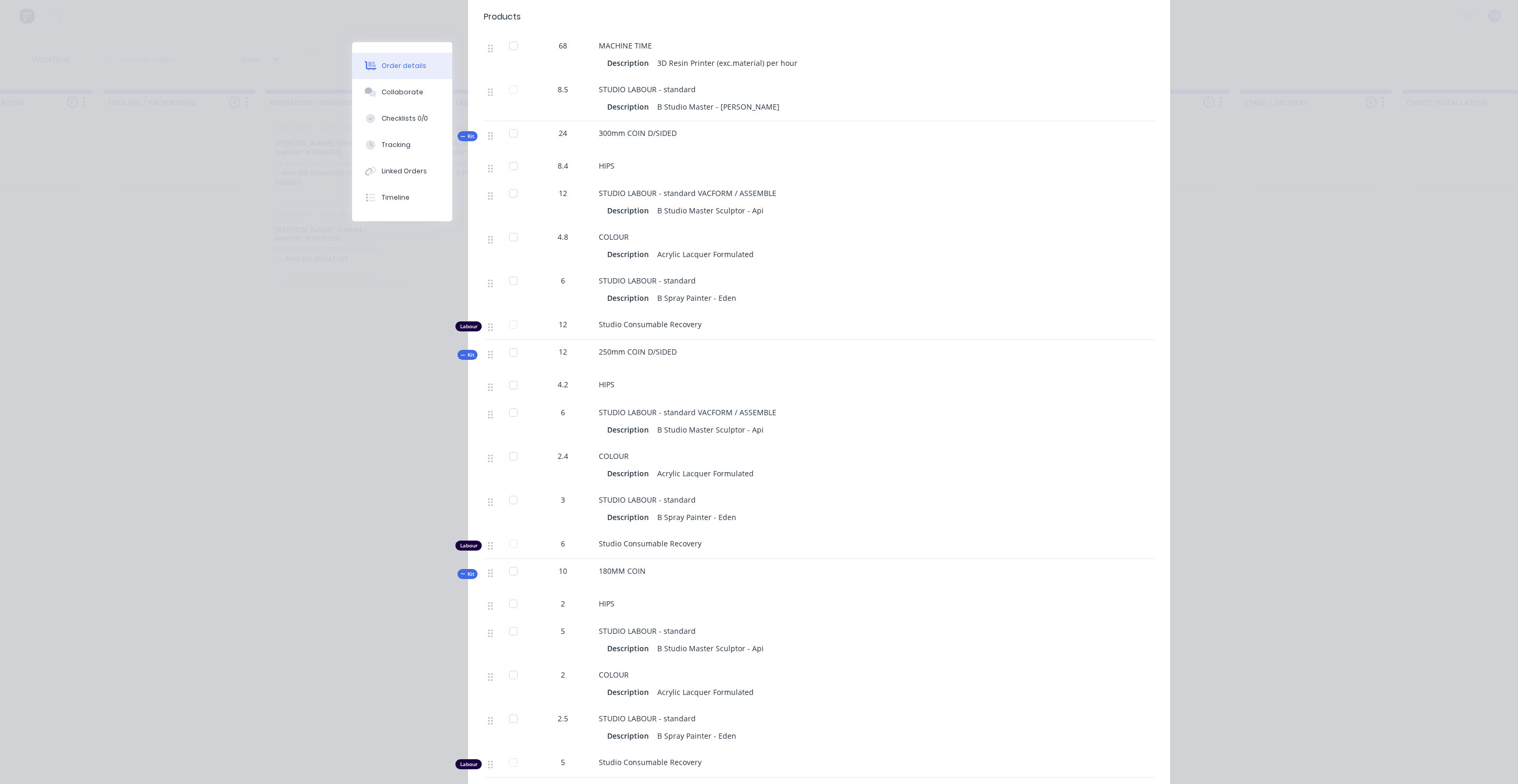
click at [716, 401] on div "STUDIO LABOUR - standard VACFORM / ASSEMBLE Description B Studio Master Sculpto…" at bounding box center [805, 422] width 421 height 43
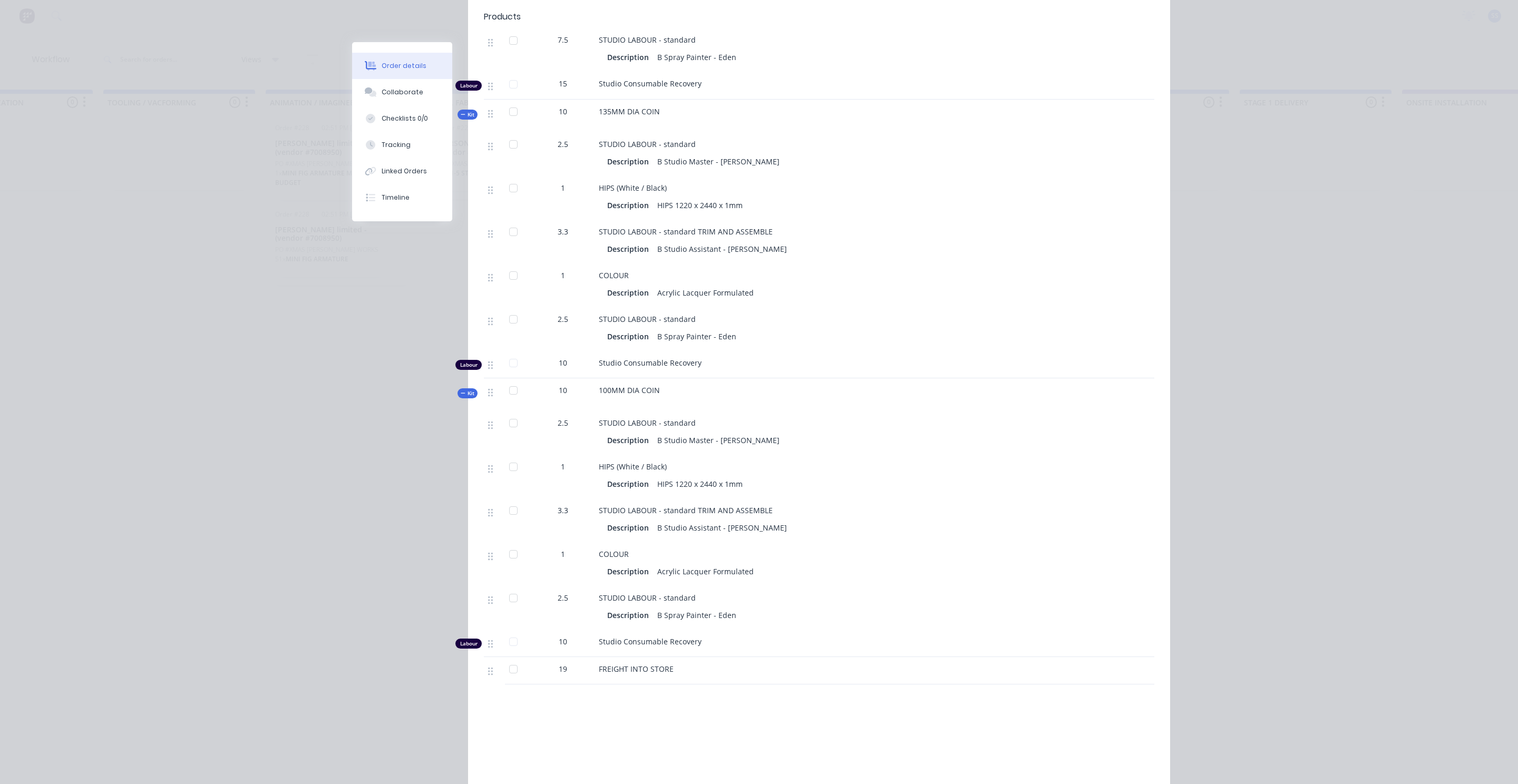
scroll to position [1542, 0]
drag, startPoint x: 679, startPoint y: 655, endPoint x: 591, endPoint y: 656, distance: 88.0
click at [591, 657] on div "19 FREIGHT INTO STORE" at bounding box center [819, 670] width 670 height 28
click at [652, 663] on span "FREIGHT INTO STORE" at bounding box center [636, 668] width 75 height 10
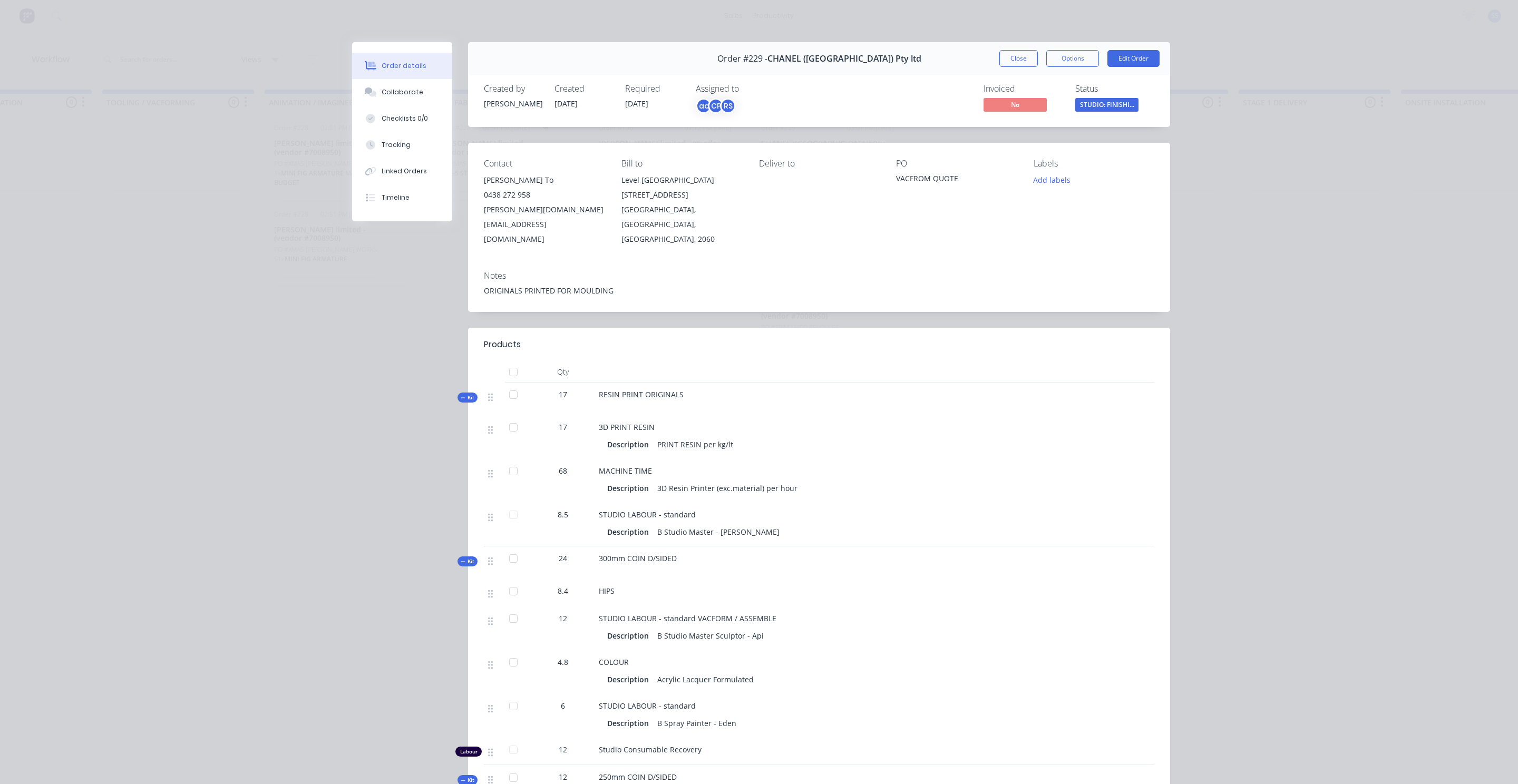
scroll to position [1, 0]
drag, startPoint x: 663, startPoint y: 104, endPoint x: 619, endPoint y: 108, distance: 44.2
click at [619, 108] on div "Created by [PERSON_NAME] Created [DATE] Required [DATE] Assigned to ac CP RS" at bounding box center [643, 99] width 317 height 30
click at [1027, 60] on button "Close" at bounding box center [1019, 58] width 39 height 17
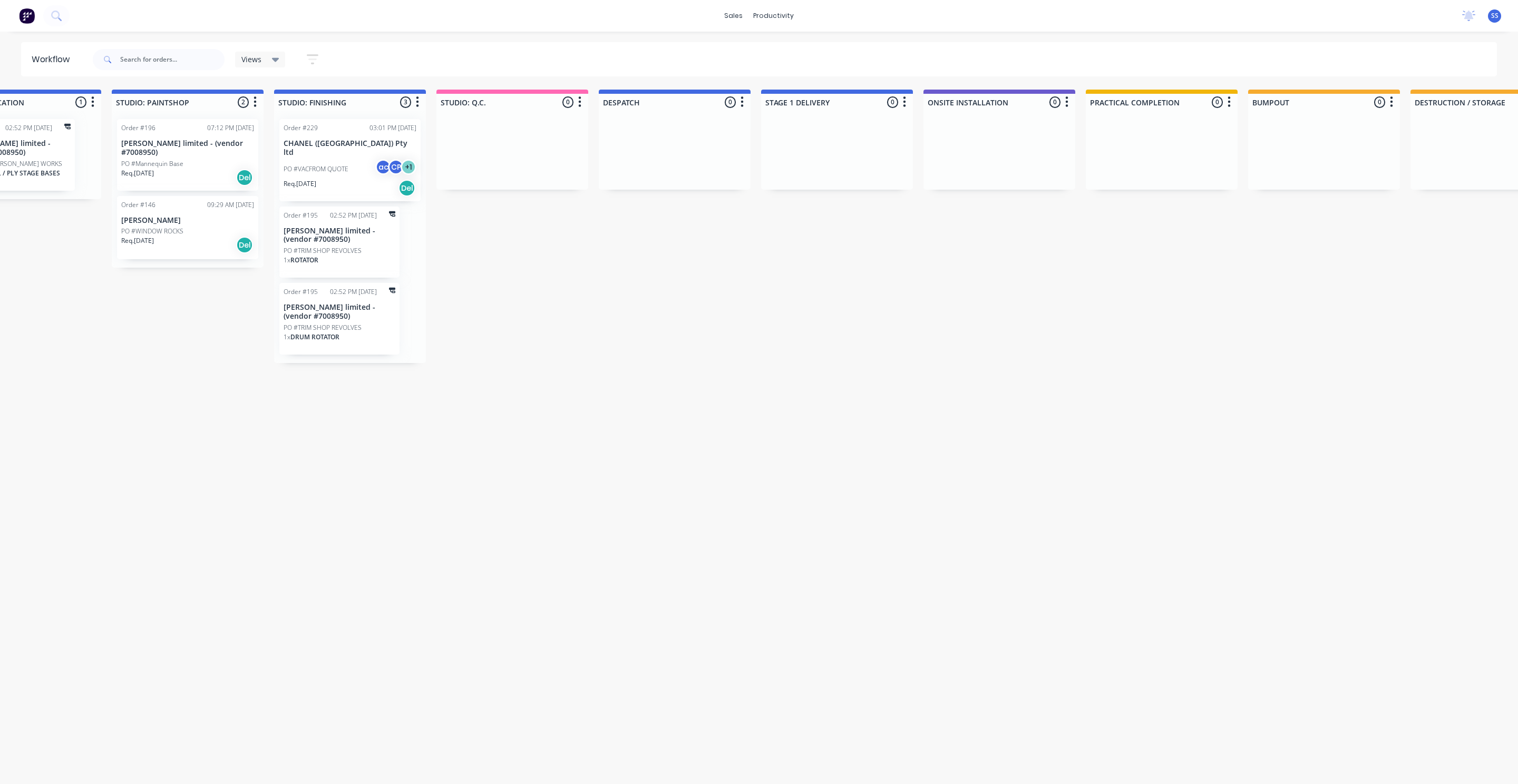
scroll to position [0, 2183]
click at [348, 261] on div "1 x ROTATOR" at bounding box center [341, 265] width 112 height 18
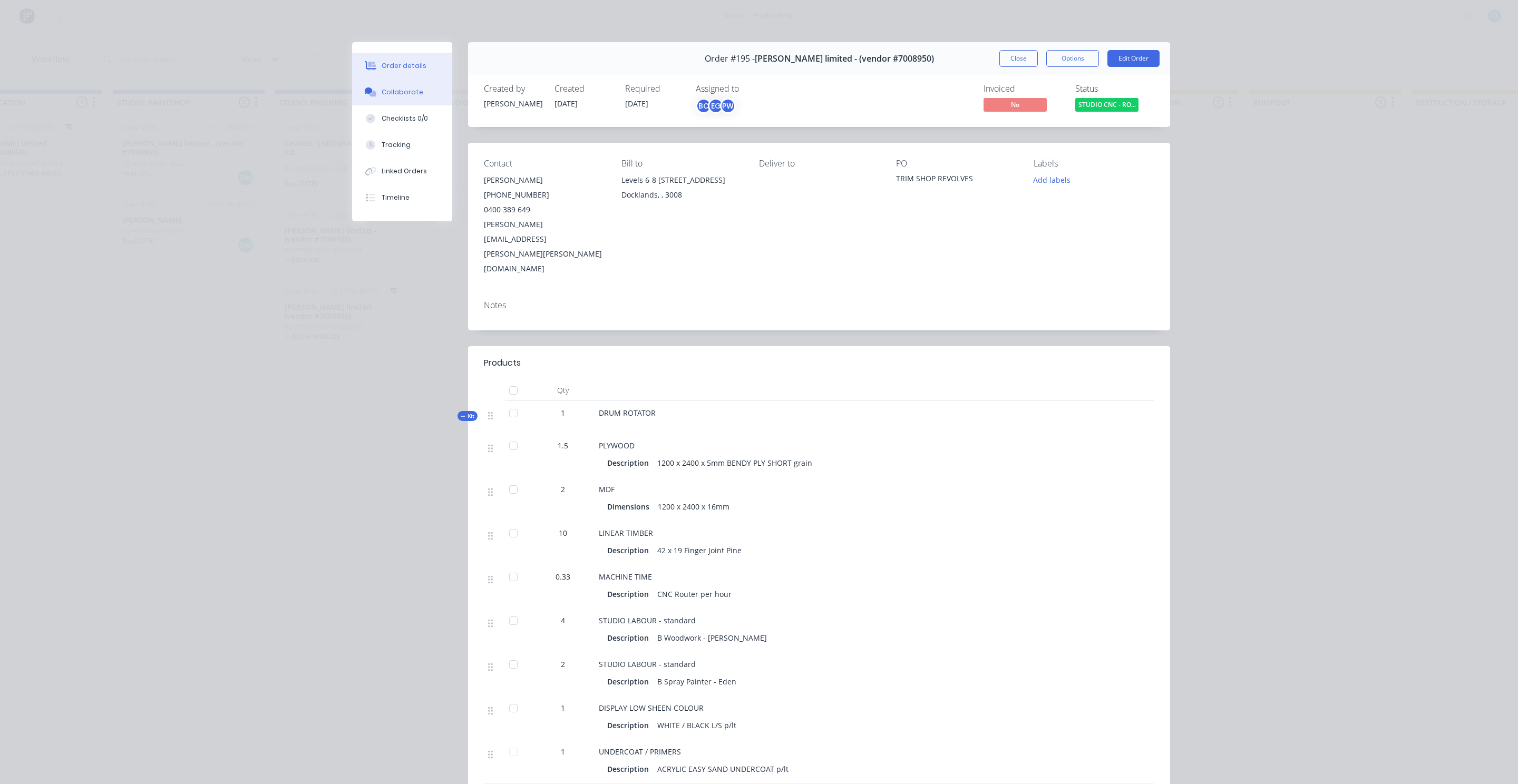
click at [406, 93] on div "Collaborate" at bounding box center [402, 92] width 41 height 10
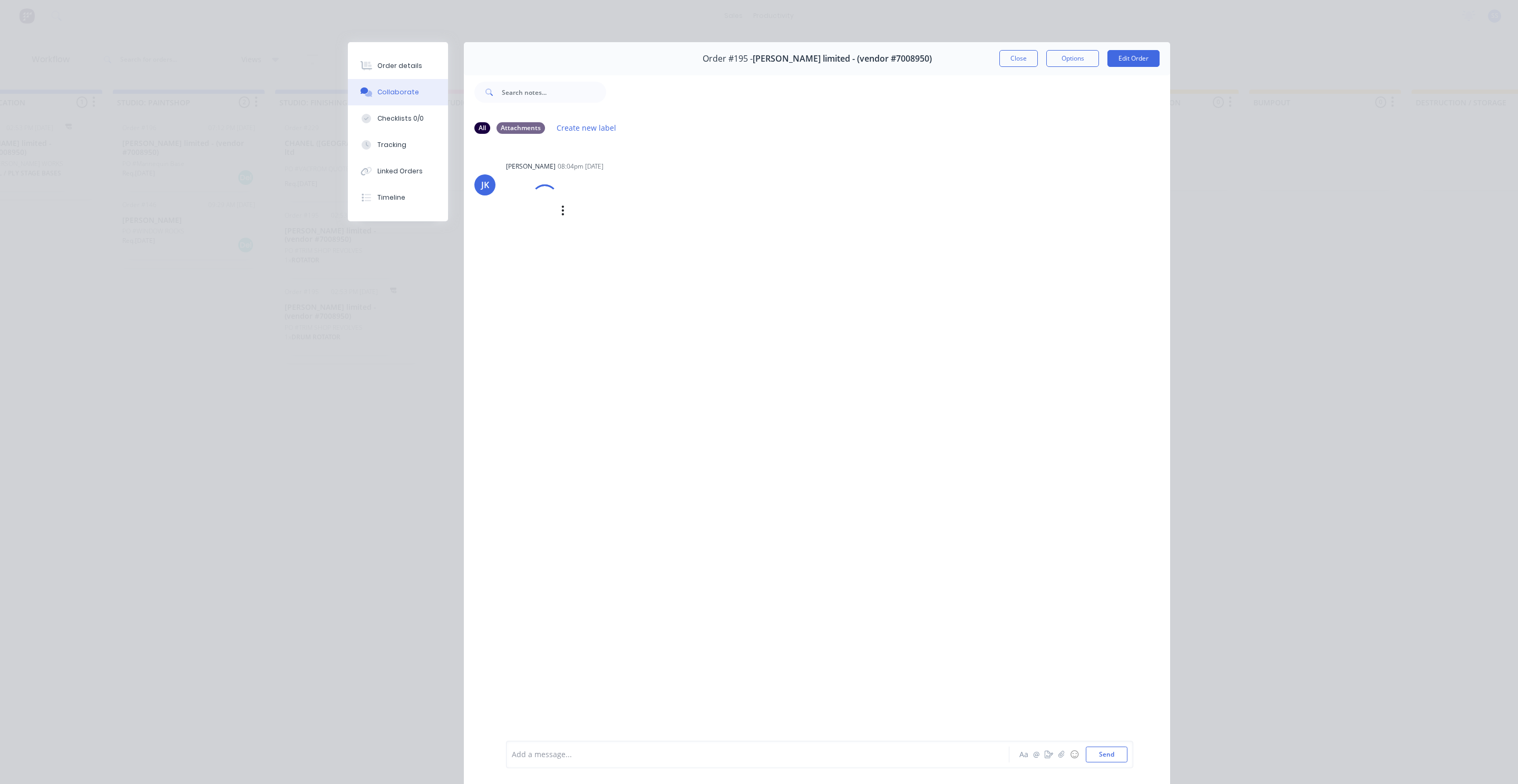
click at [542, 204] on div at bounding box center [544, 197] width 34 height 34
click at [1021, 57] on button "Close" at bounding box center [1019, 59] width 39 height 17
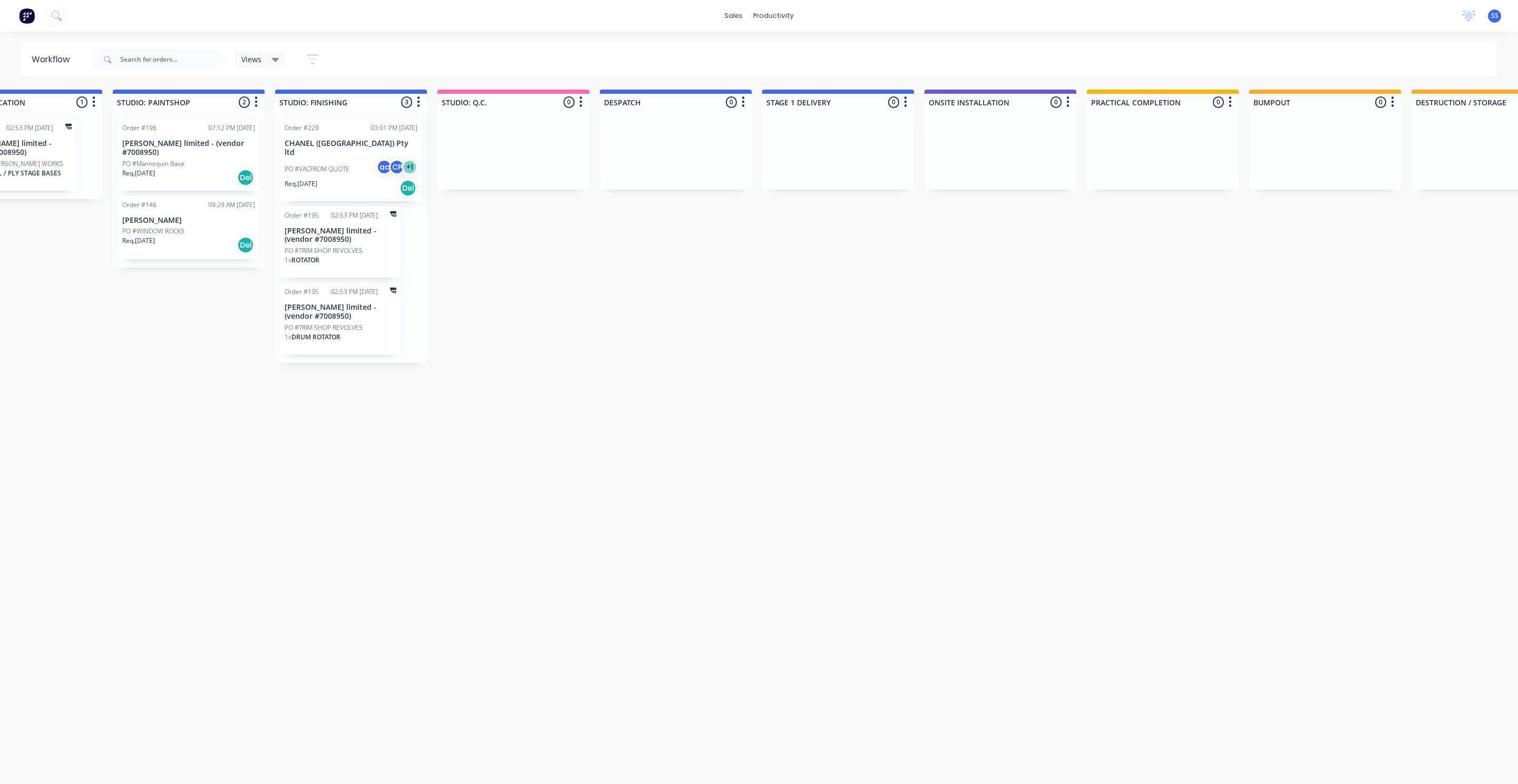
drag, startPoint x: 1016, startPoint y: 331, endPoint x: 984, endPoint y: 325, distance: 32.6
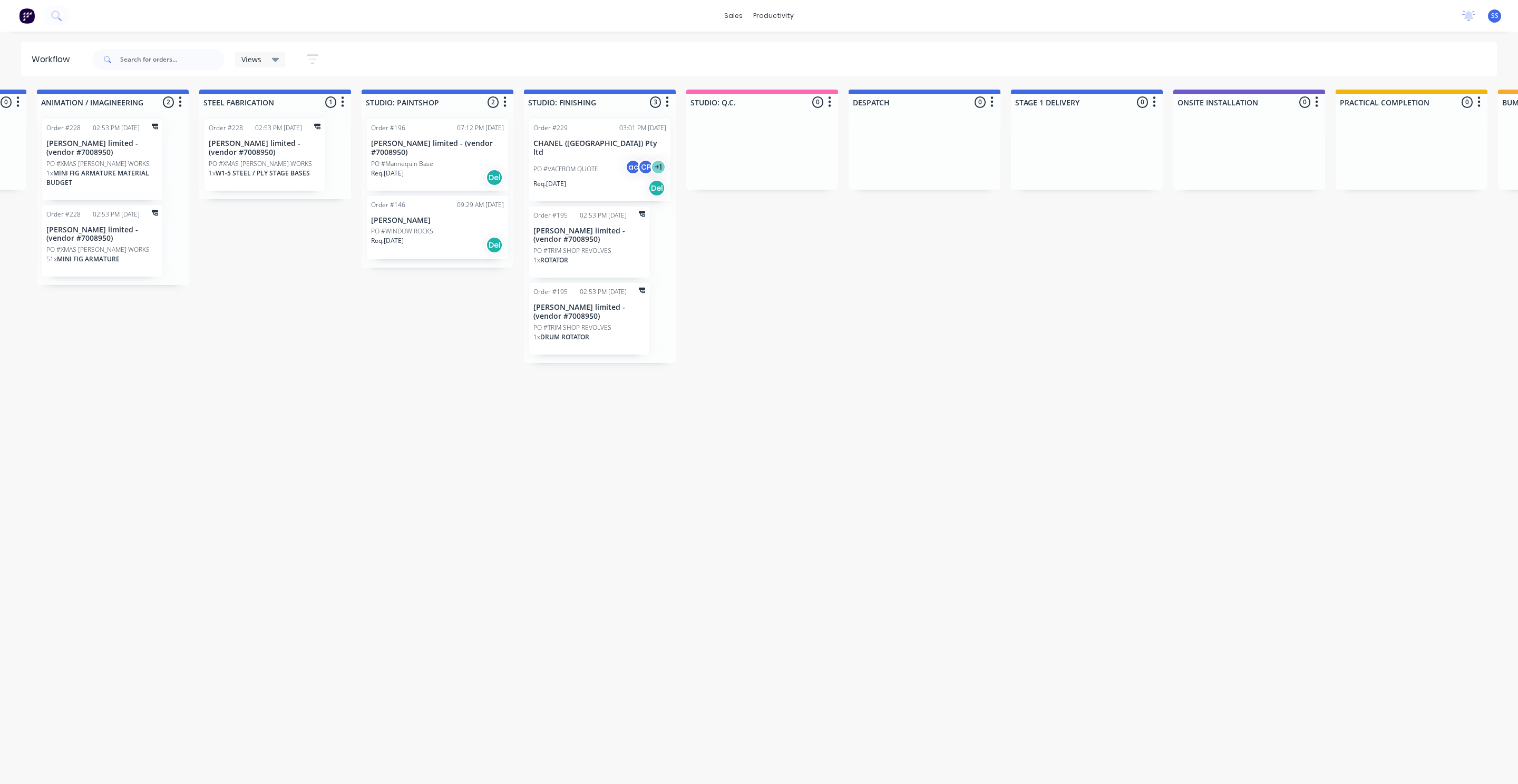
scroll to position [0, 1931]
